Goal: Transaction & Acquisition: Purchase product/service

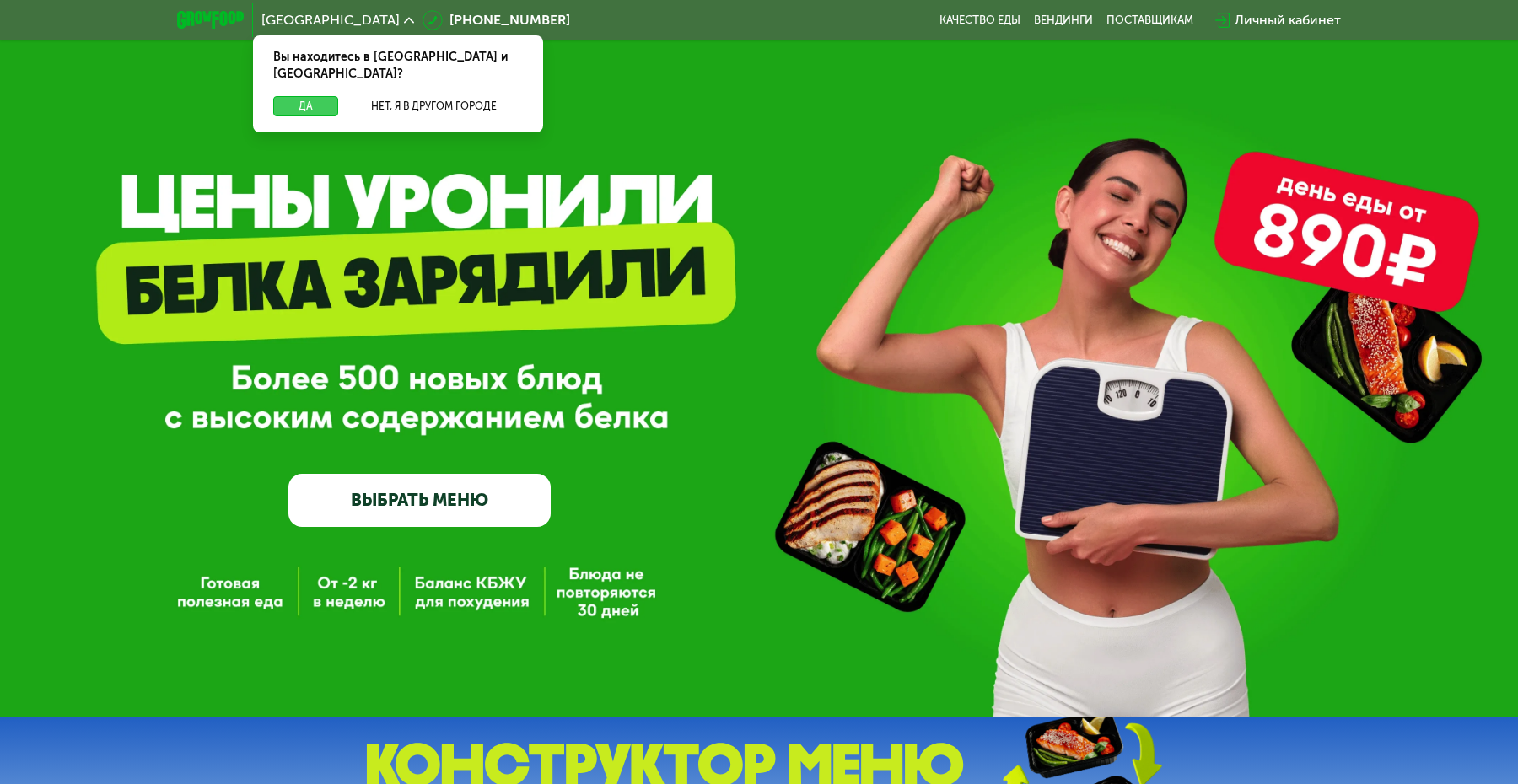
click at [316, 97] on button "Да" at bounding box center [306, 107] width 65 height 20
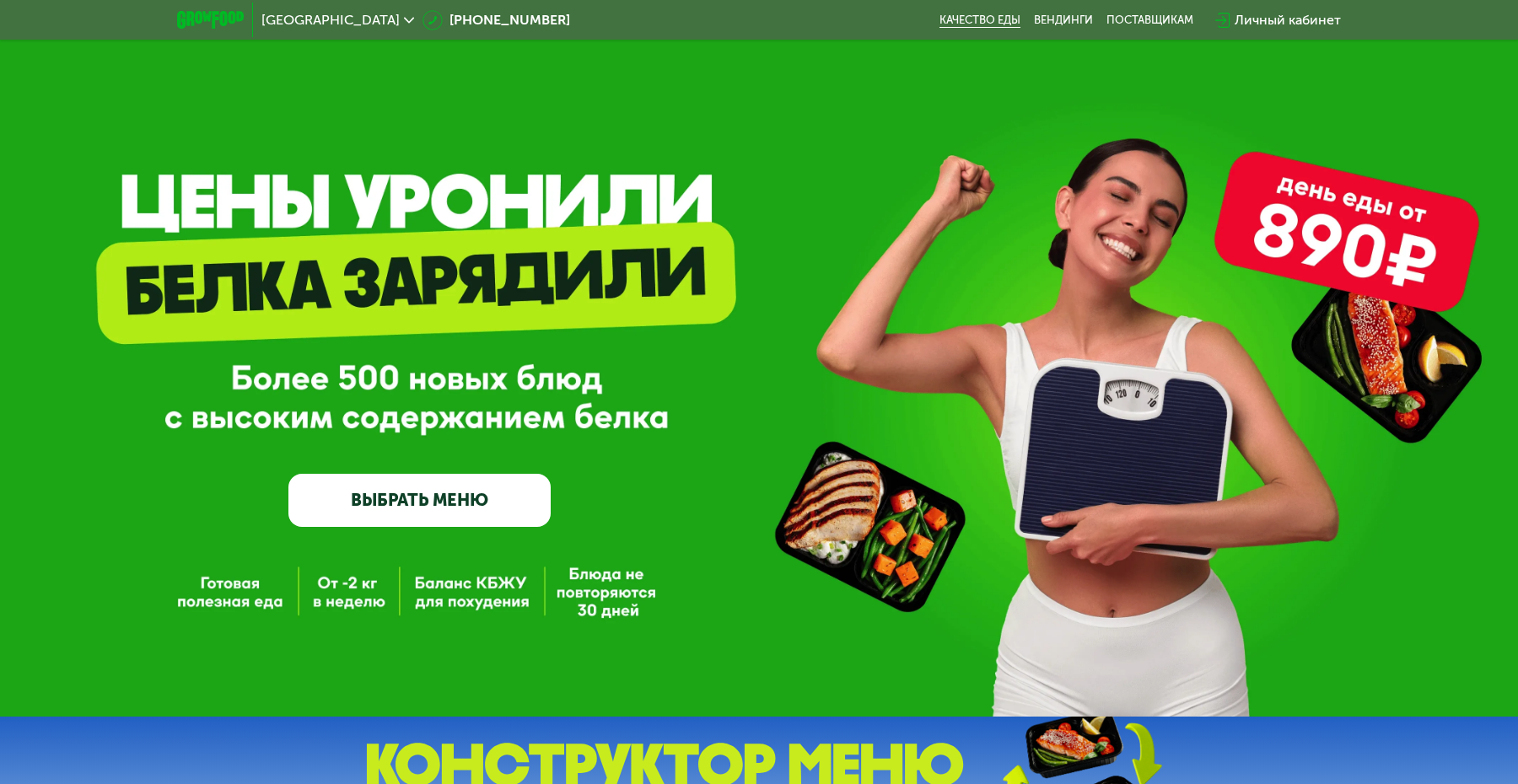
click at [982, 19] on link "Качество еды" at bounding box center [980, 20] width 81 height 14
click at [397, 492] on link "ВЫБРАТЬ МЕНЮ" at bounding box center [419, 500] width 262 height 52
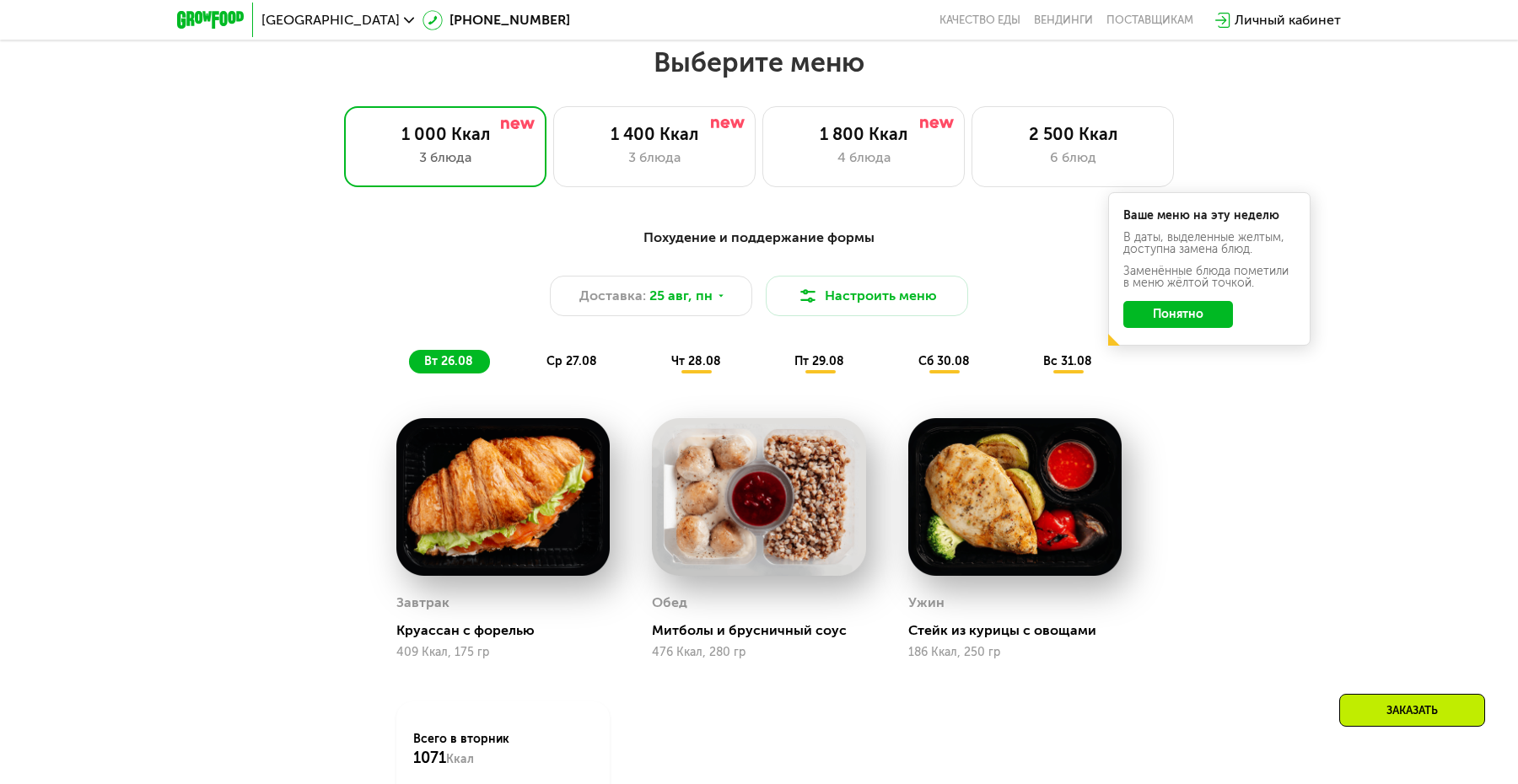
scroll to position [863, 0]
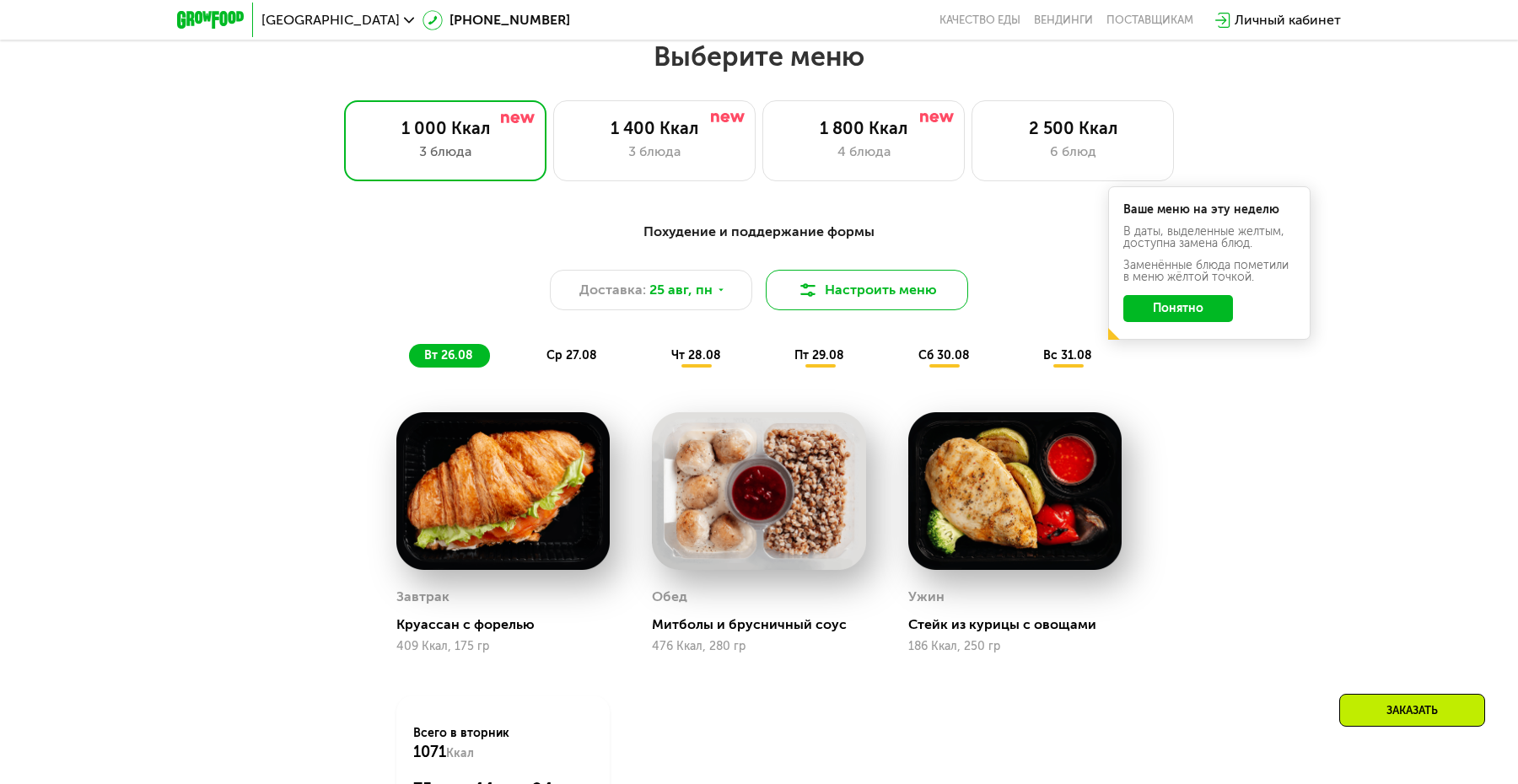
click at [898, 282] on button "Настроить меню" at bounding box center [866, 290] width 202 height 40
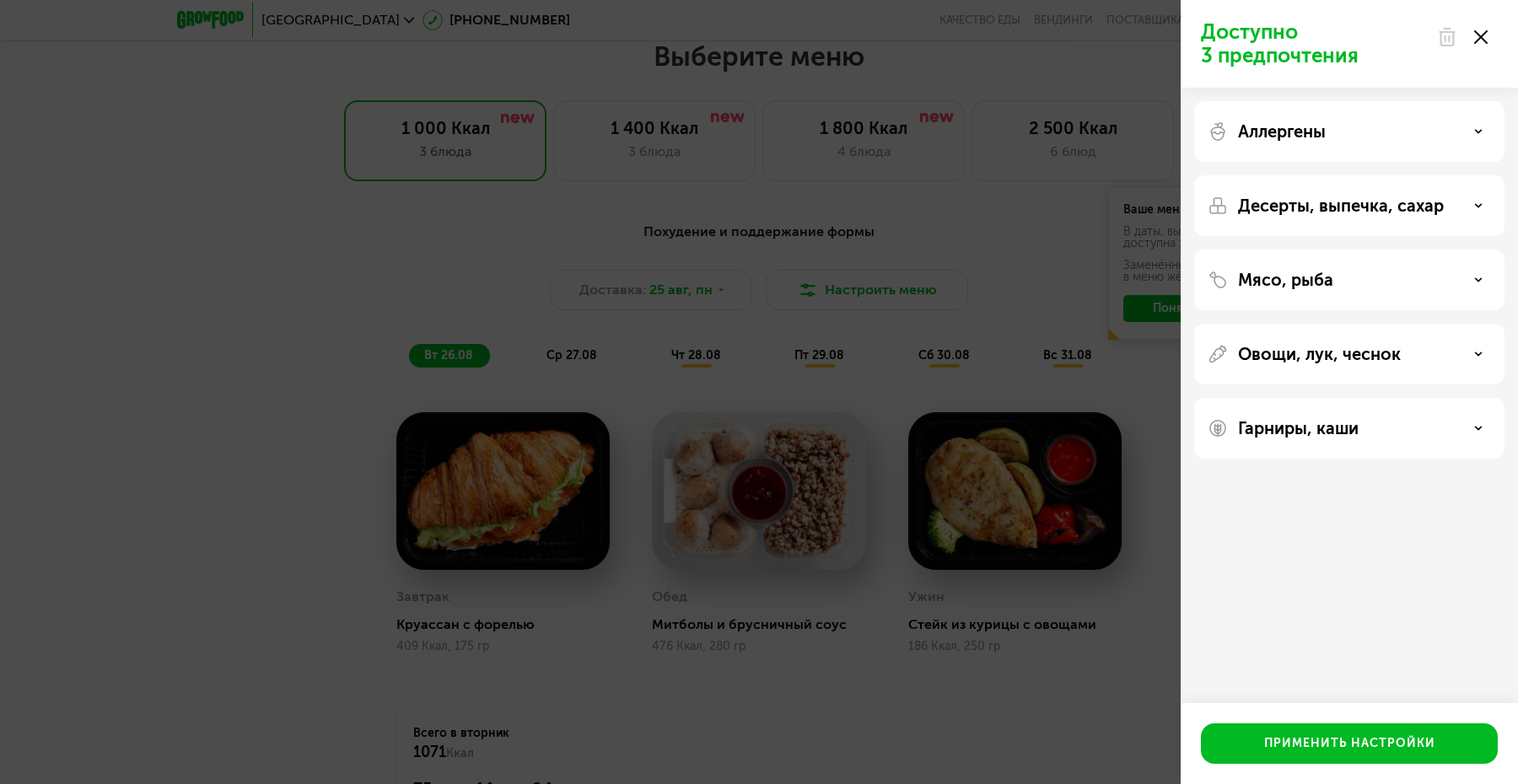
click at [1415, 124] on div "Аллергены" at bounding box center [1350, 132] width 284 height 20
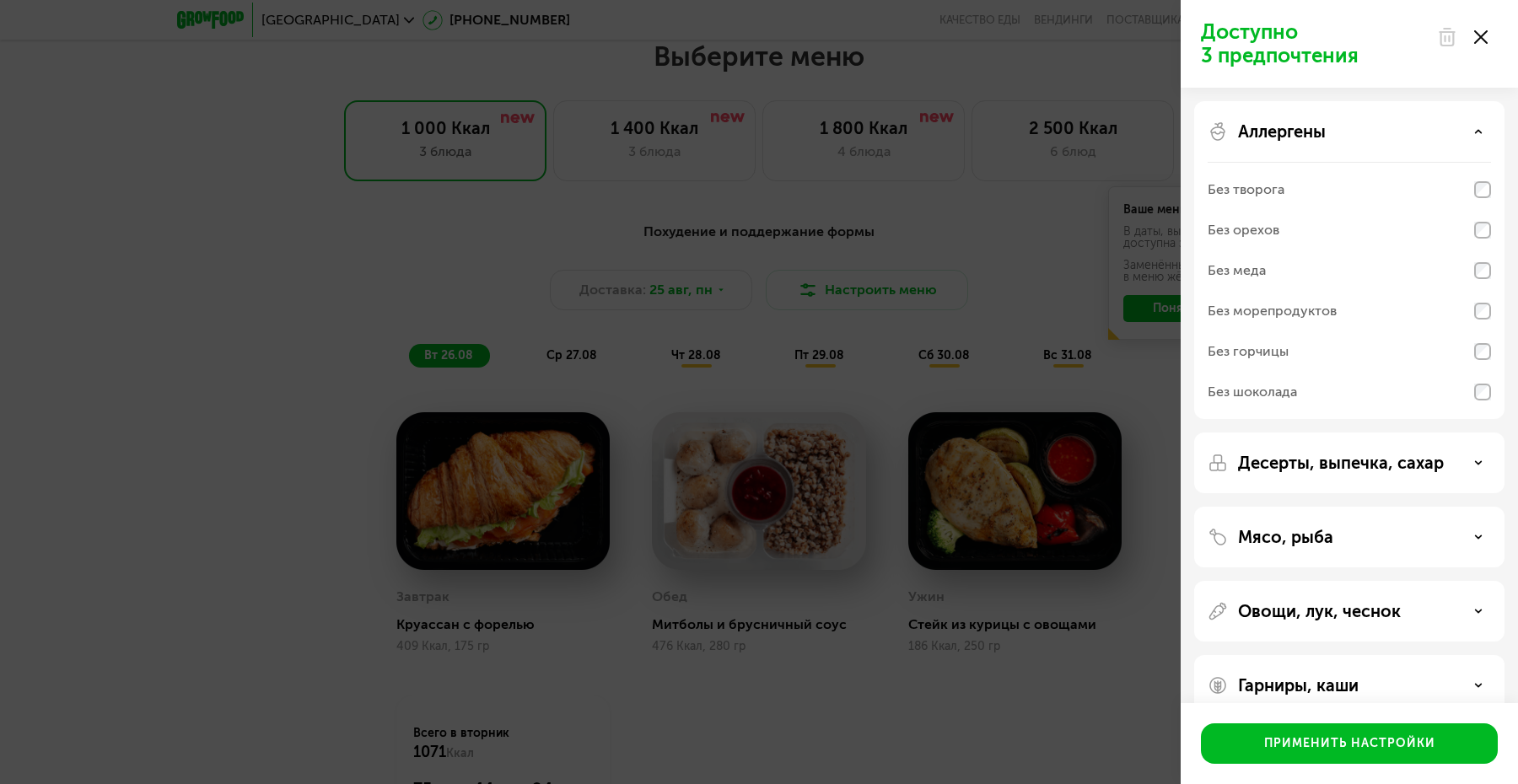
click at [1439, 459] on p "Десерты, выпечка, сахар" at bounding box center [1340, 463] width 206 height 20
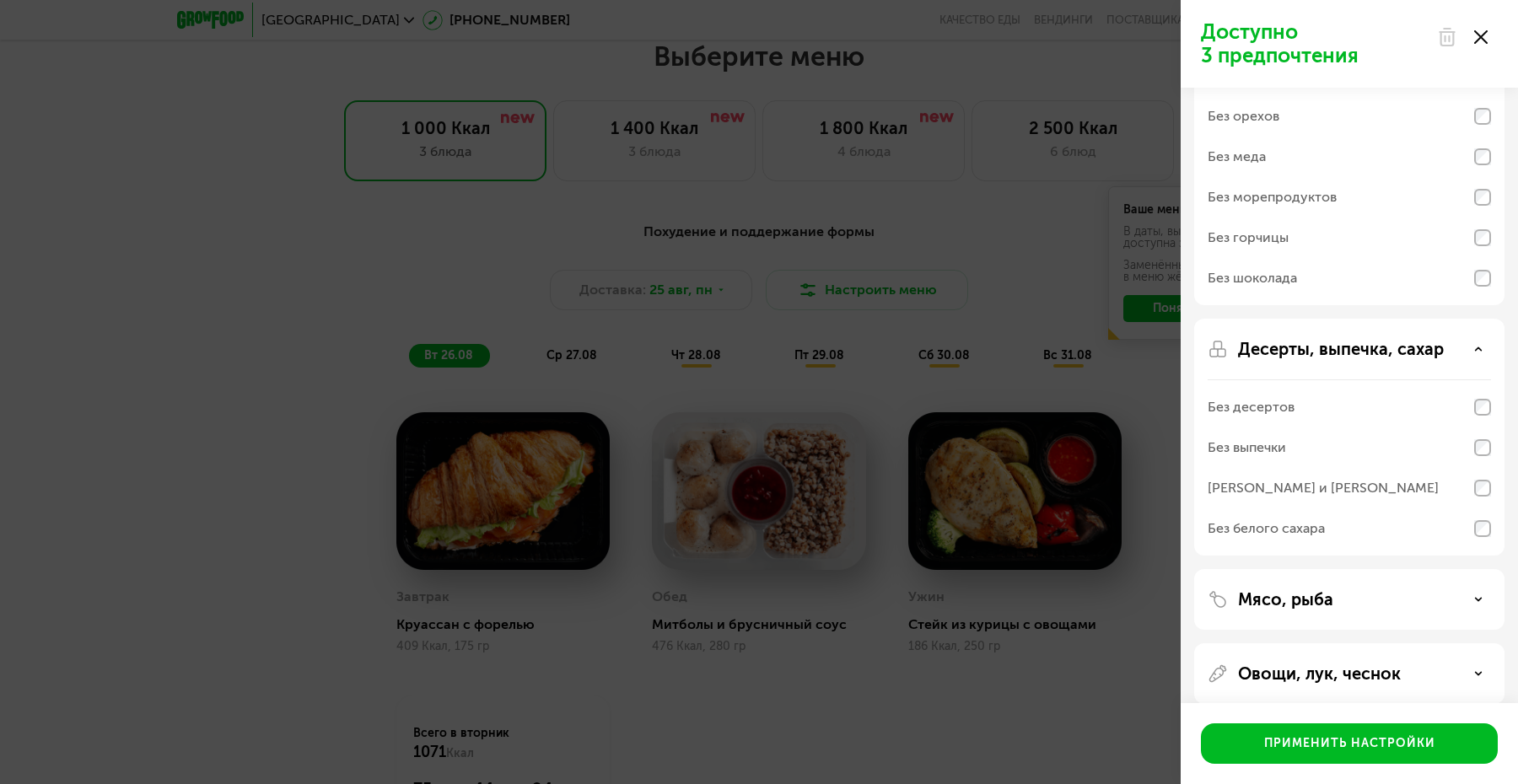
scroll to position [206, 0]
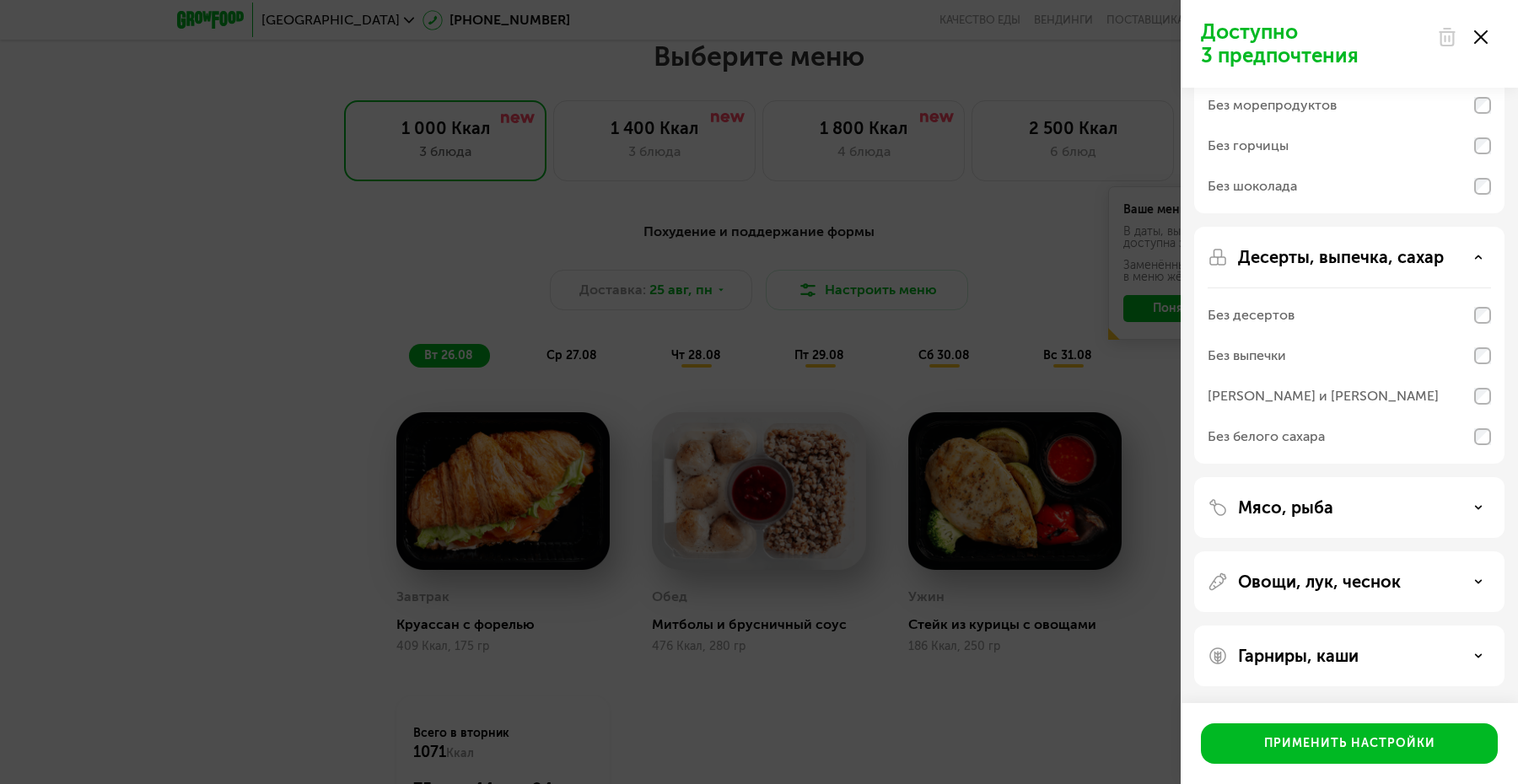
click at [1403, 625] on div "Овощи, лук, чеснок" at bounding box center [1349, 655] width 310 height 61
click at [1337, 641] on div "Гарниры, каши" at bounding box center [1349, 655] width 310 height 61
click at [1431, 640] on div "Гарниры, каши" at bounding box center [1349, 655] width 310 height 61
click at [1478, 647] on div "Гарниры, каши" at bounding box center [1350, 656] width 284 height 20
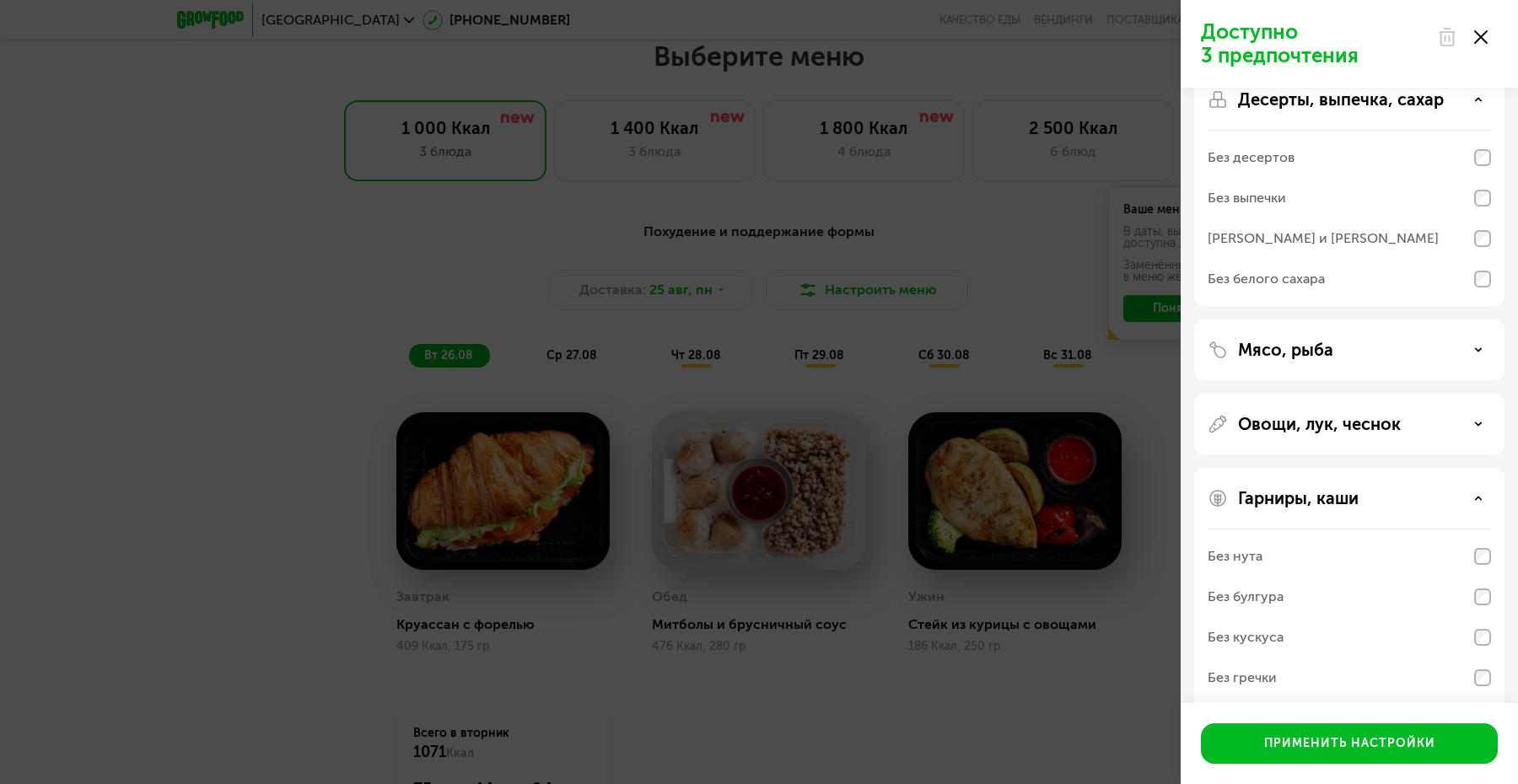
scroll to position [354, 0]
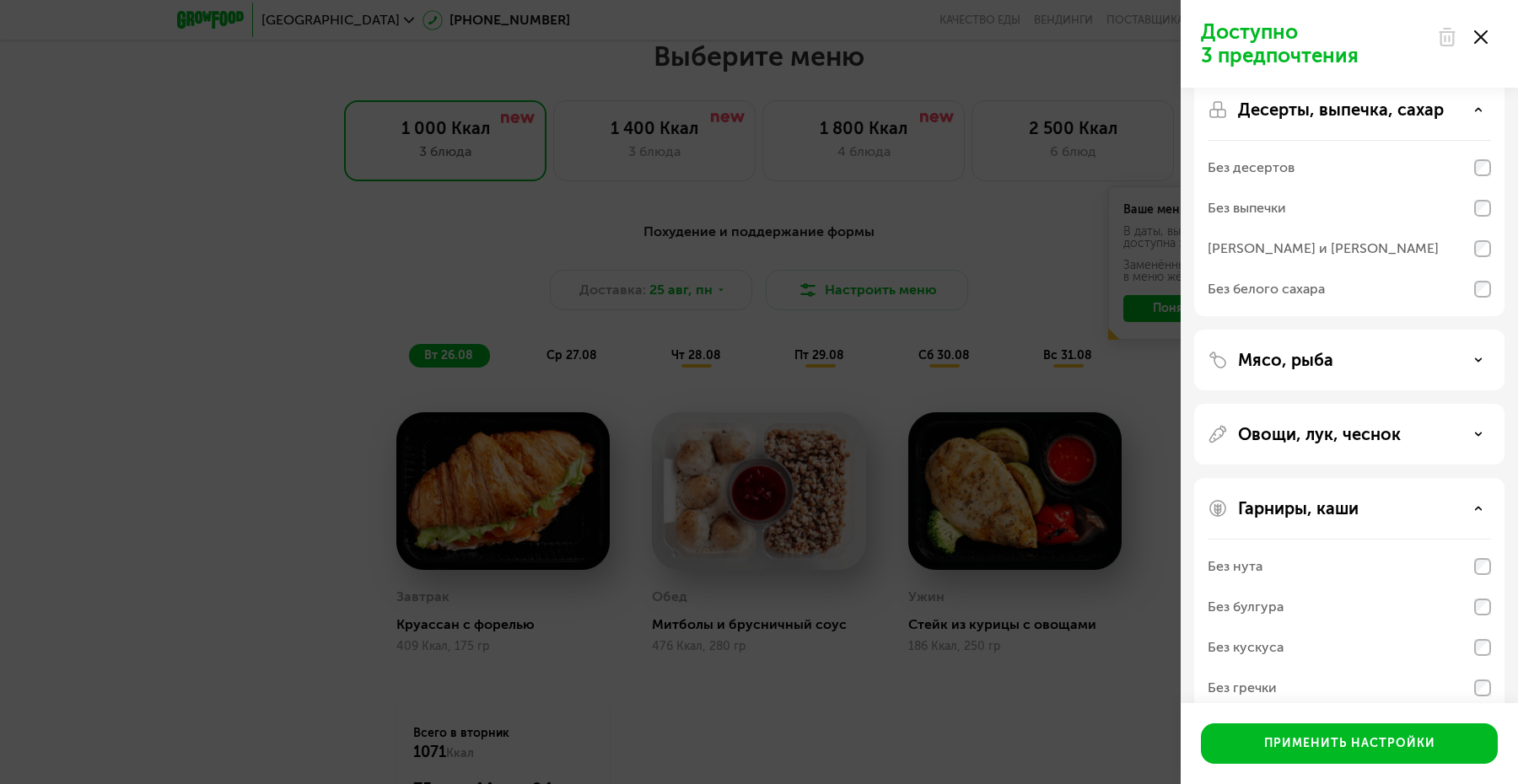
click at [1463, 364] on div "Мясо, рыба" at bounding box center [1350, 360] width 284 height 20
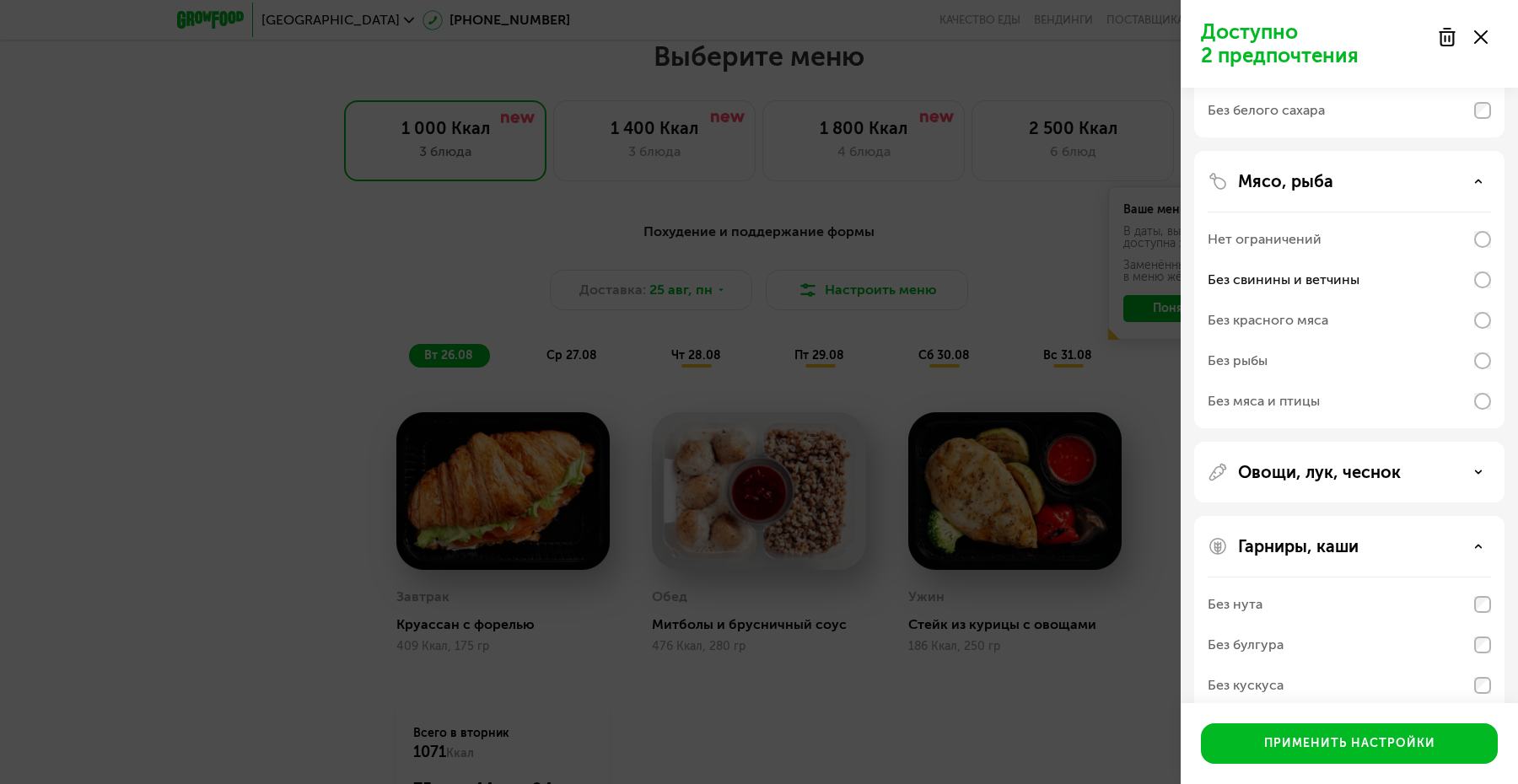
scroll to position [544, 0]
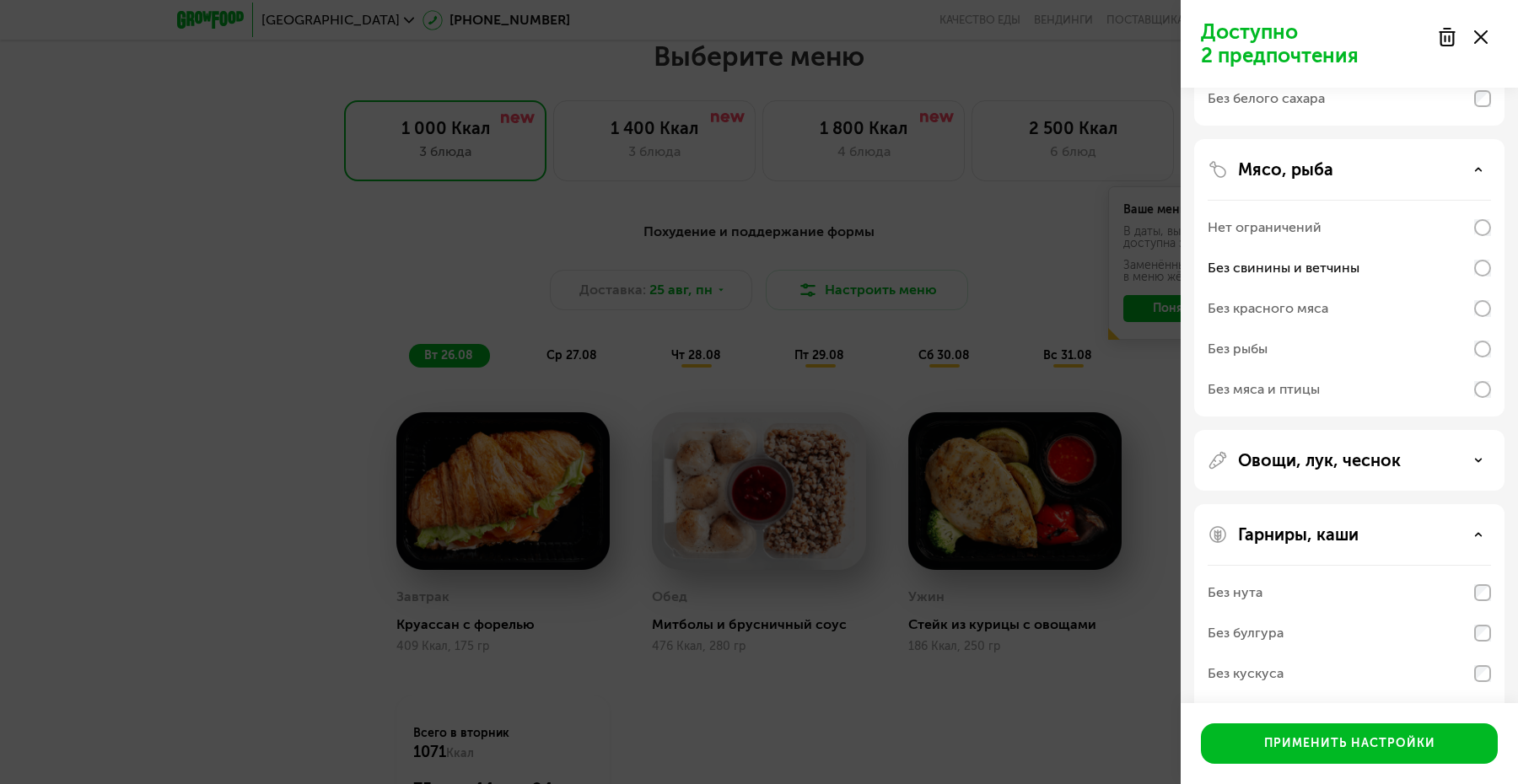
click at [1480, 459] on icon at bounding box center [1479, 460] width 9 height 9
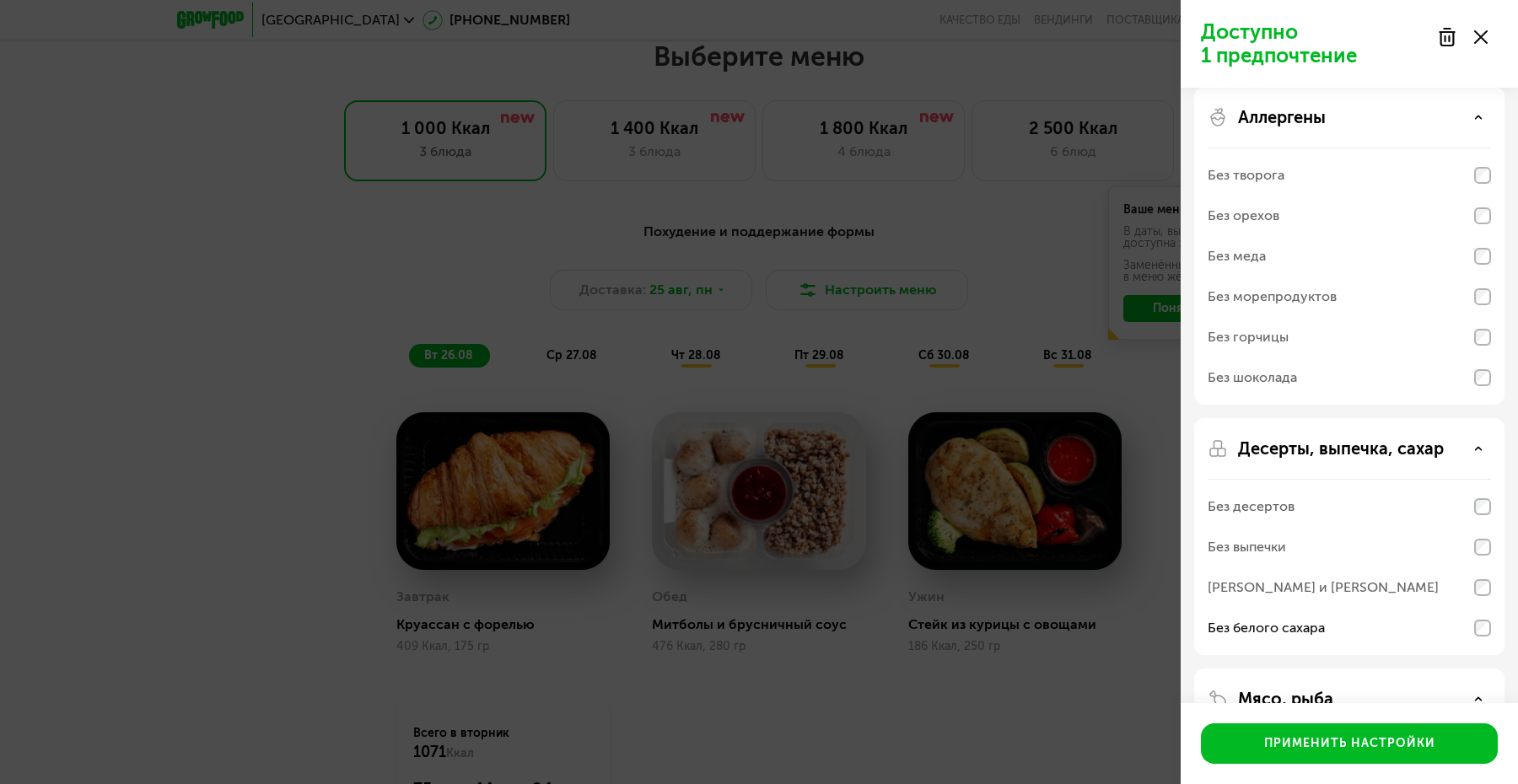
scroll to position [0, 0]
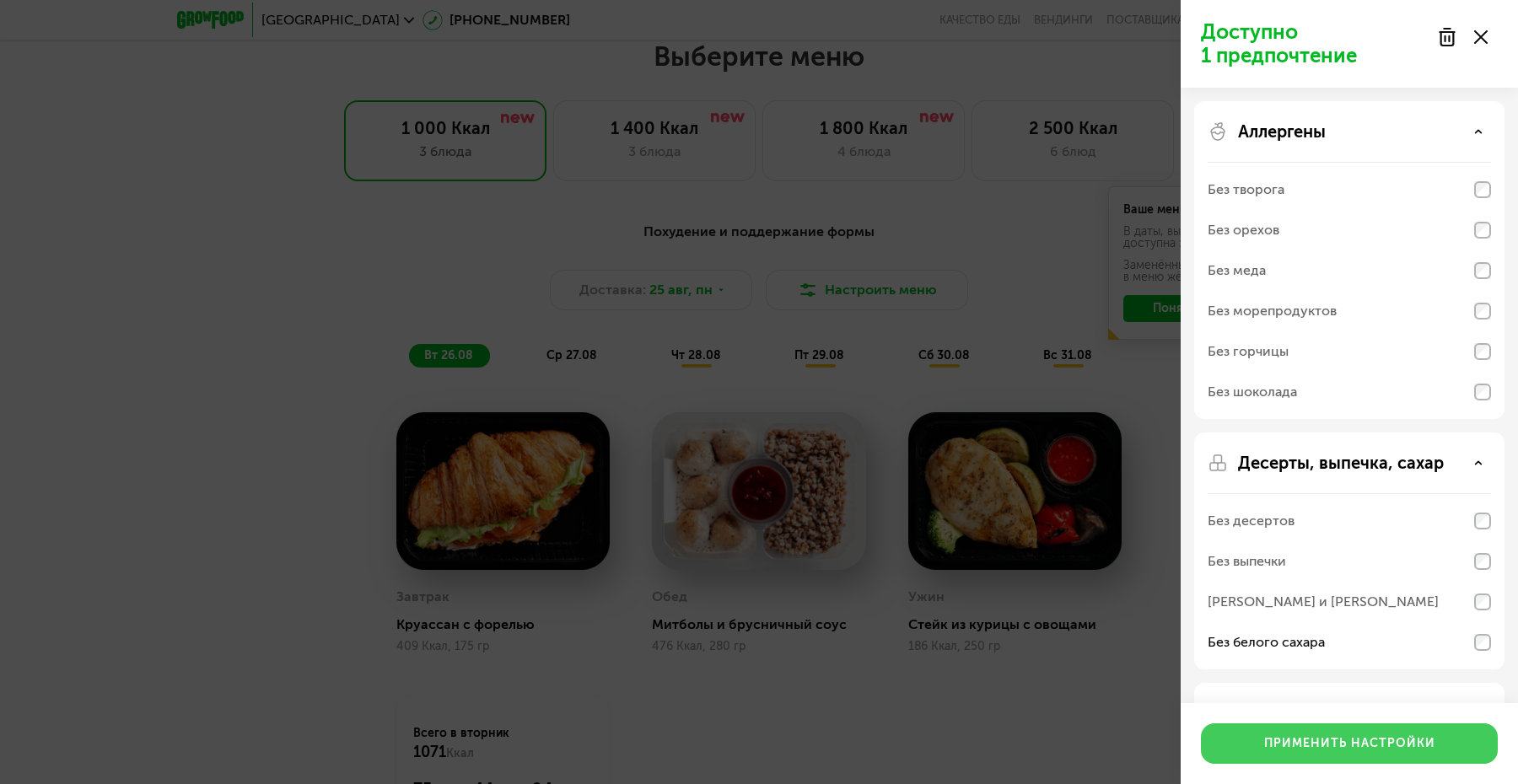
click at [1405, 754] on button "Применить настройки" at bounding box center [1349, 743] width 296 height 40
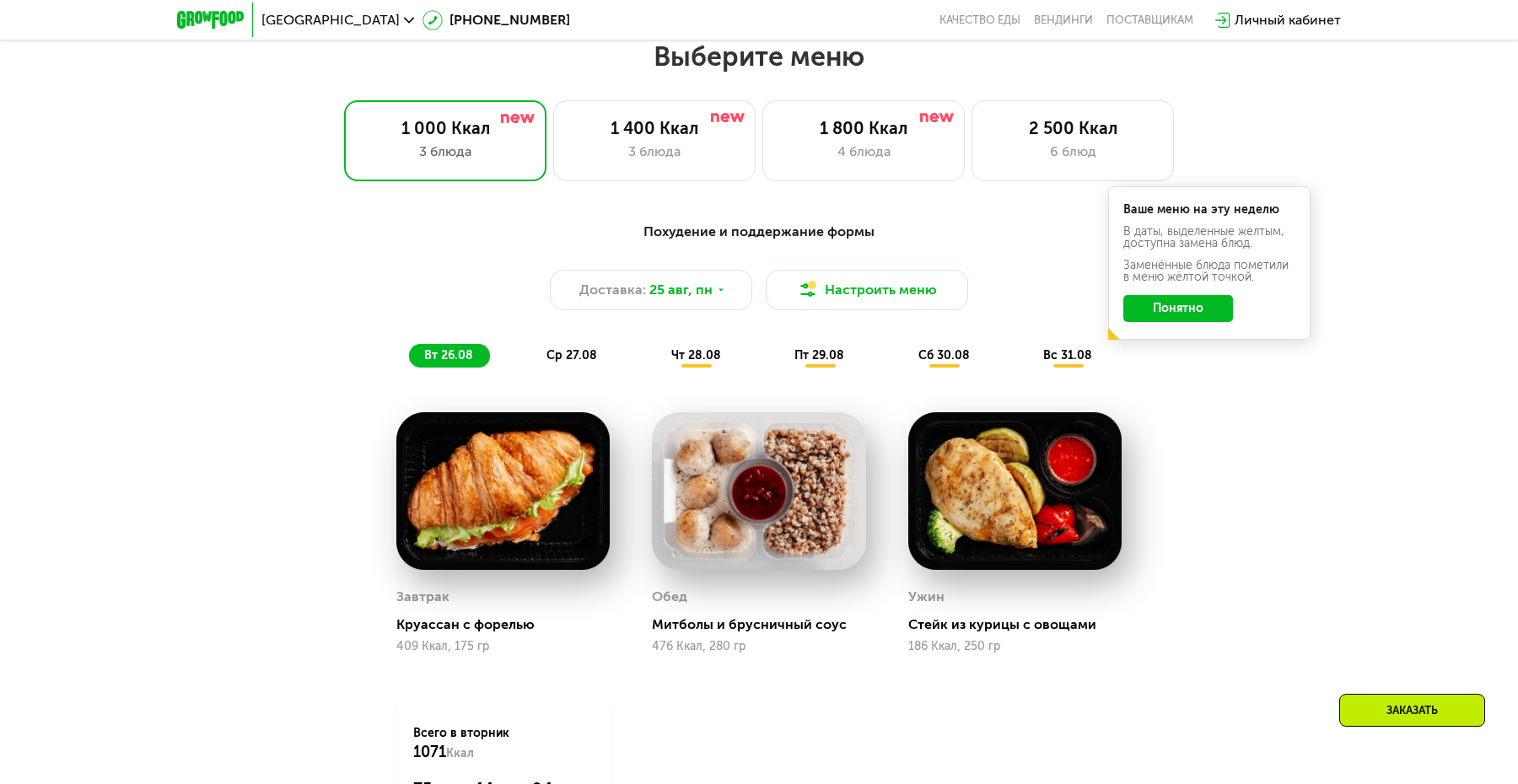
click at [1172, 315] on button "Понятно" at bounding box center [1178, 309] width 109 height 27
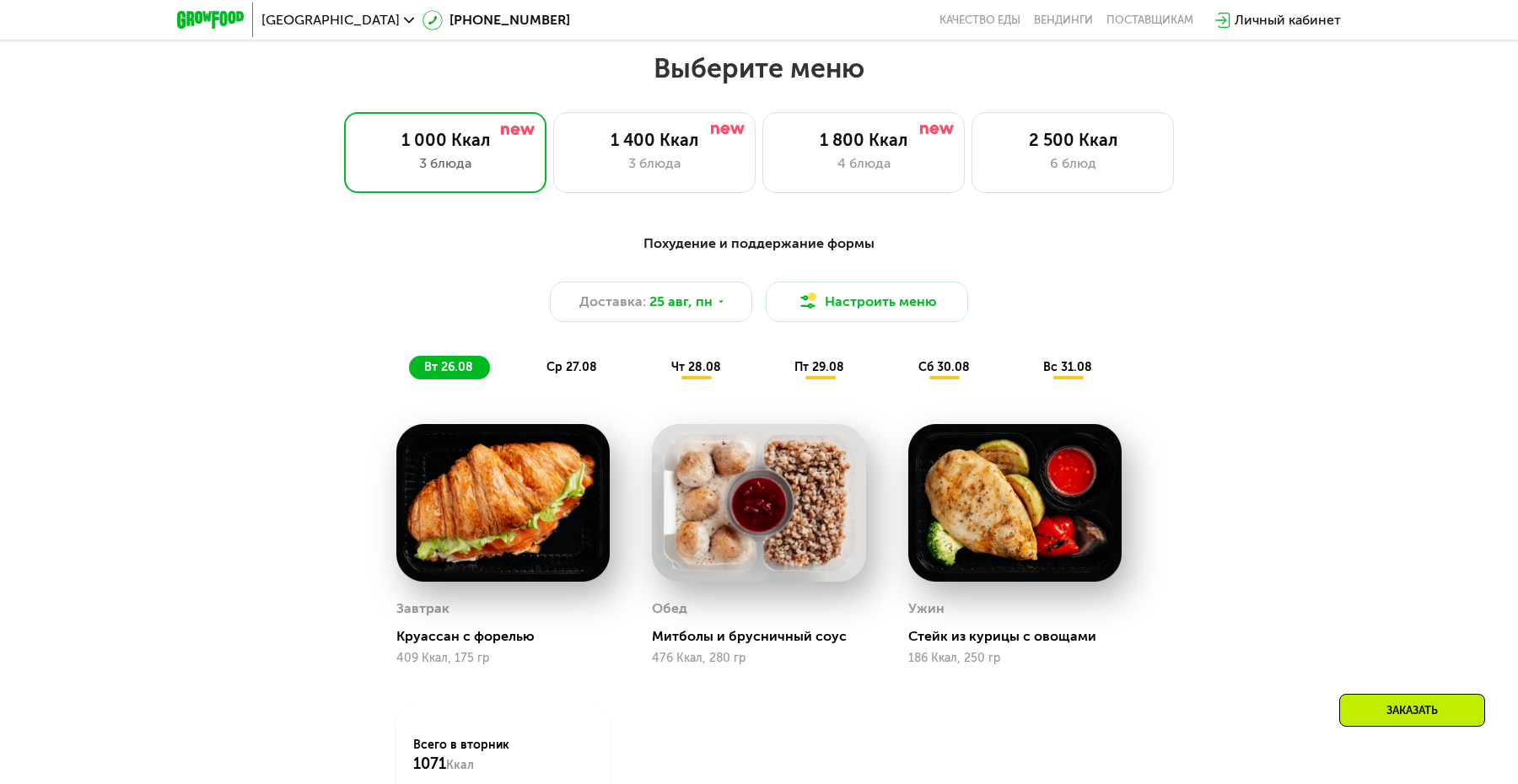
scroll to position [848, 0]
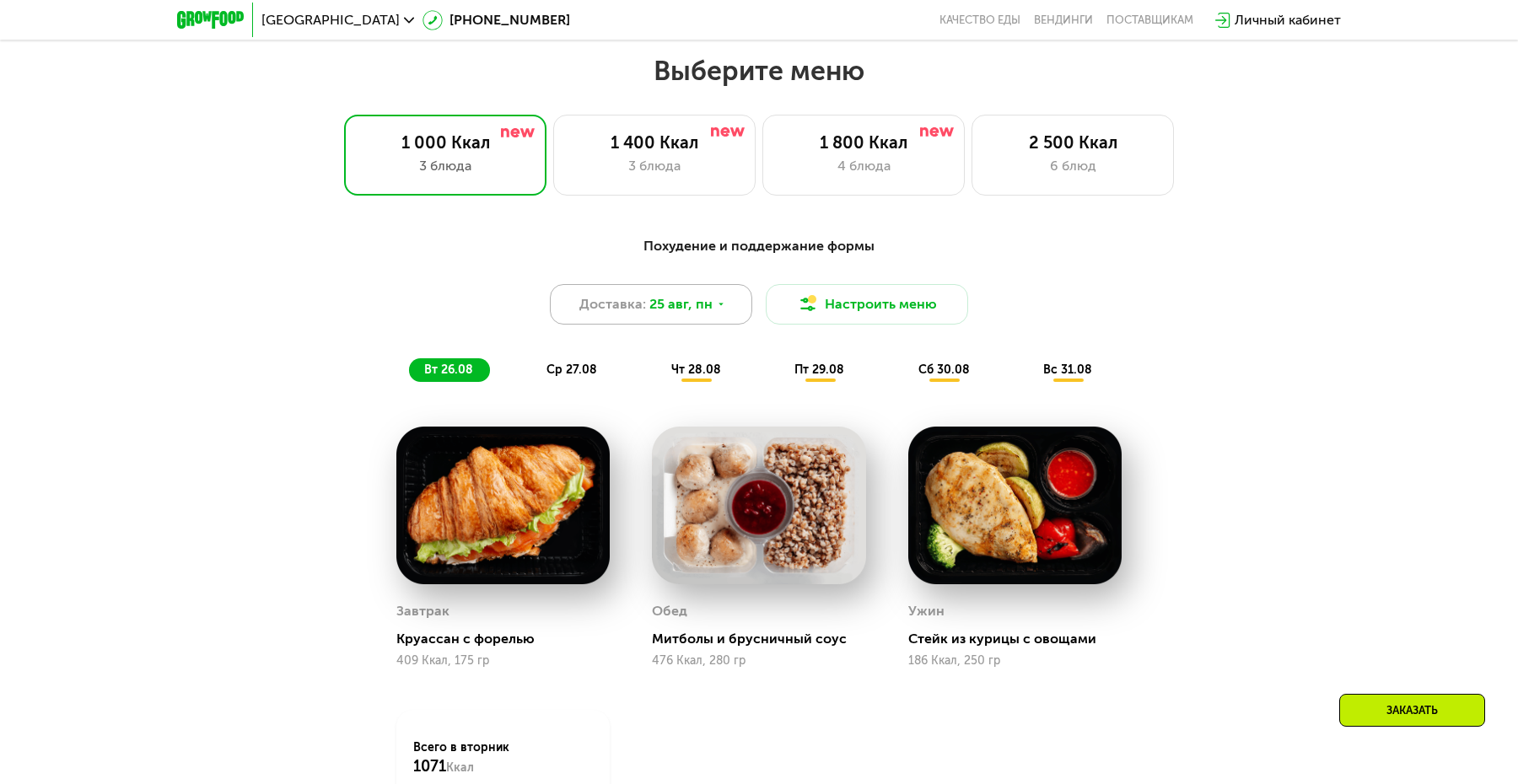
click at [714, 309] on div "Доставка: 25 авг, пн" at bounding box center [651, 304] width 202 height 40
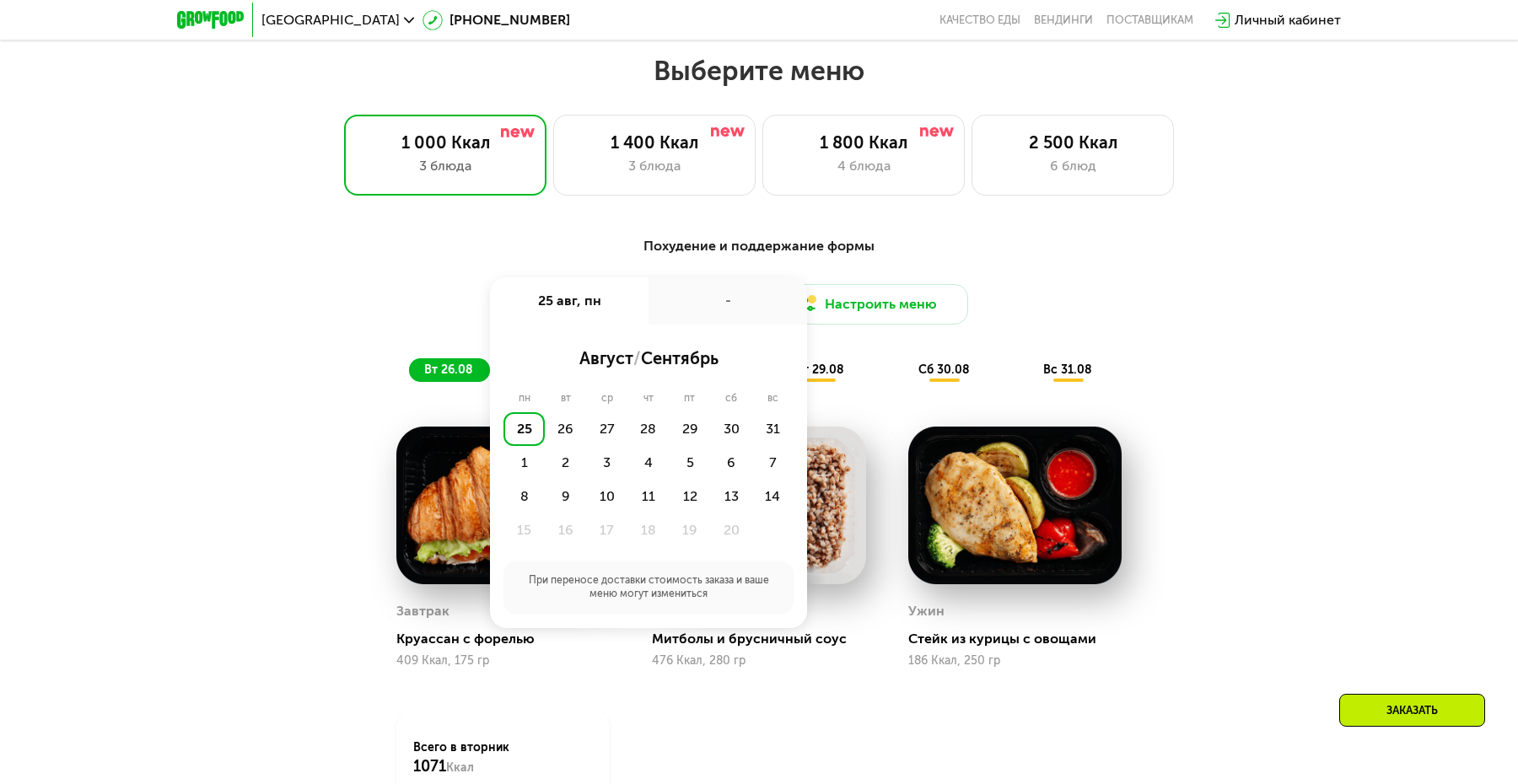
click at [1164, 295] on div "Доставка: 25 авг, пн 25 авг, пн - август / сентябрь пн вт ср чт пт сб вс 25 26 …" at bounding box center [759, 304] width 999 height 40
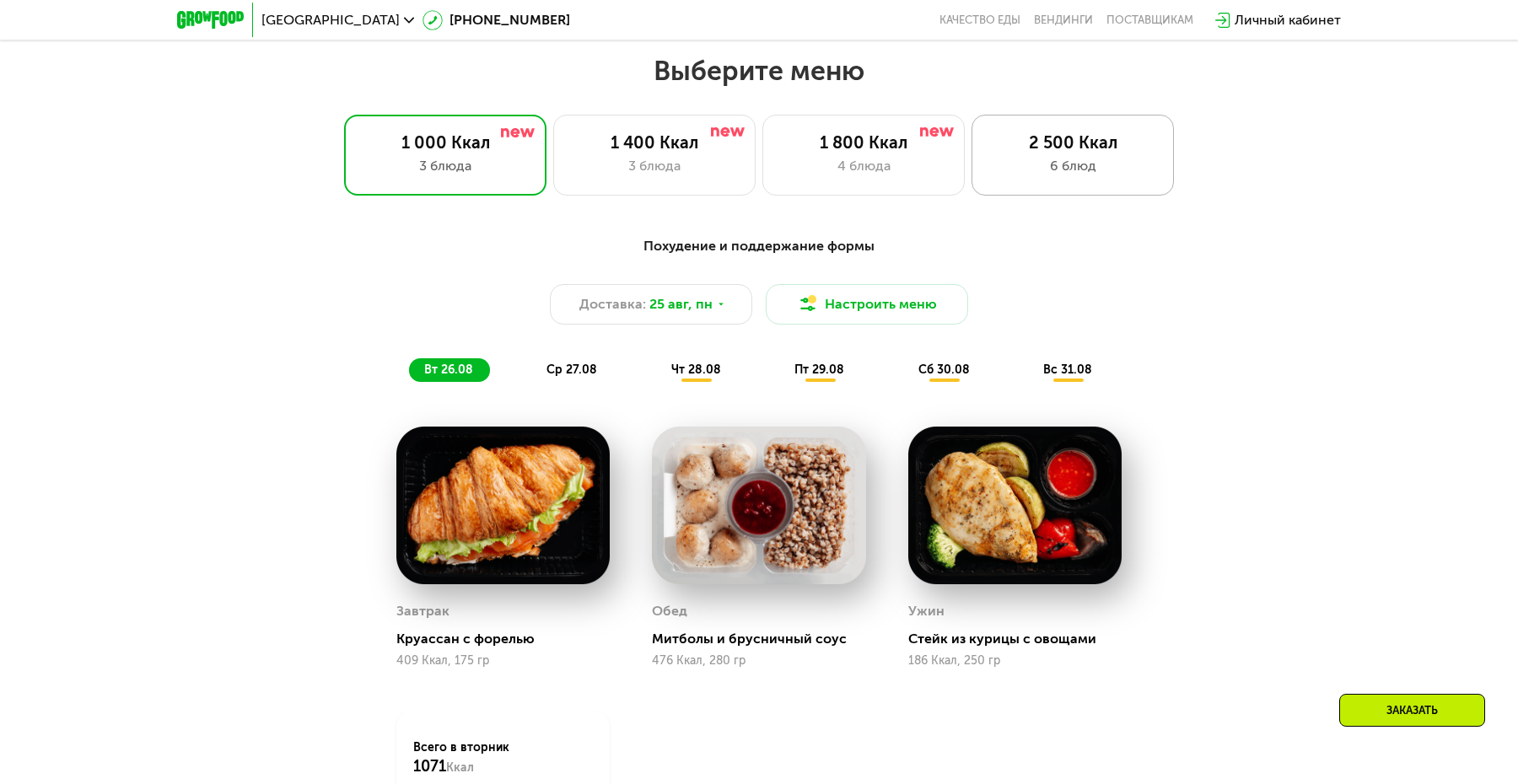
click at [1026, 167] on div "6 блюд" at bounding box center [1072, 167] width 167 height 20
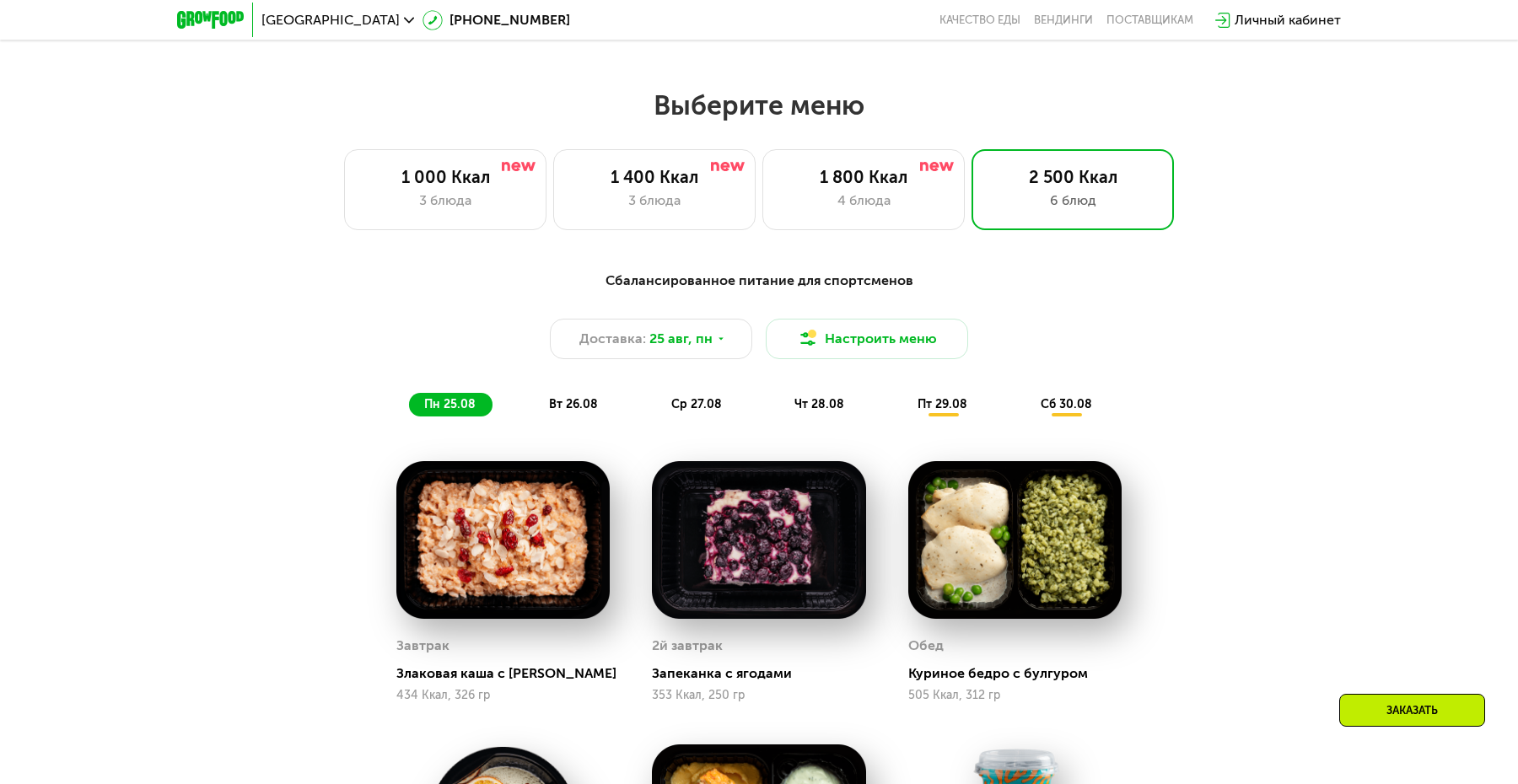
scroll to position [629, 0]
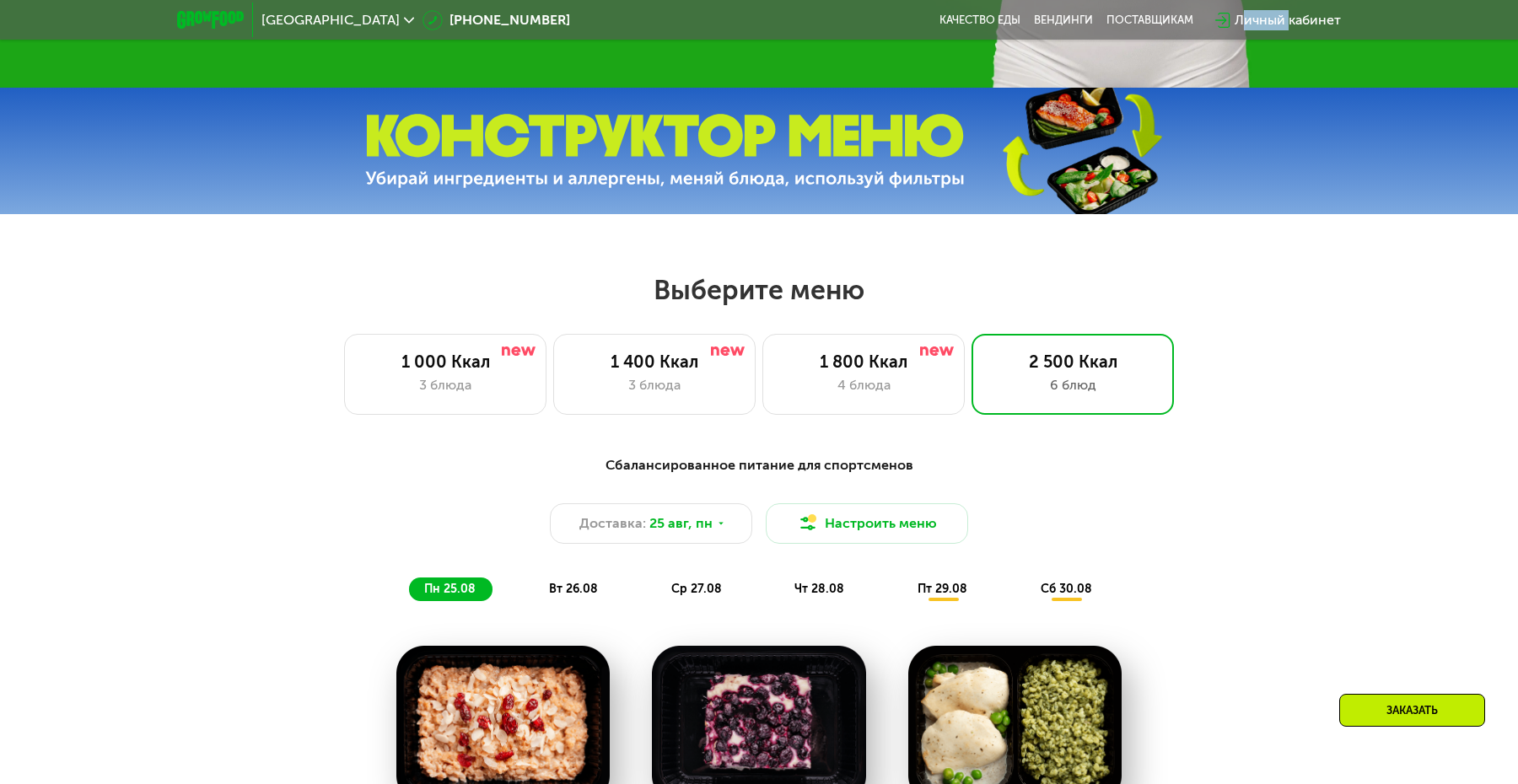
click at [580, 138] on img at bounding box center [665, 151] width 600 height 75
click at [404, 22] on icon at bounding box center [409, 20] width 10 height 10
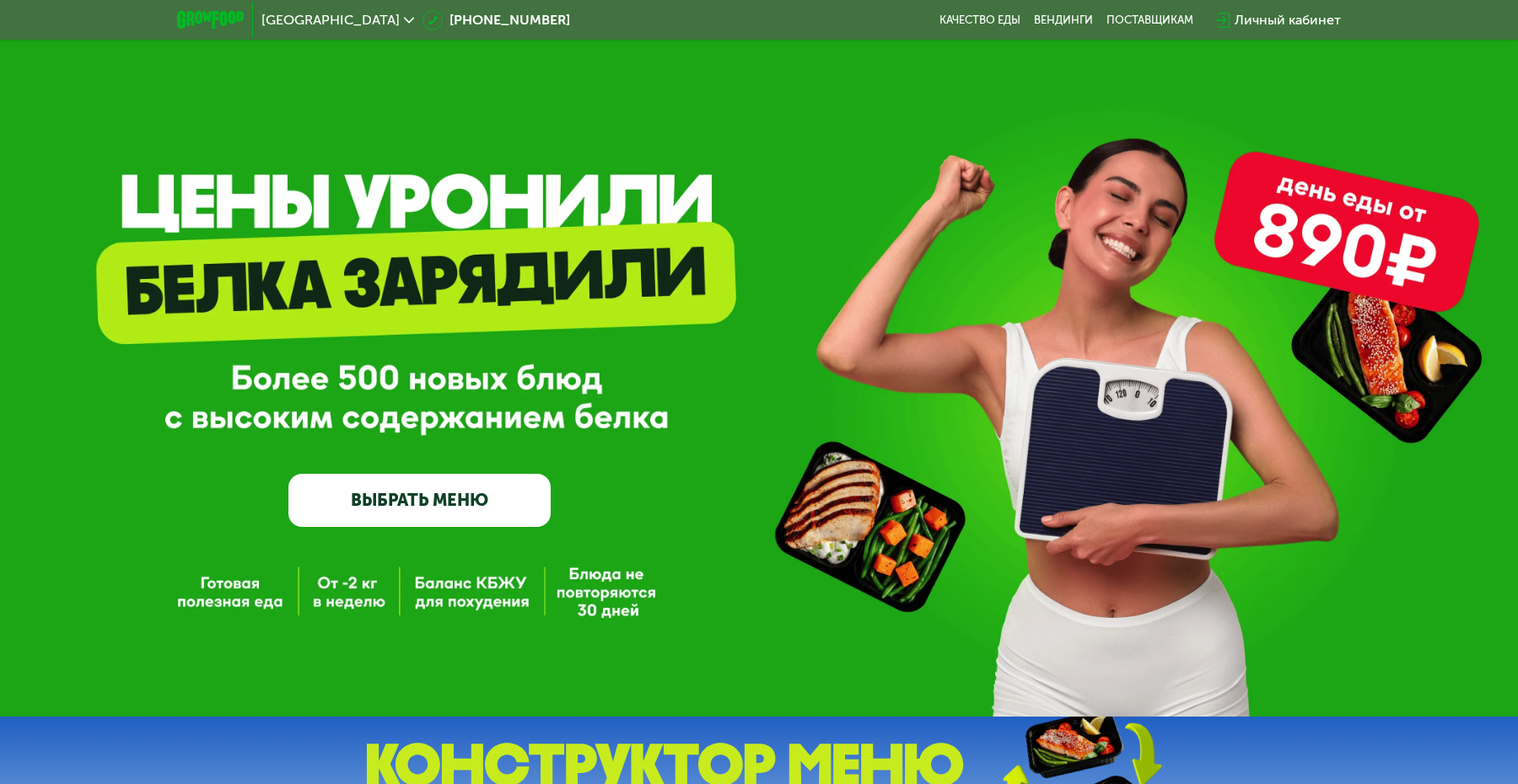
click at [1301, 20] on div "Личный кабинет" at bounding box center [1287, 20] width 106 height 20
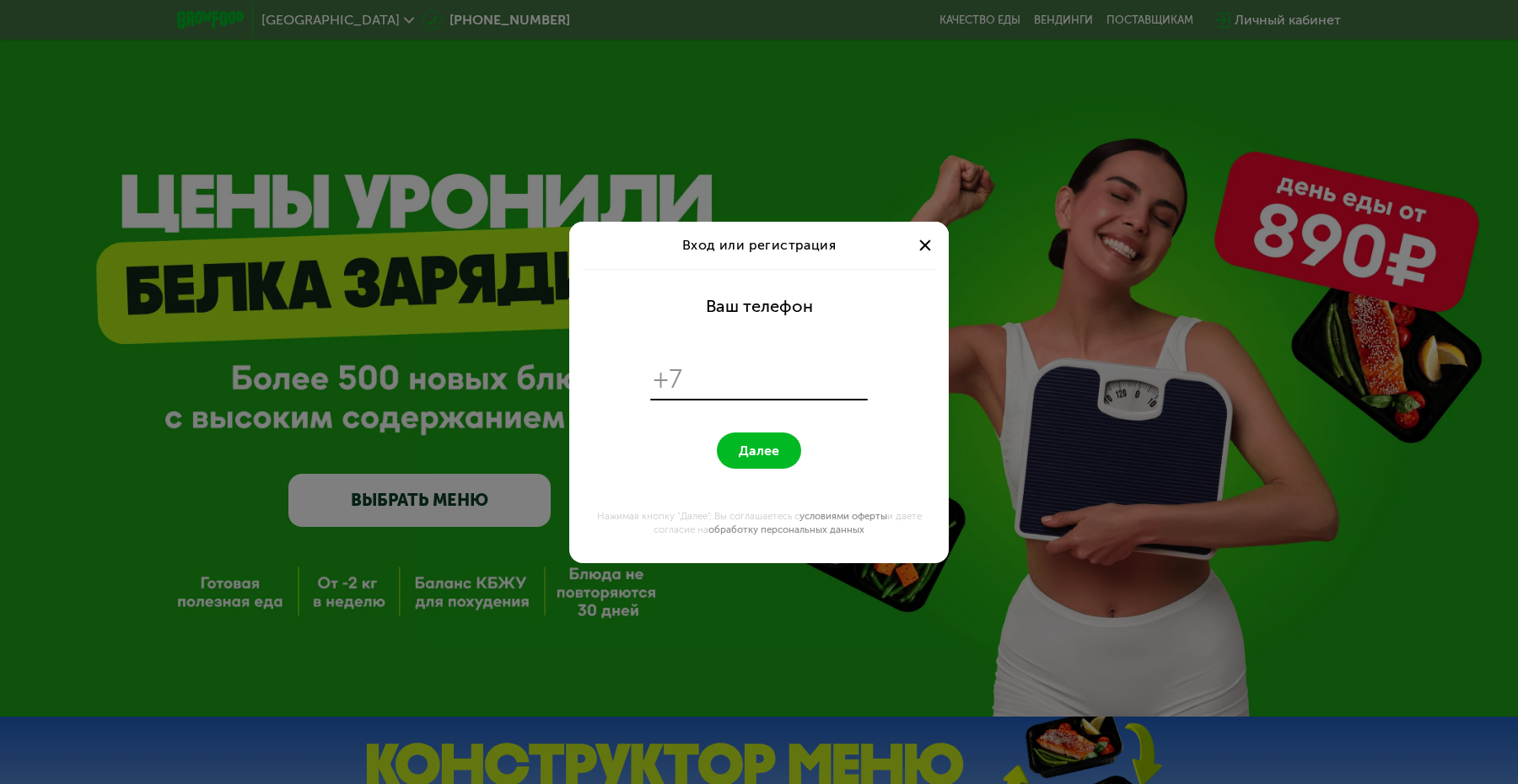
click at [725, 366] on input "tel" at bounding box center [777, 379] width 173 height 32
type input "**********"
click at [717, 432] on button "Далее" at bounding box center [759, 450] width 85 height 36
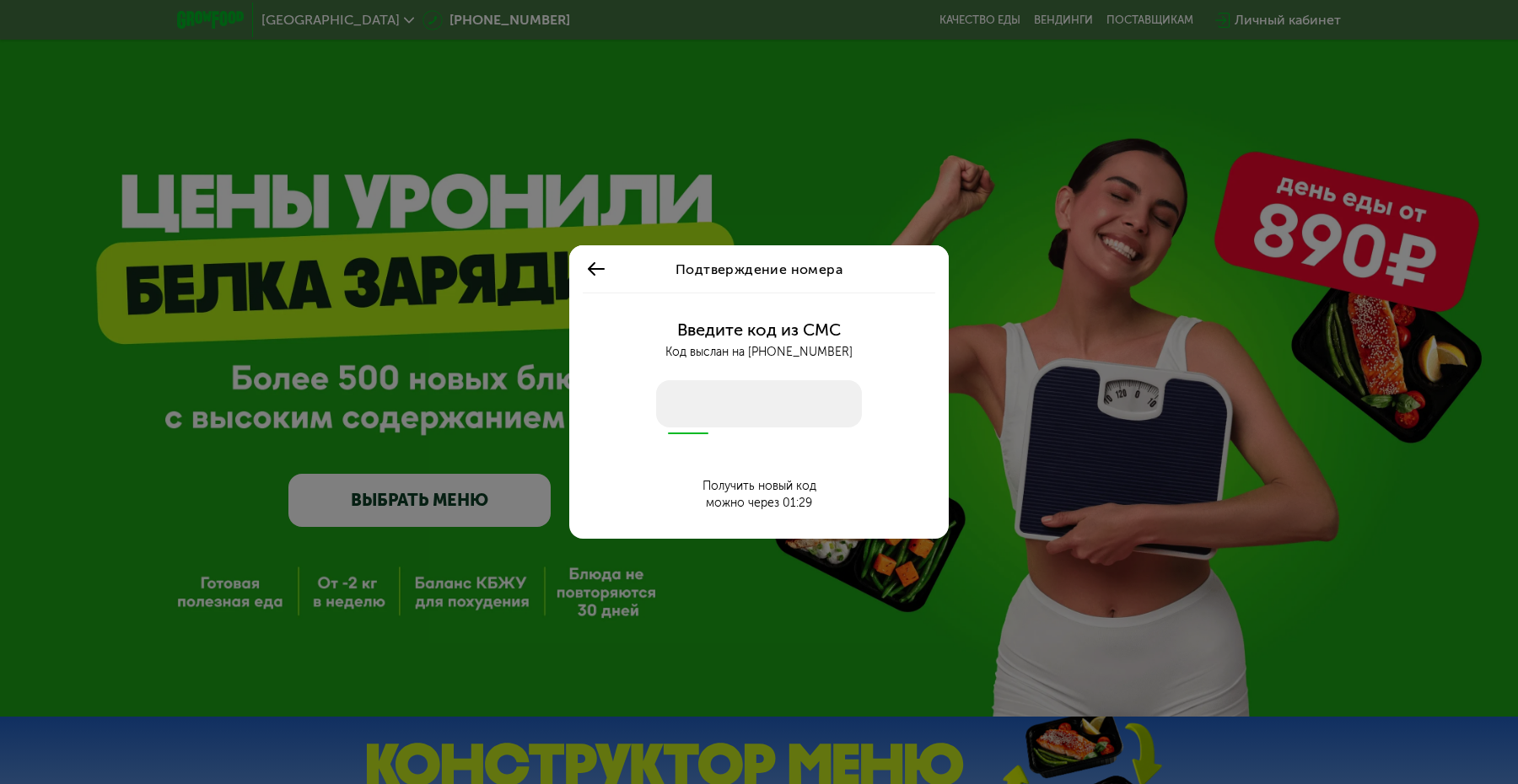
click at [712, 395] on input "number" at bounding box center [759, 403] width 206 height 47
type input "****"
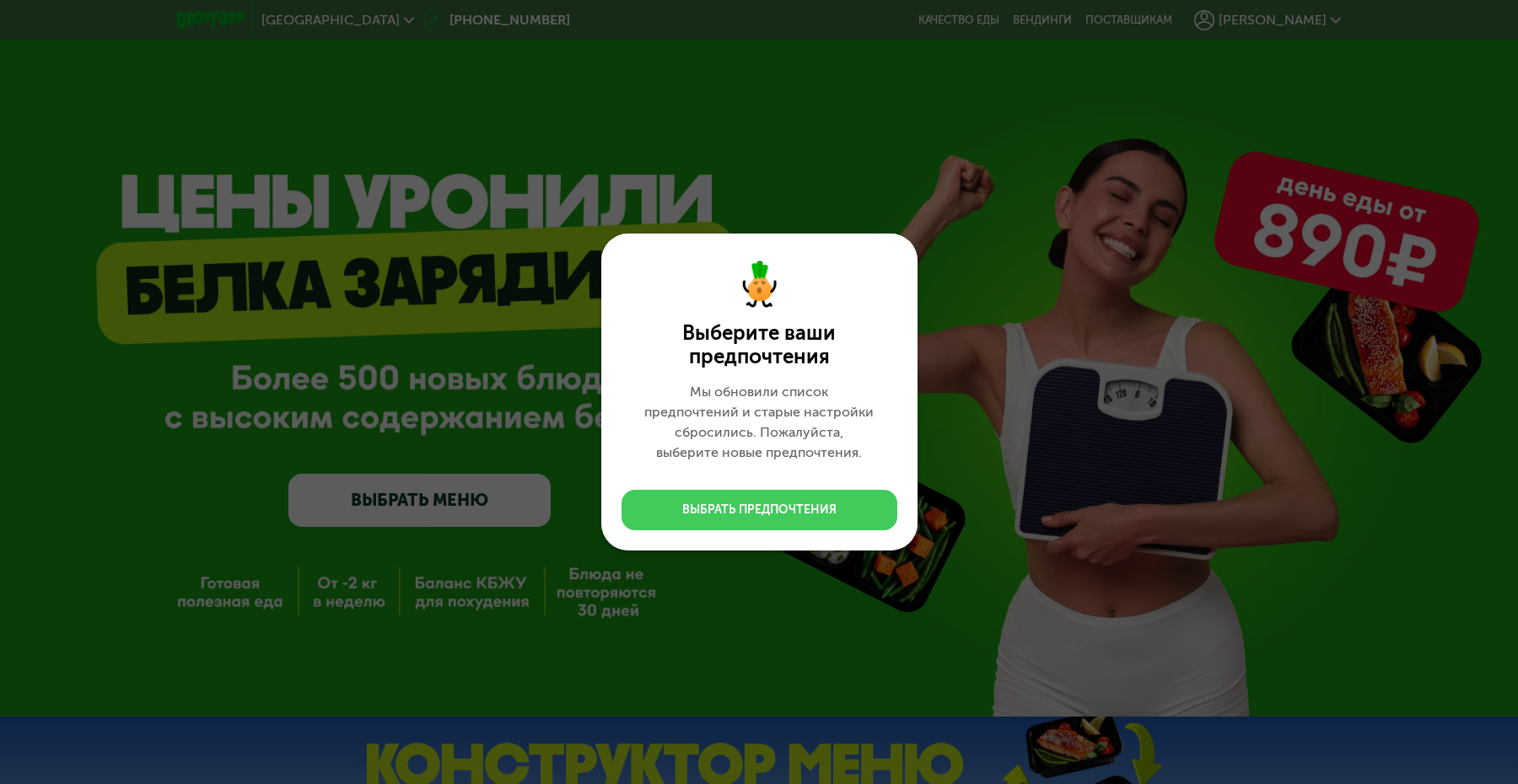
click at [784, 508] on div "Выбрать предпочтения" at bounding box center [759, 510] width 155 height 17
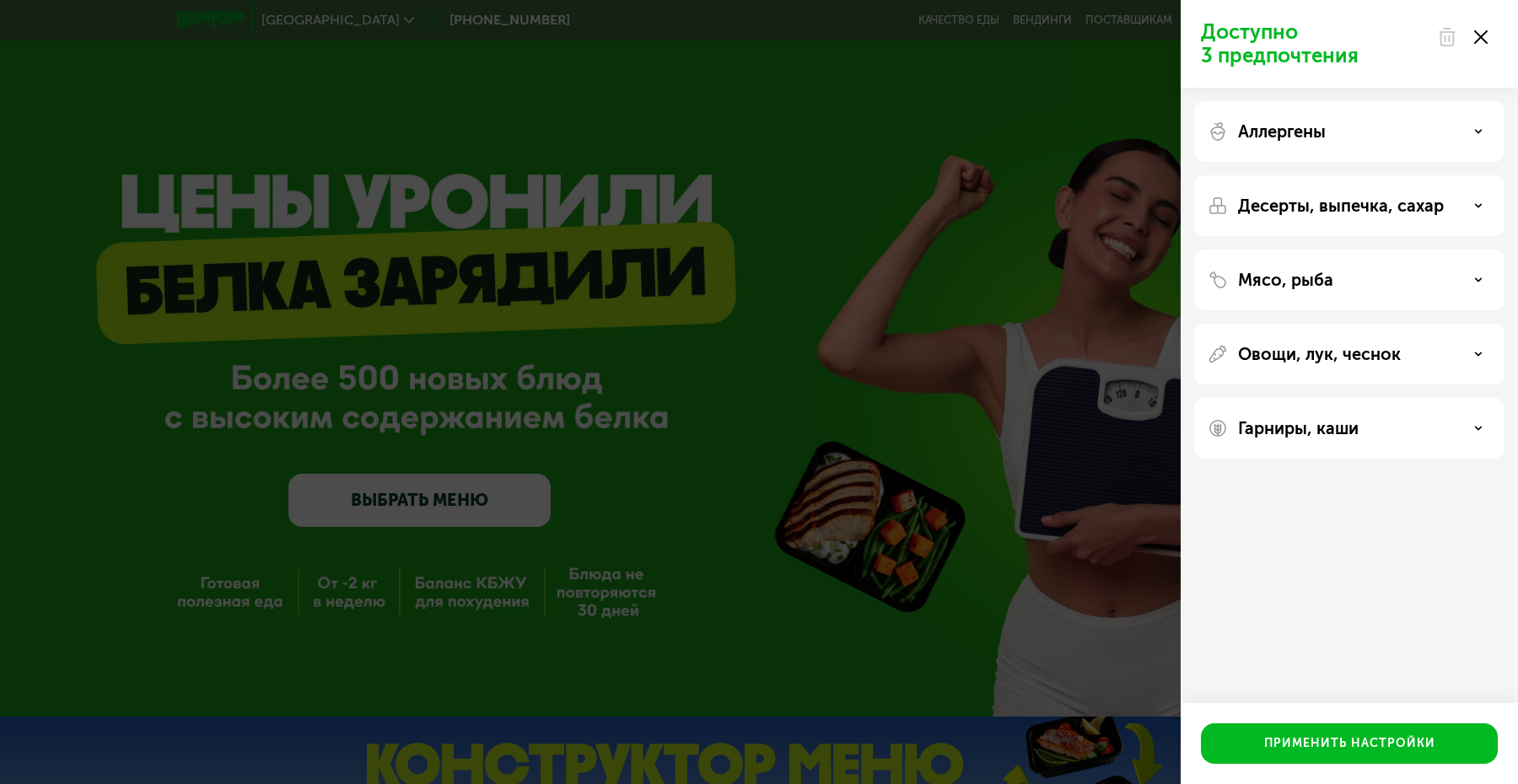
click at [1397, 249] on div "Десерты, выпечка, сахар" at bounding box center [1349, 279] width 310 height 61
click at [1456, 211] on div "Десерты, выпечка, сахар" at bounding box center [1350, 206] width 284 height 20
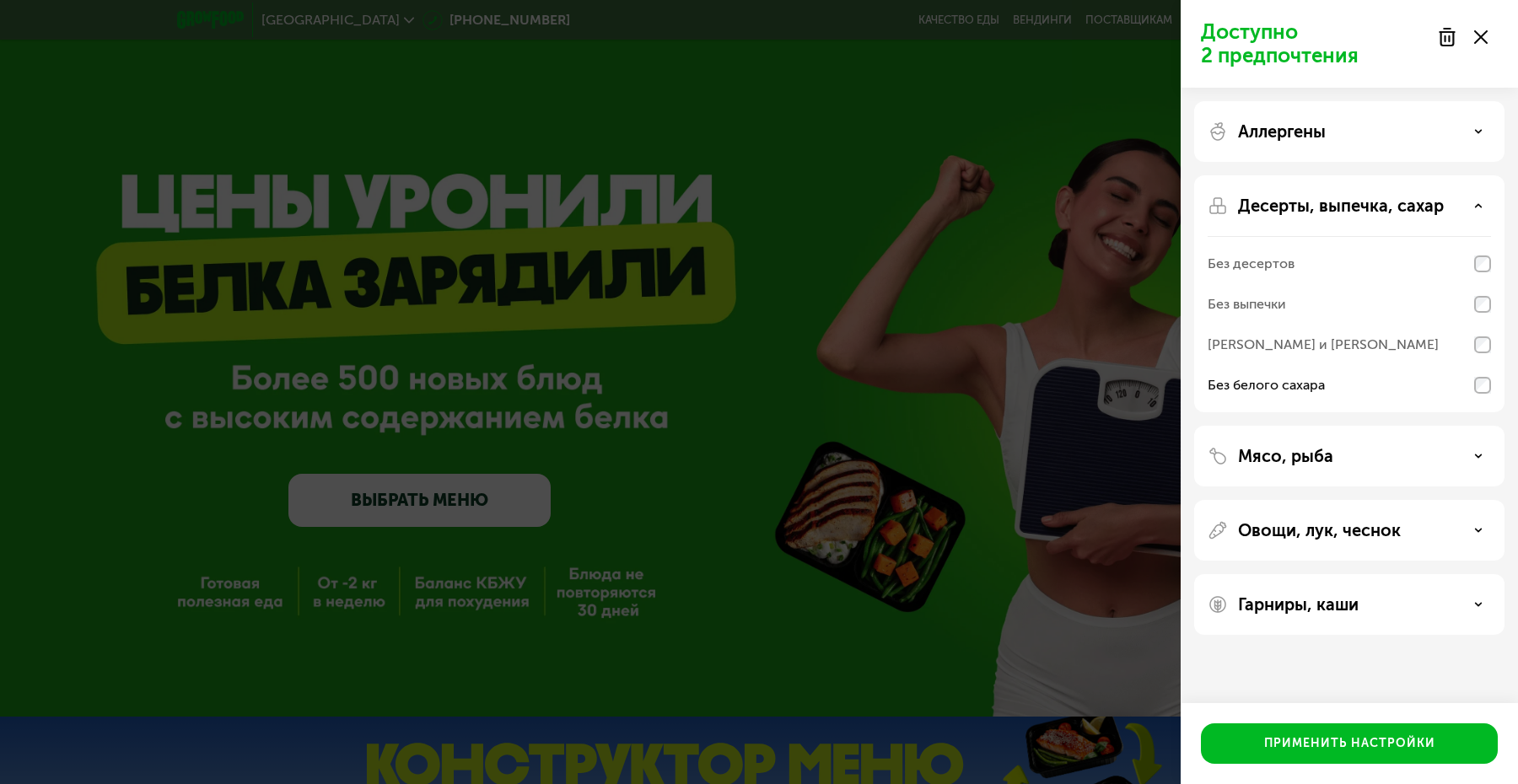
click at [1497, 500] on div "Мясо, рыба" at bounding box center [1349, 529] width 310 height 61
click at [1481, 460] on div "Мясо, рыба" at bounding box center [1350, 456] width 284 height 20
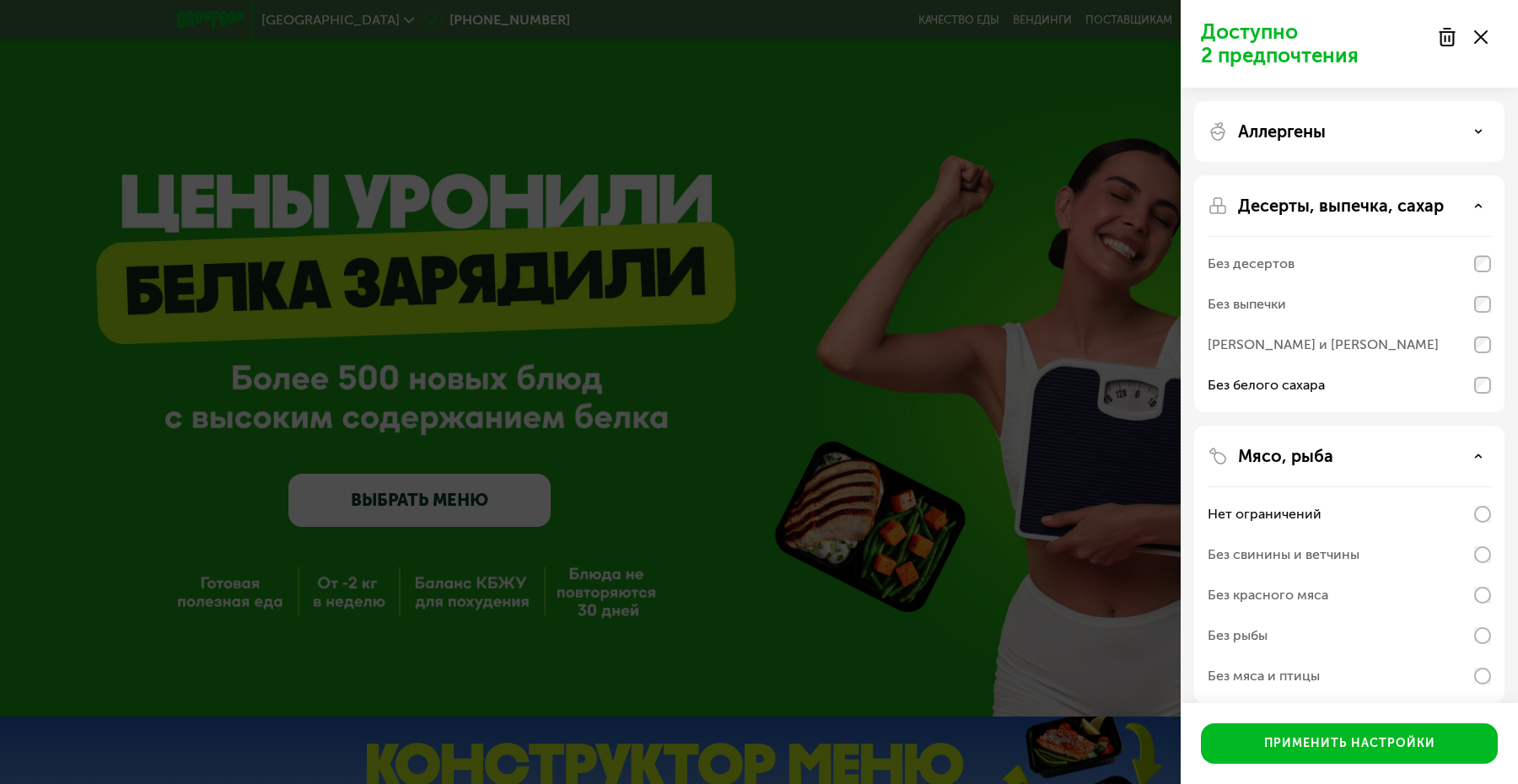
click at [1421, 549] on div "Без свинины и ветчины" at bounding box center [1350, 554] width 284 height 40
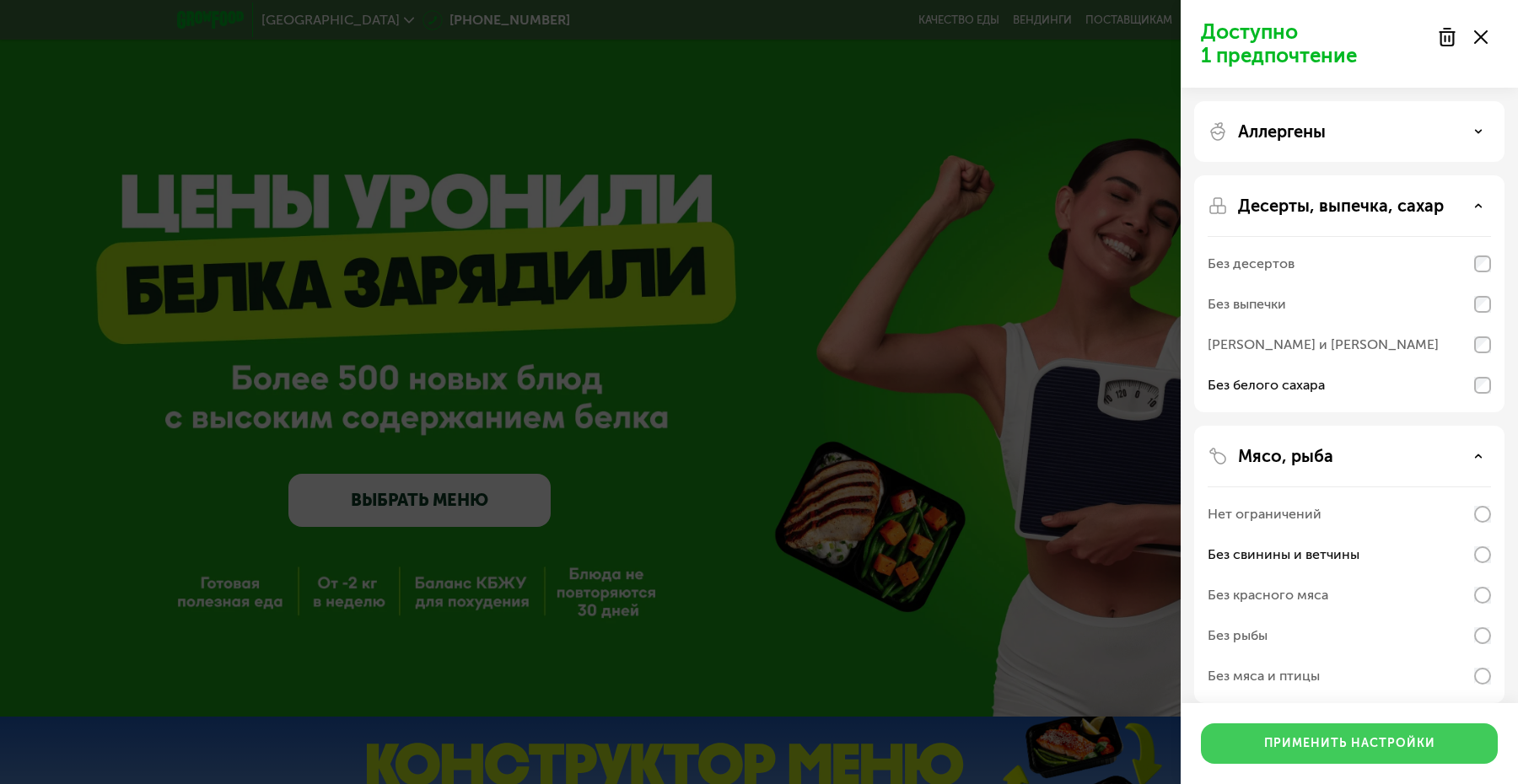
click at [1349, 734] on button "Применить настройки" at bounding box center [1349, 743] width 296 height 40
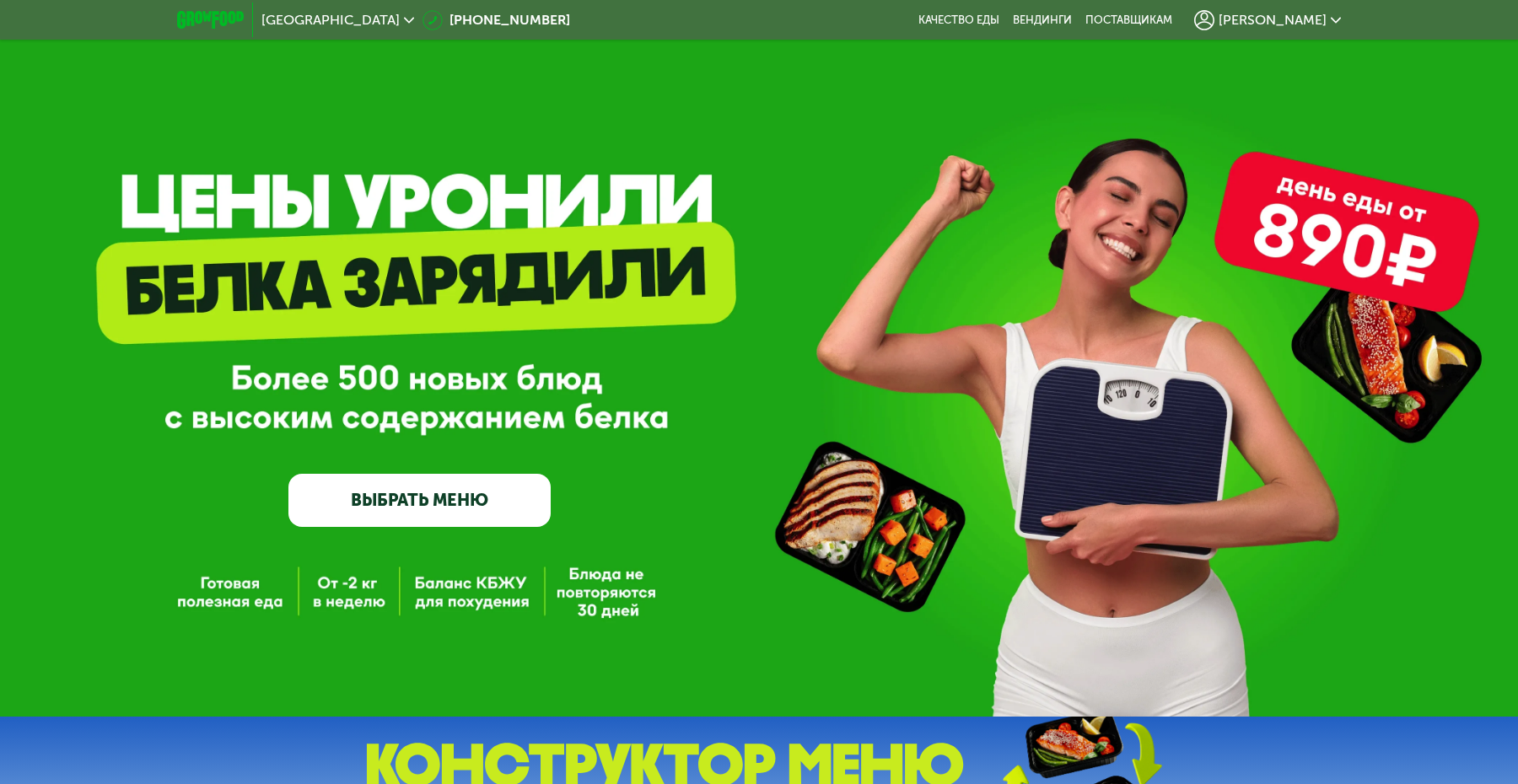
click at [1280, 20] on span "[PERSON_NAME]" at bounding box center [1272, 20] width 108 height 14
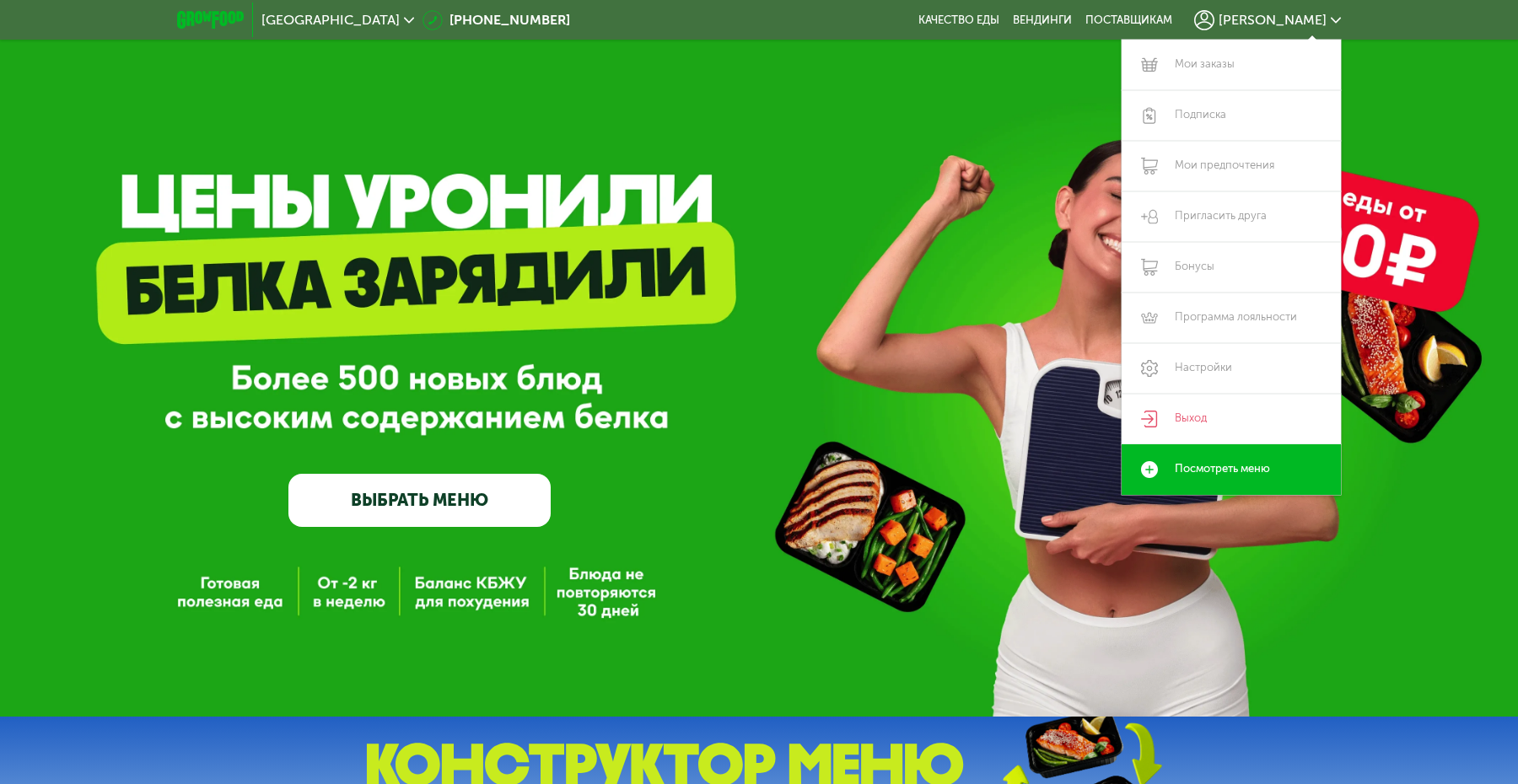
click at [931, 96] on div "GrowFood — доставка правильного питания ВЫБРАТЬ МЕНЮ" at bounding box center [759, 358] width 1518 height 717
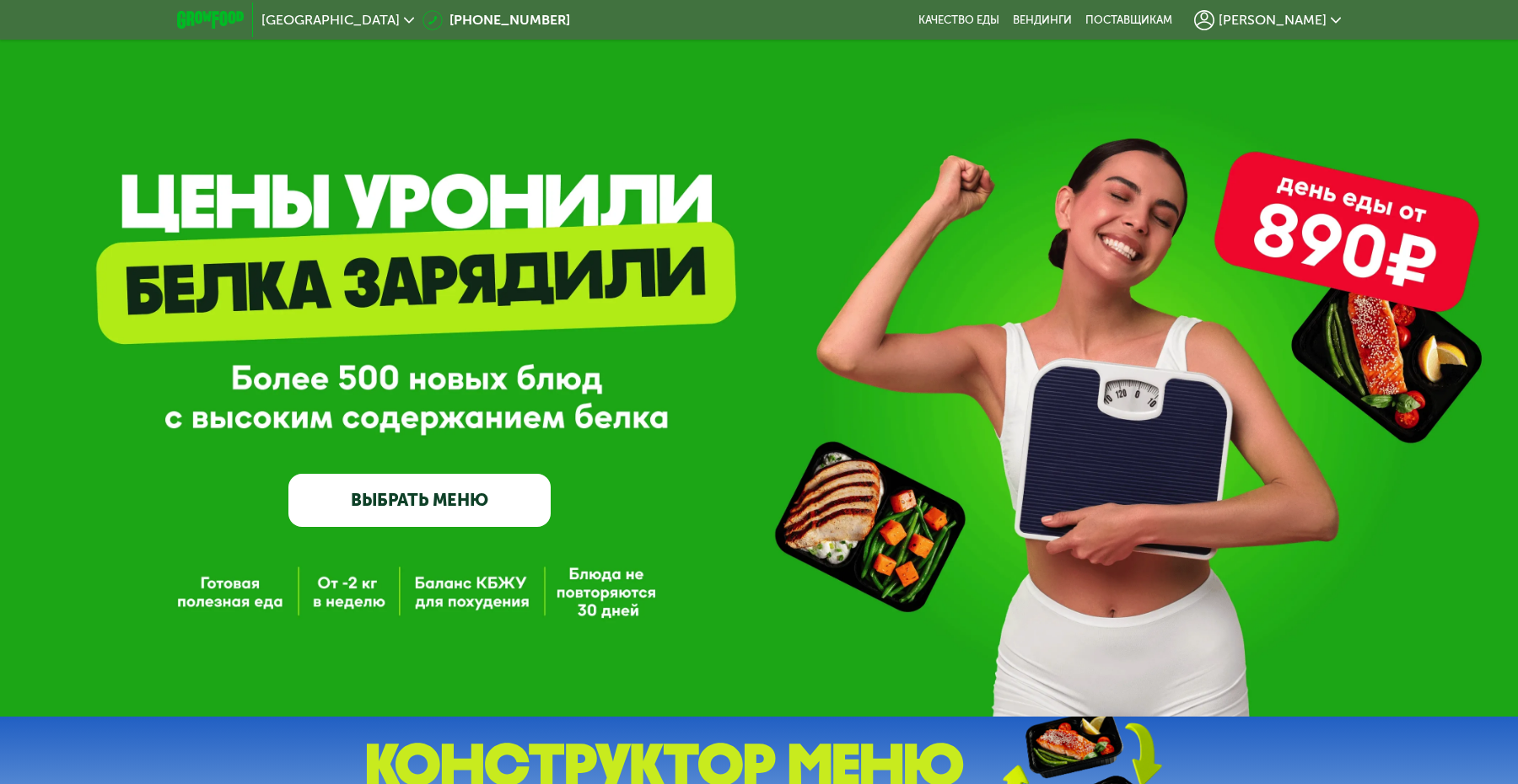
click at [422, 189] on div "GrowFood — доставка правильного питания ВЫБРАТЬ МЕНЮ" at bounding box center [759, 358] width 1518 height 717
click at [396, 482] on link "ВЫБРАТЬ МЕНЮ" at bounding box center [419, 500] width 262 height 52
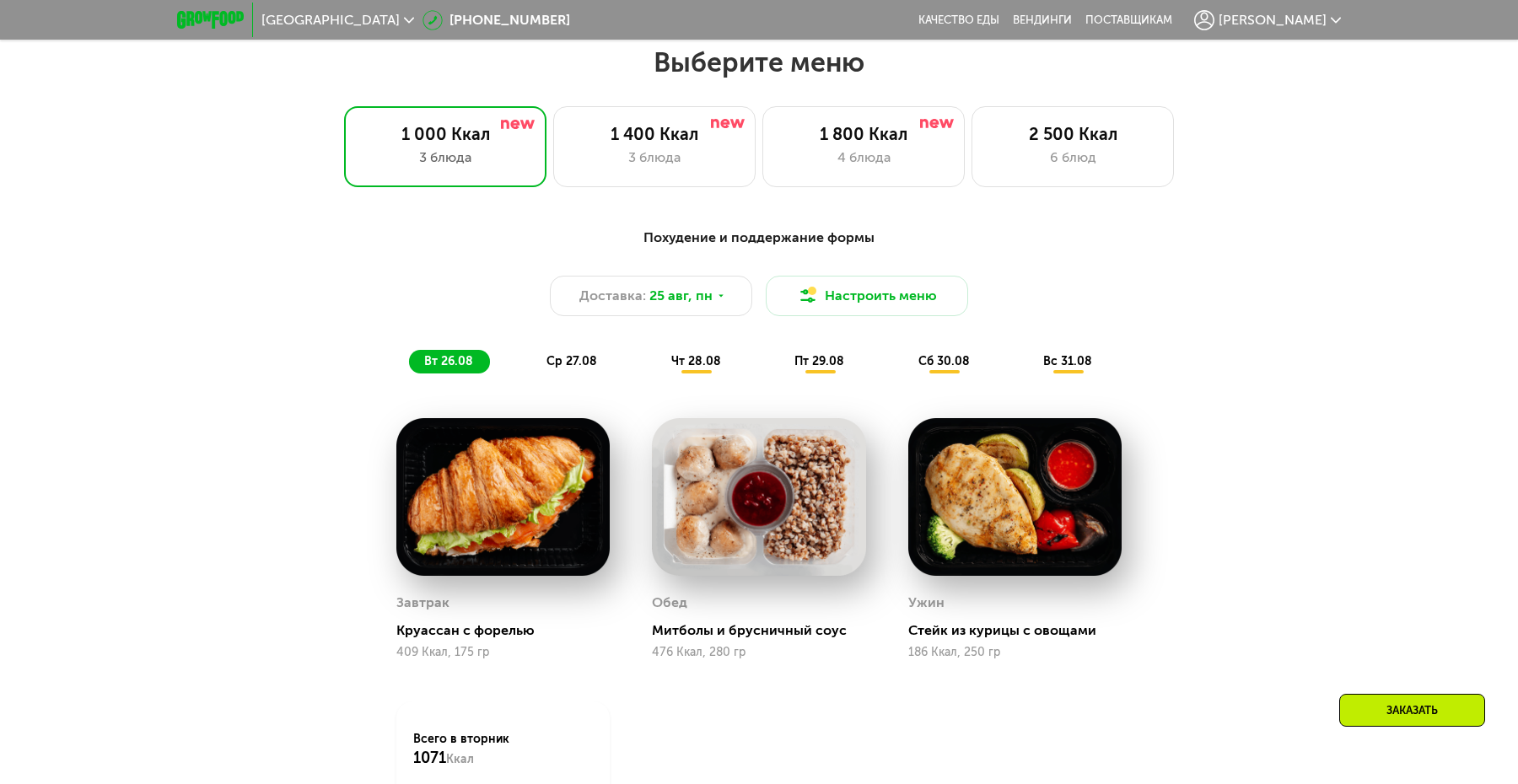
scroll to position [863, 0]
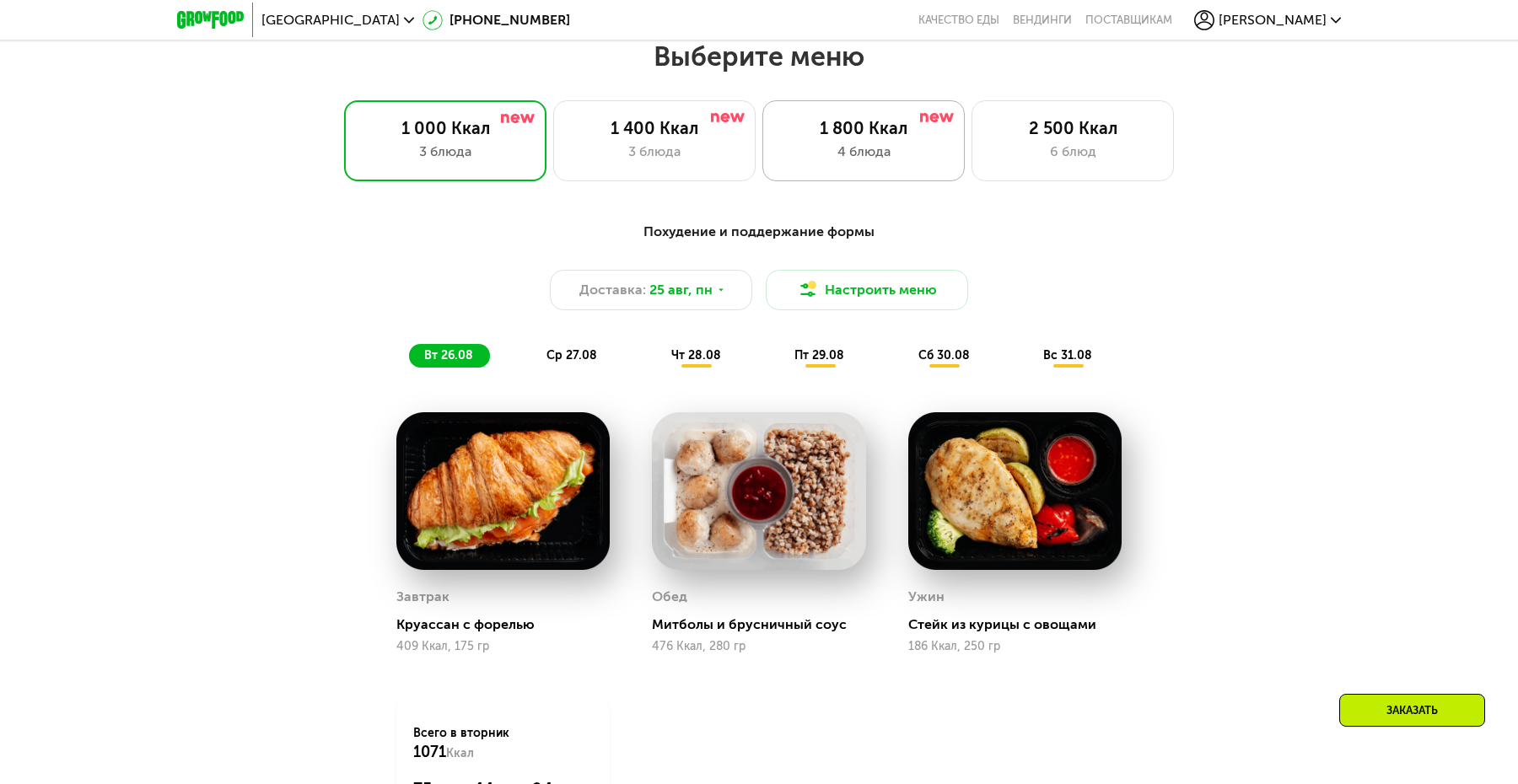
click at [835, 158] on div "4 блюда" at bounding box center [863, 152] width 167 height 20
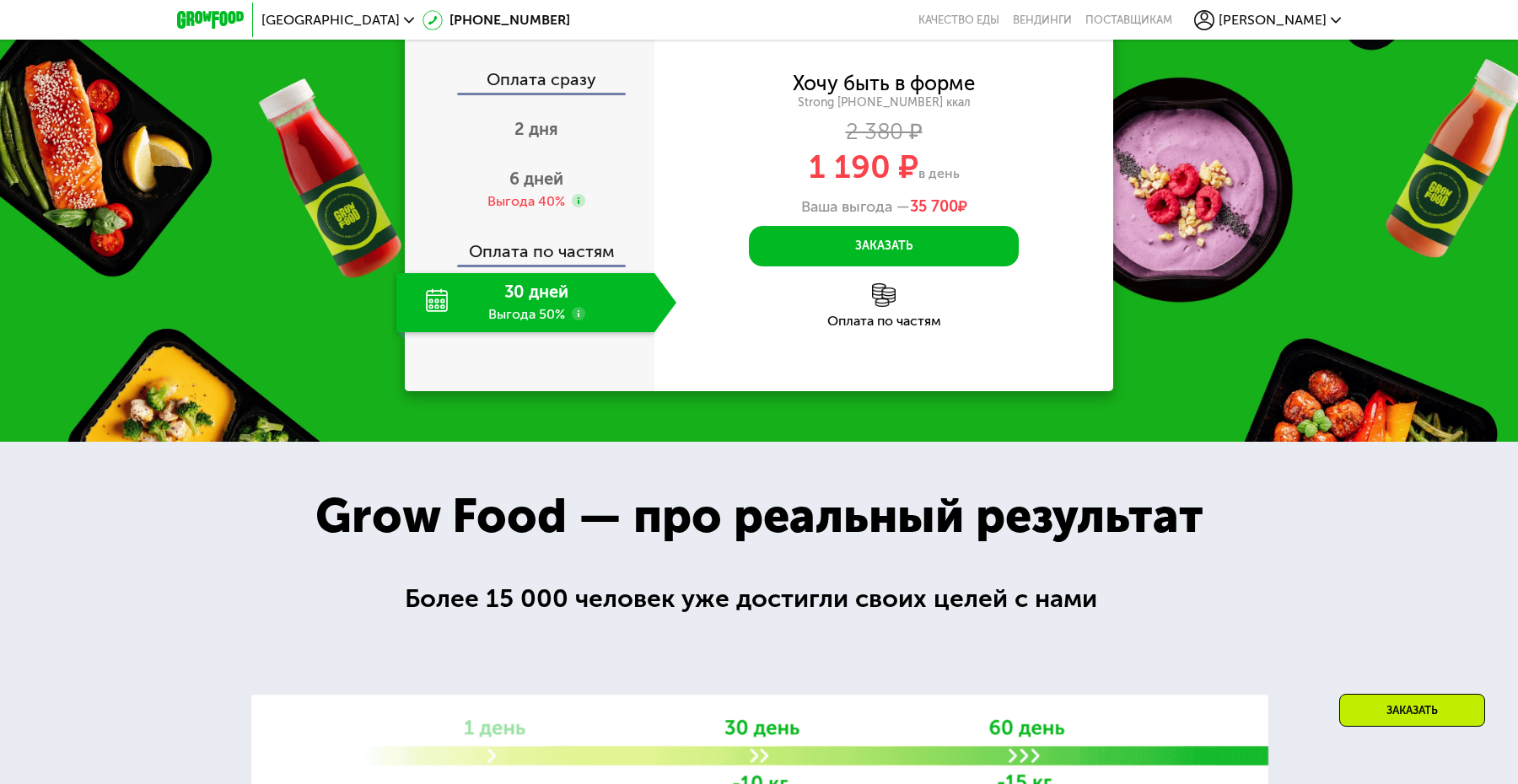
scroll to position [1811, 0]
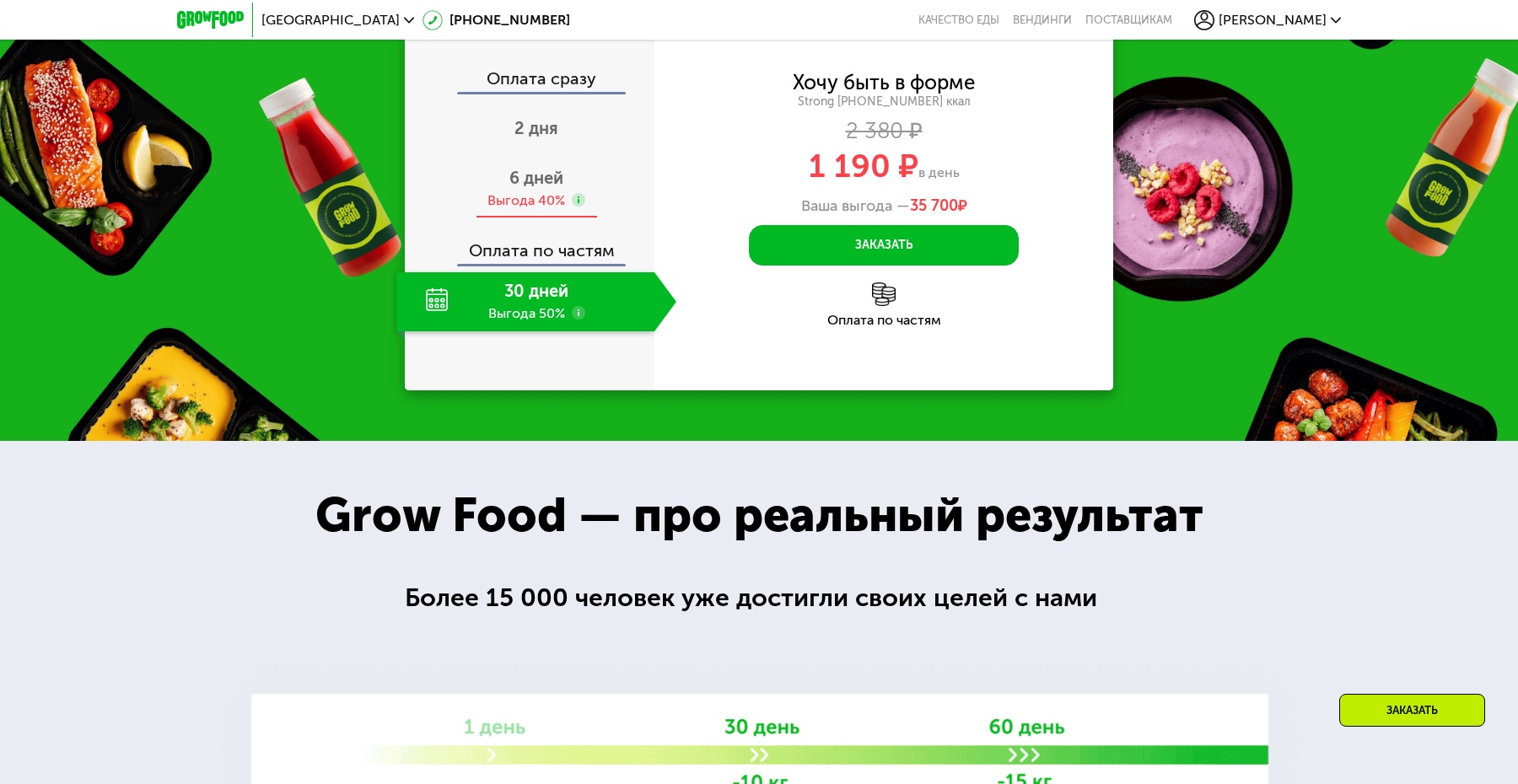
click at [542, 188] on span "6 дней" at bounding box center [536, 178] width 54 height 20
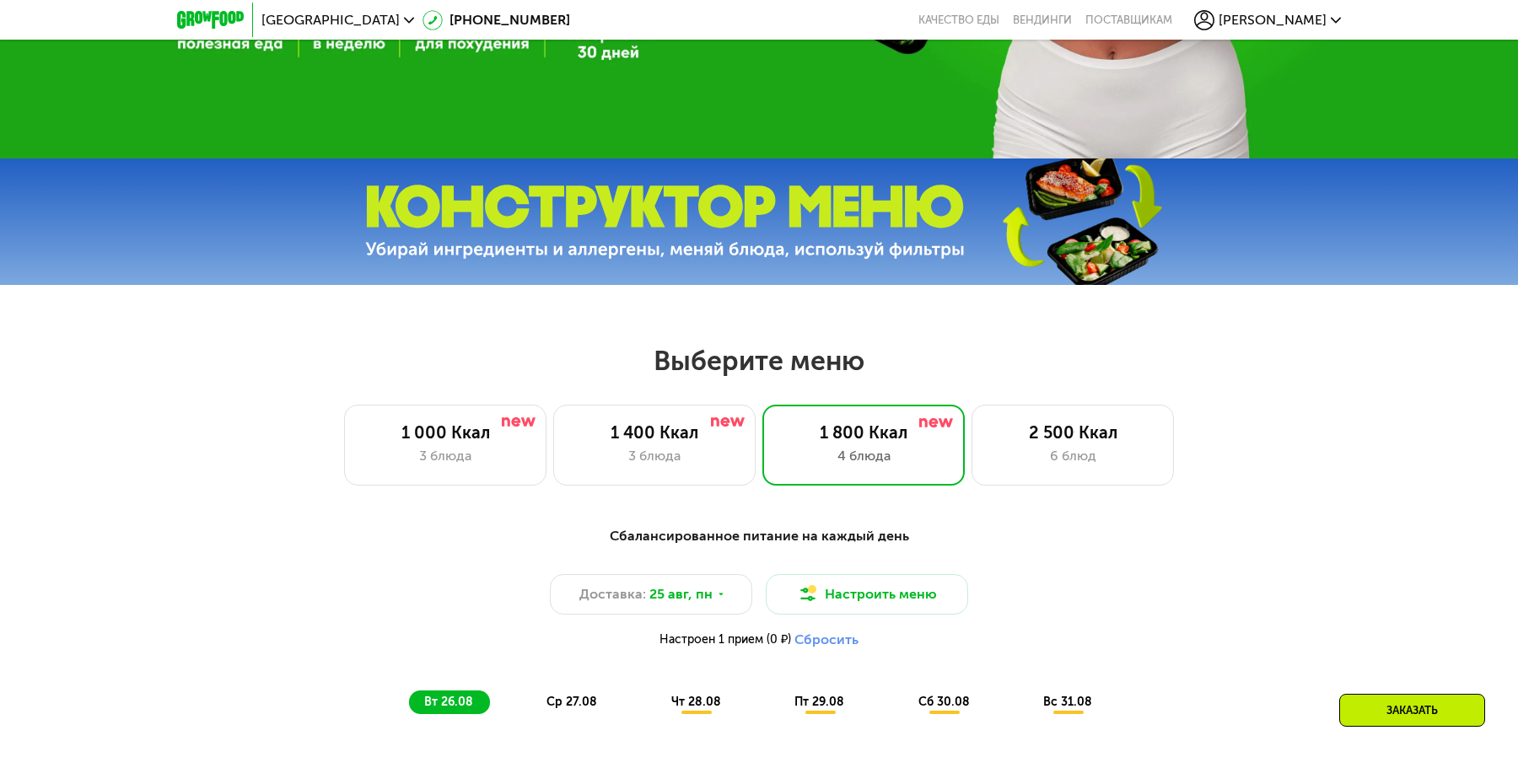
scroll to position [524, 0]
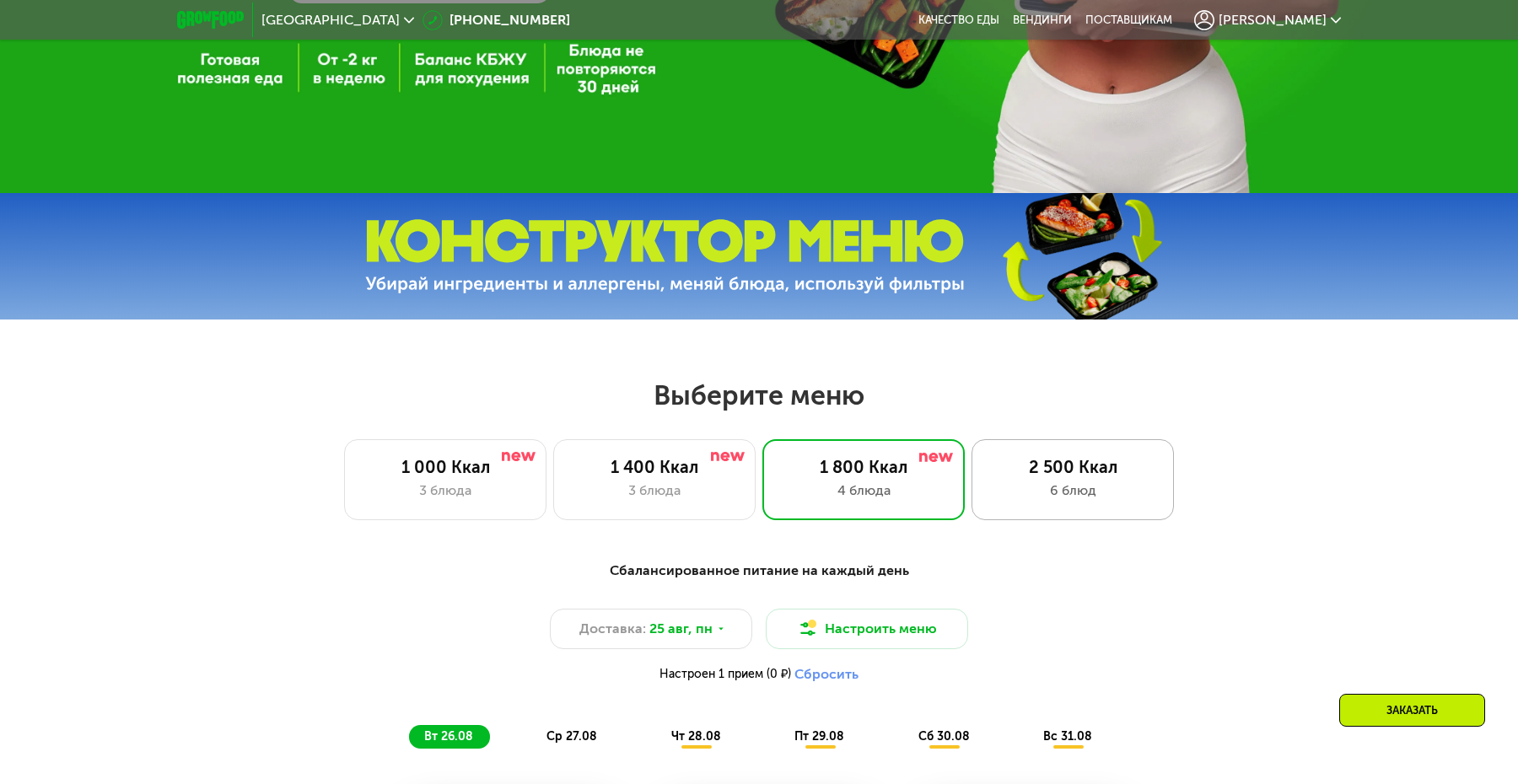
click at [1053, 474] on div "2 500 Ккал" at bounding box center [1072, 467] width 167 height 20
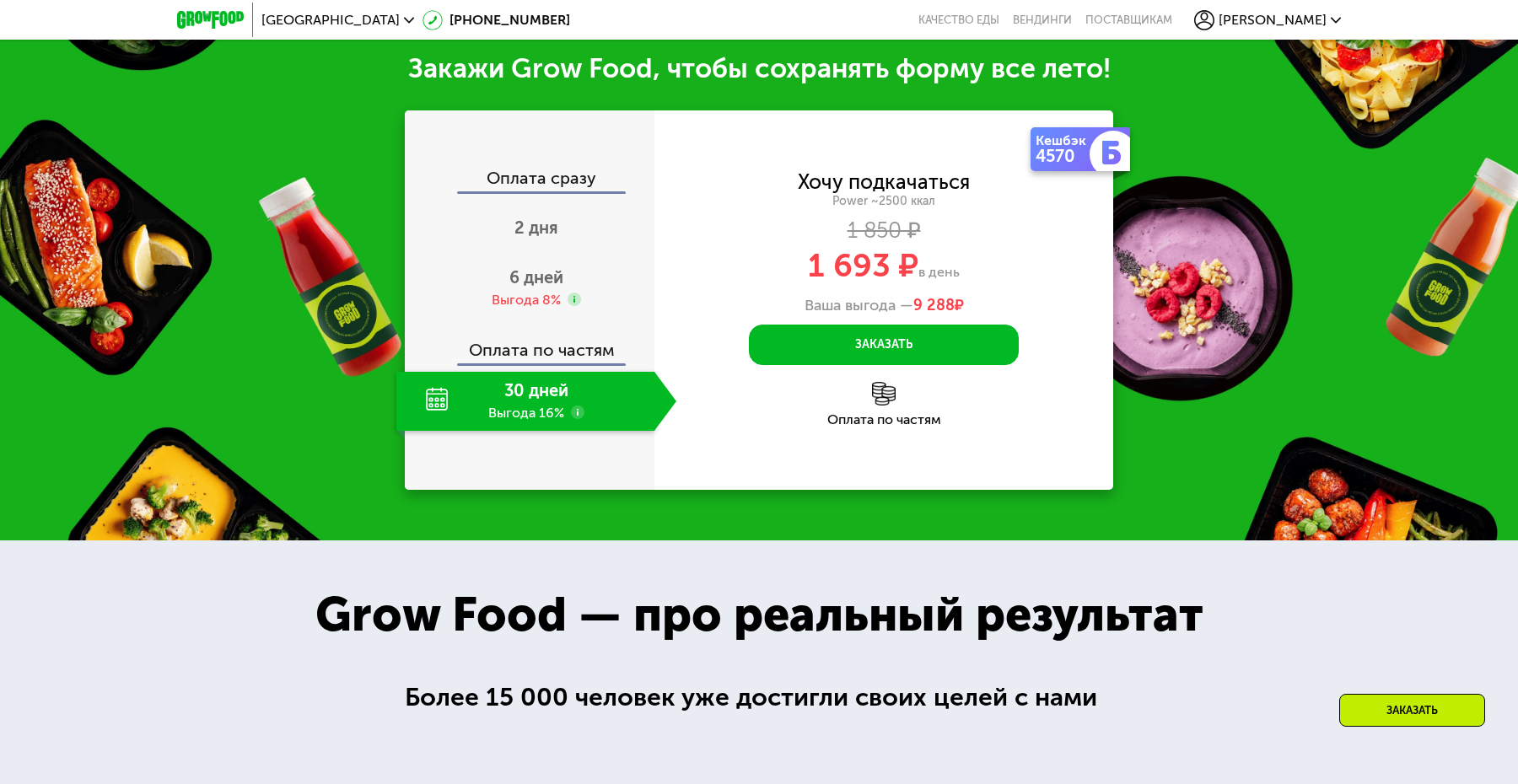
scroll to position [1837, 0]
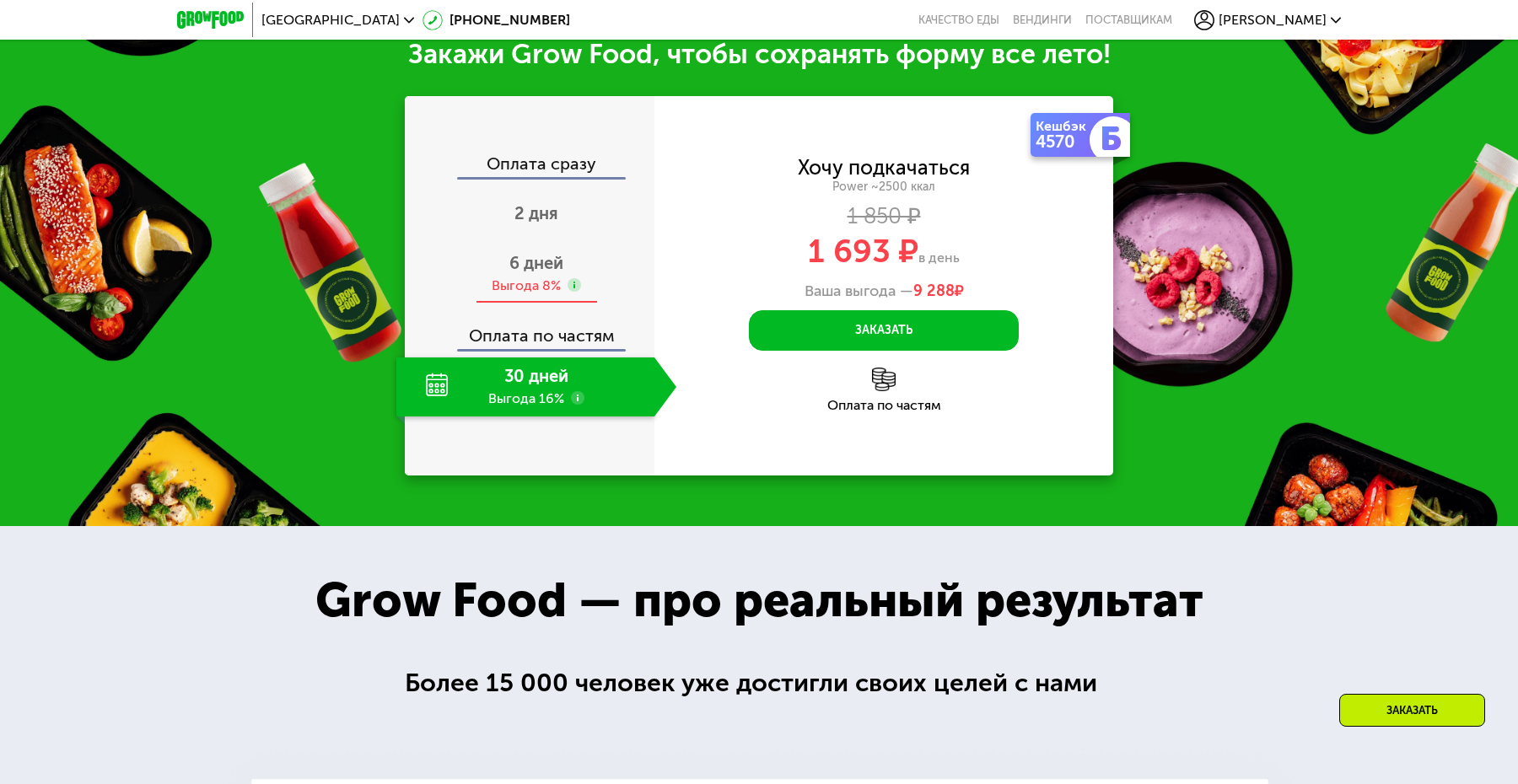
click at [525, 273] on span "6 дней" at bounding box center [536, 263] width 54 height 20
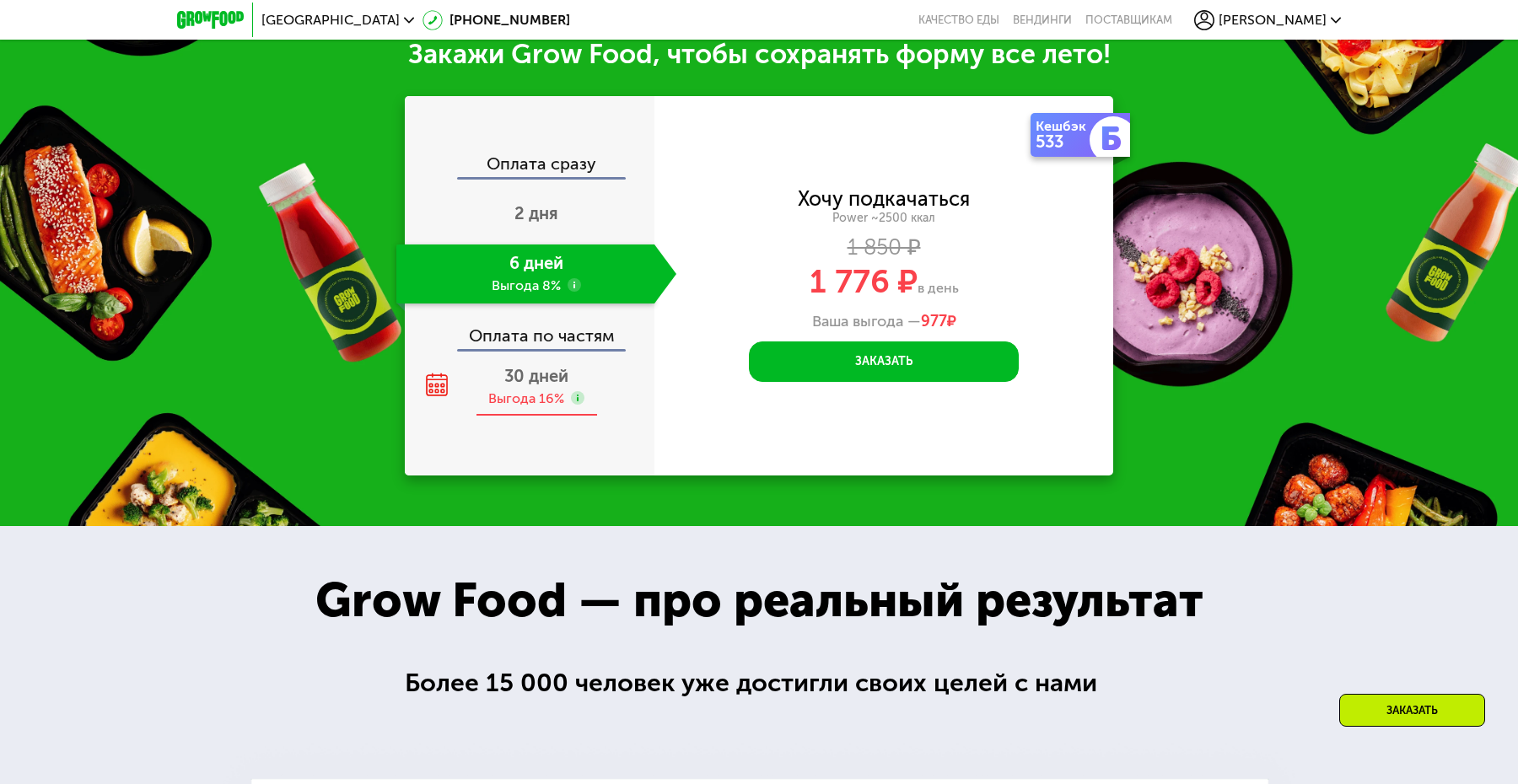
click at [552, 408] on div "Выгода 16%" at bounding box center [526, 399] width 76 height 19
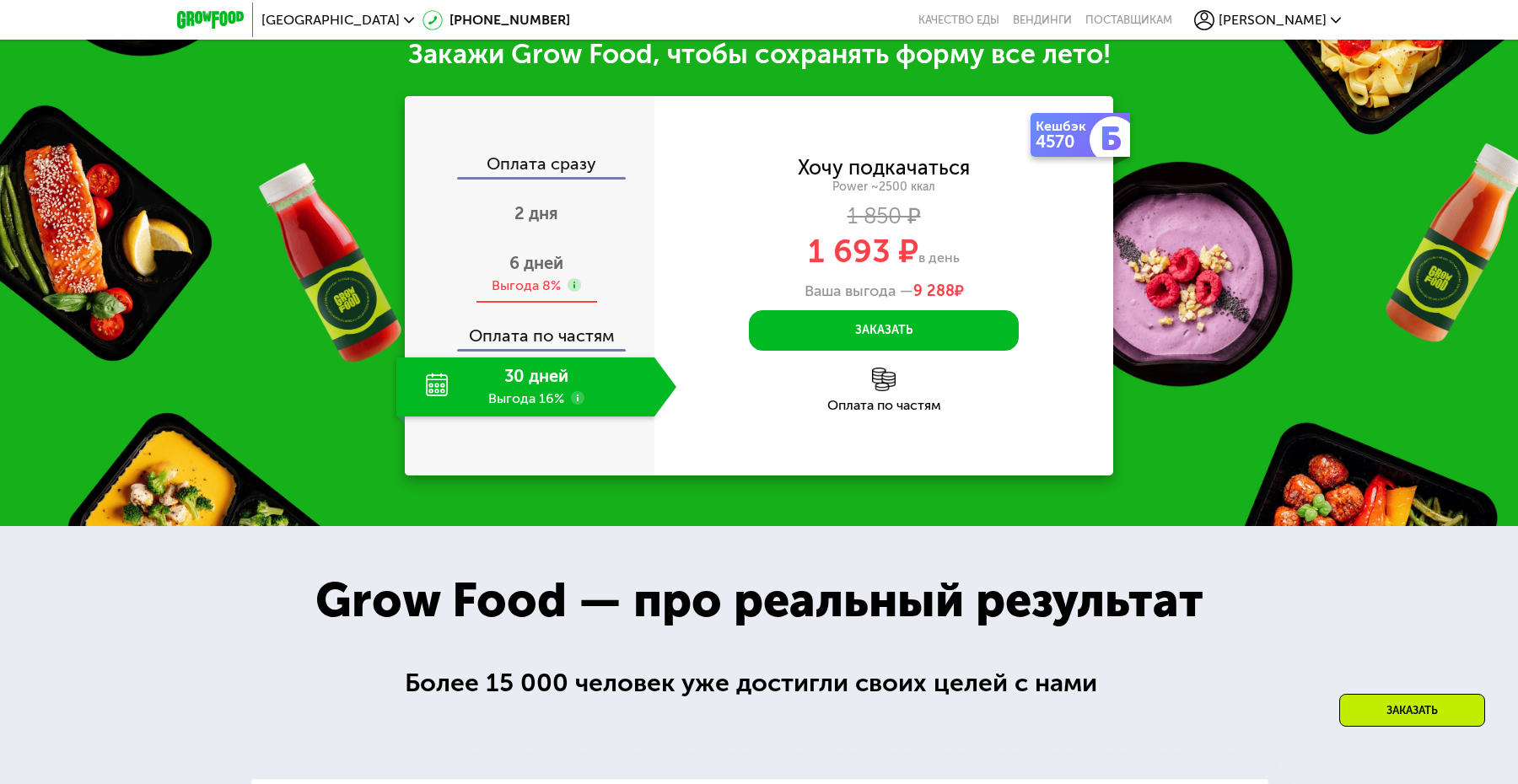
click at [543, 295] on div "Выгода 8%" at bounding box center [526, 286] width 69 height 19
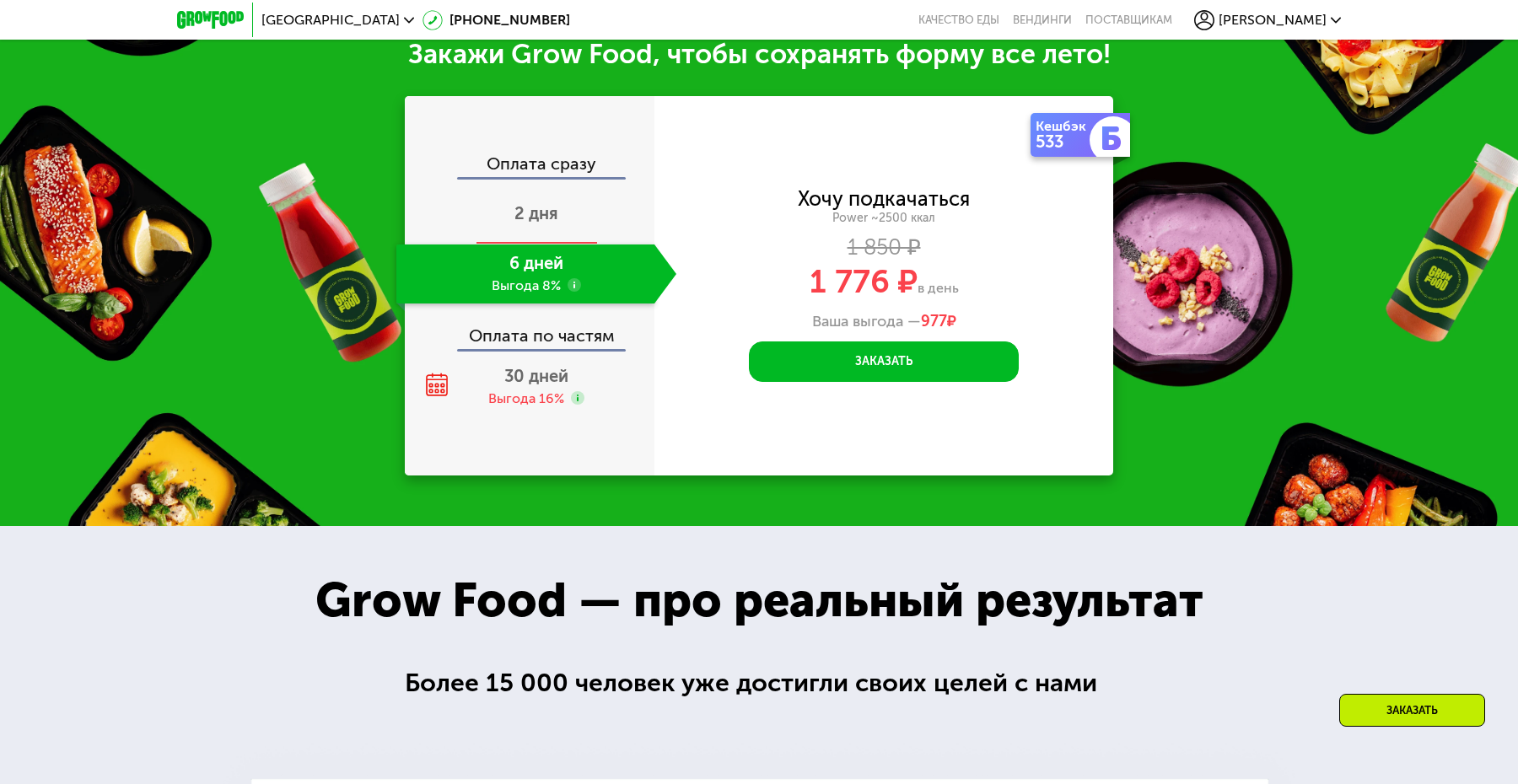
click at [495, 244] on div "2 дня" at bounding box center [536, 214] width 280 height 59
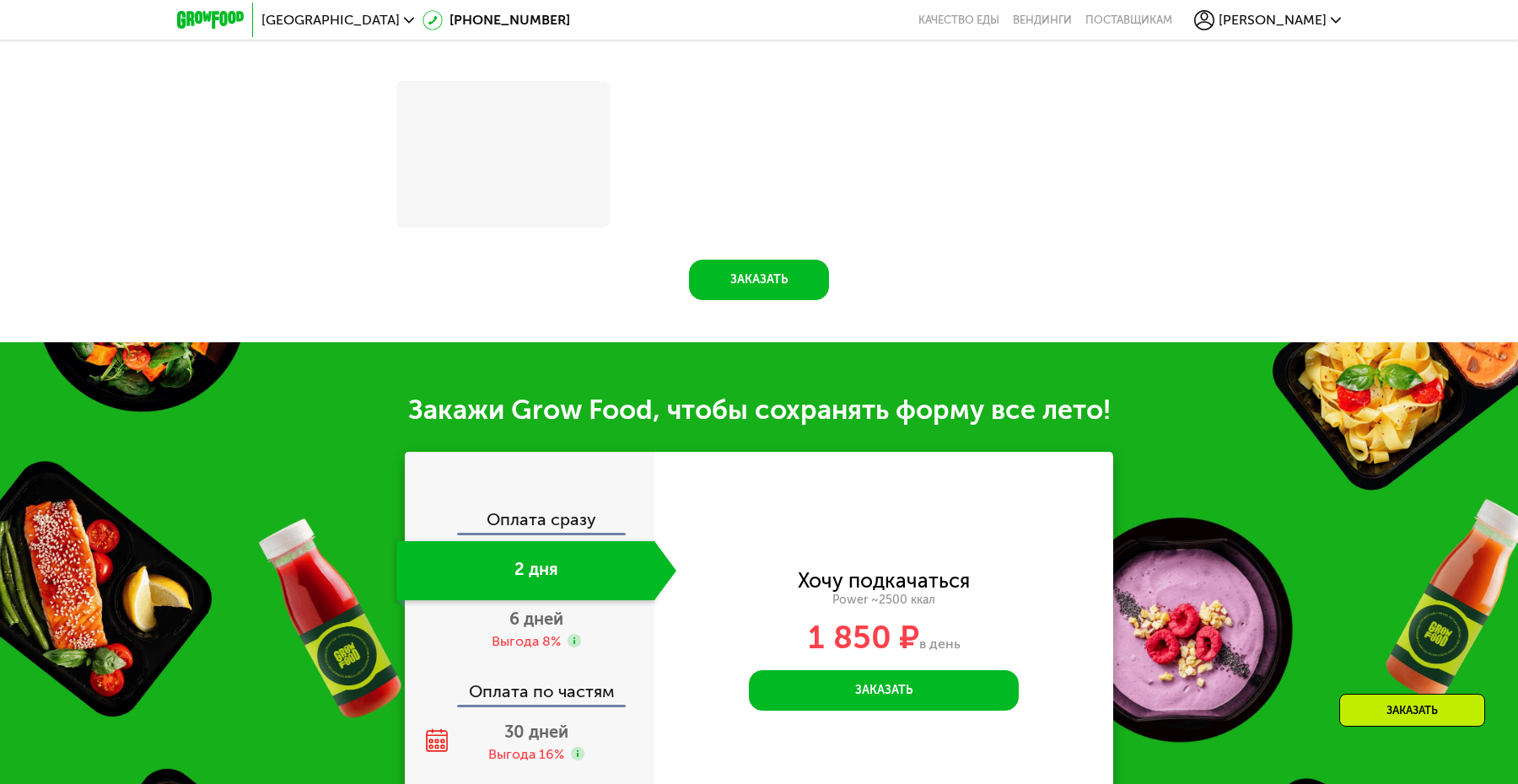
scroll to position [1898, 0]
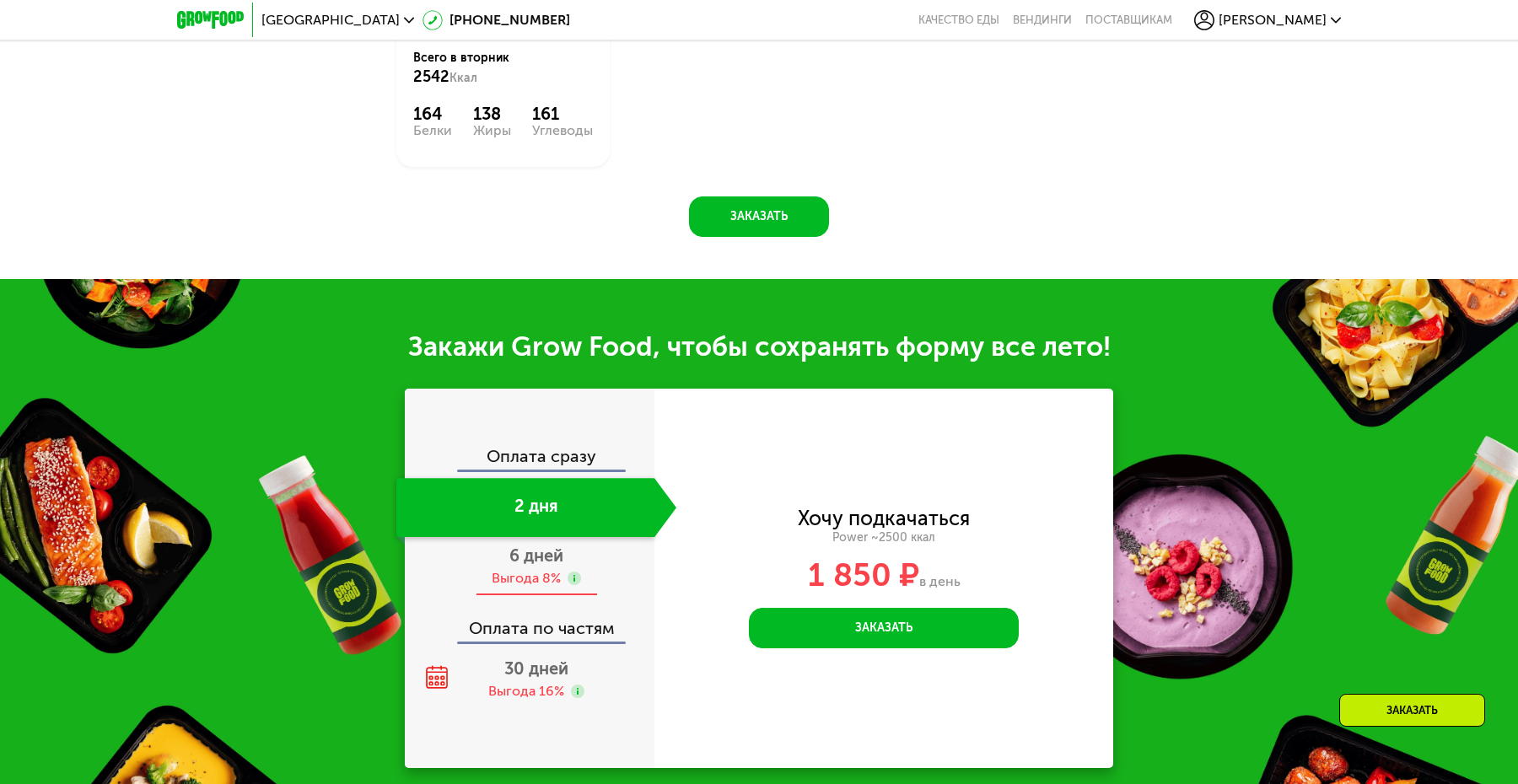
click at [534, 569] on div "Выгода 8%" at bounding box center [526, 578] width 69 height 19
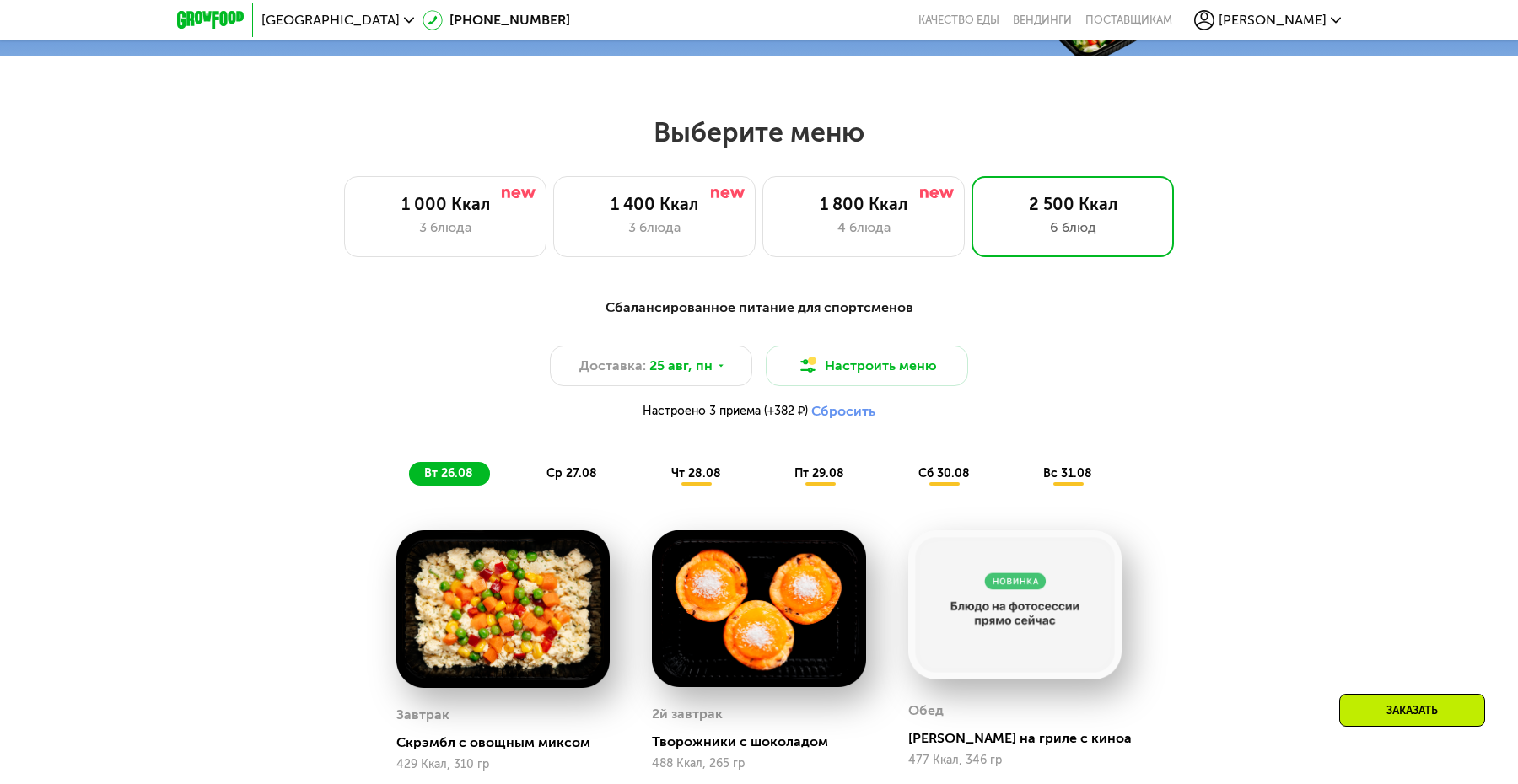
scroll to position [784, 0]
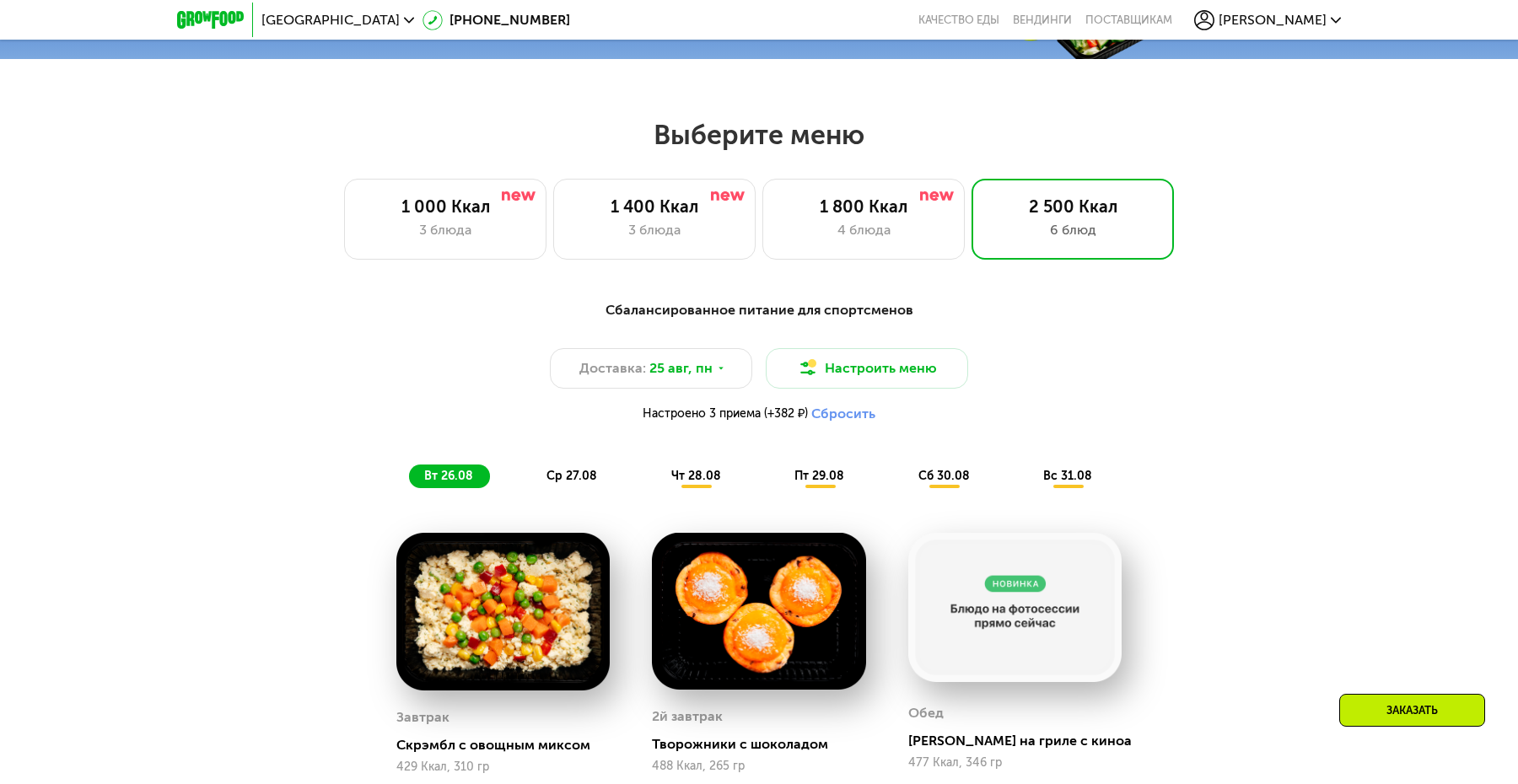
click at [1278, 22] on span "[PERSON_NAME]" at bounding box center [1272, 20] width 108 height 14
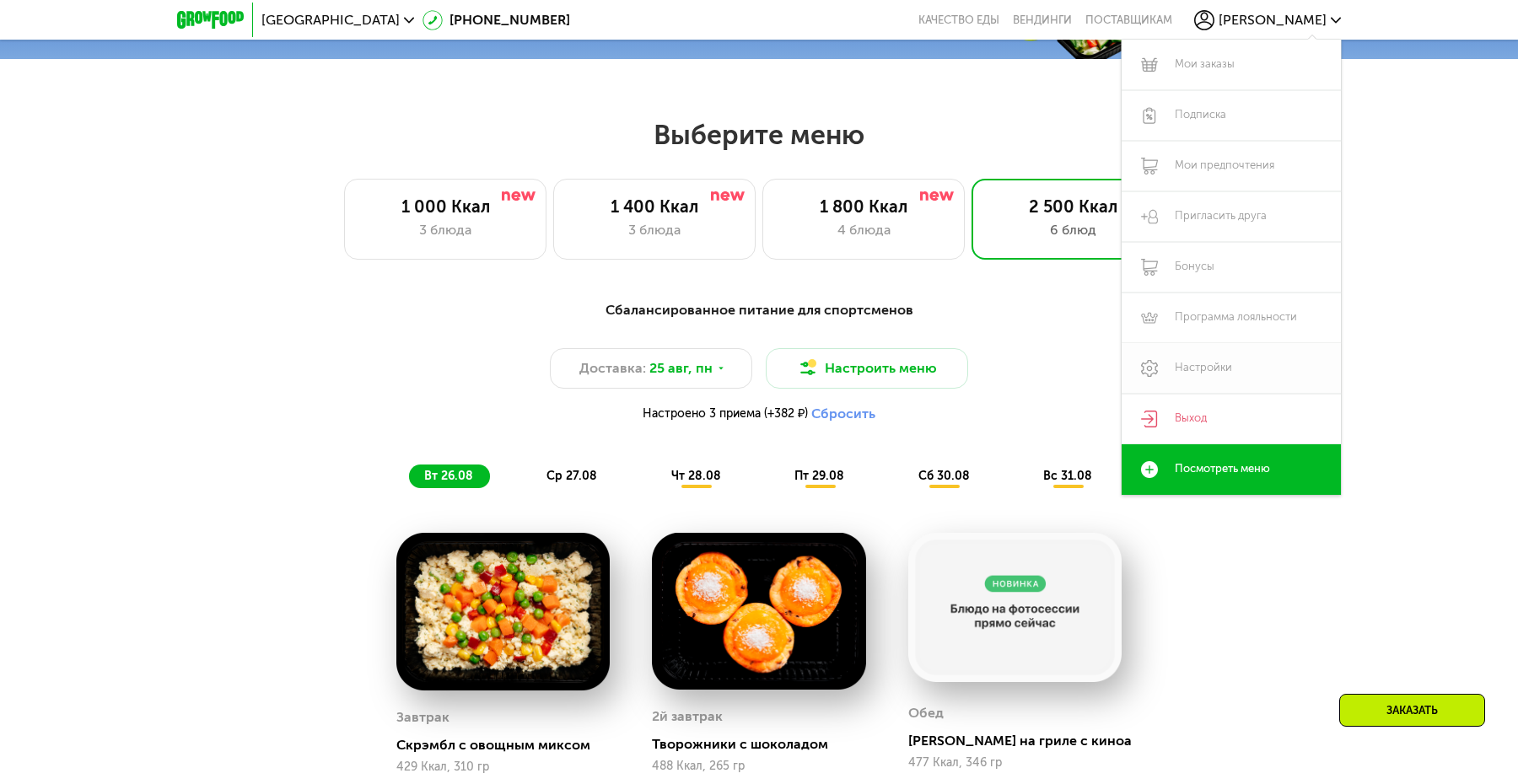
click at [1233, 366] on link "Настройки" at bounding box center [1231, 368] width 220 height 50
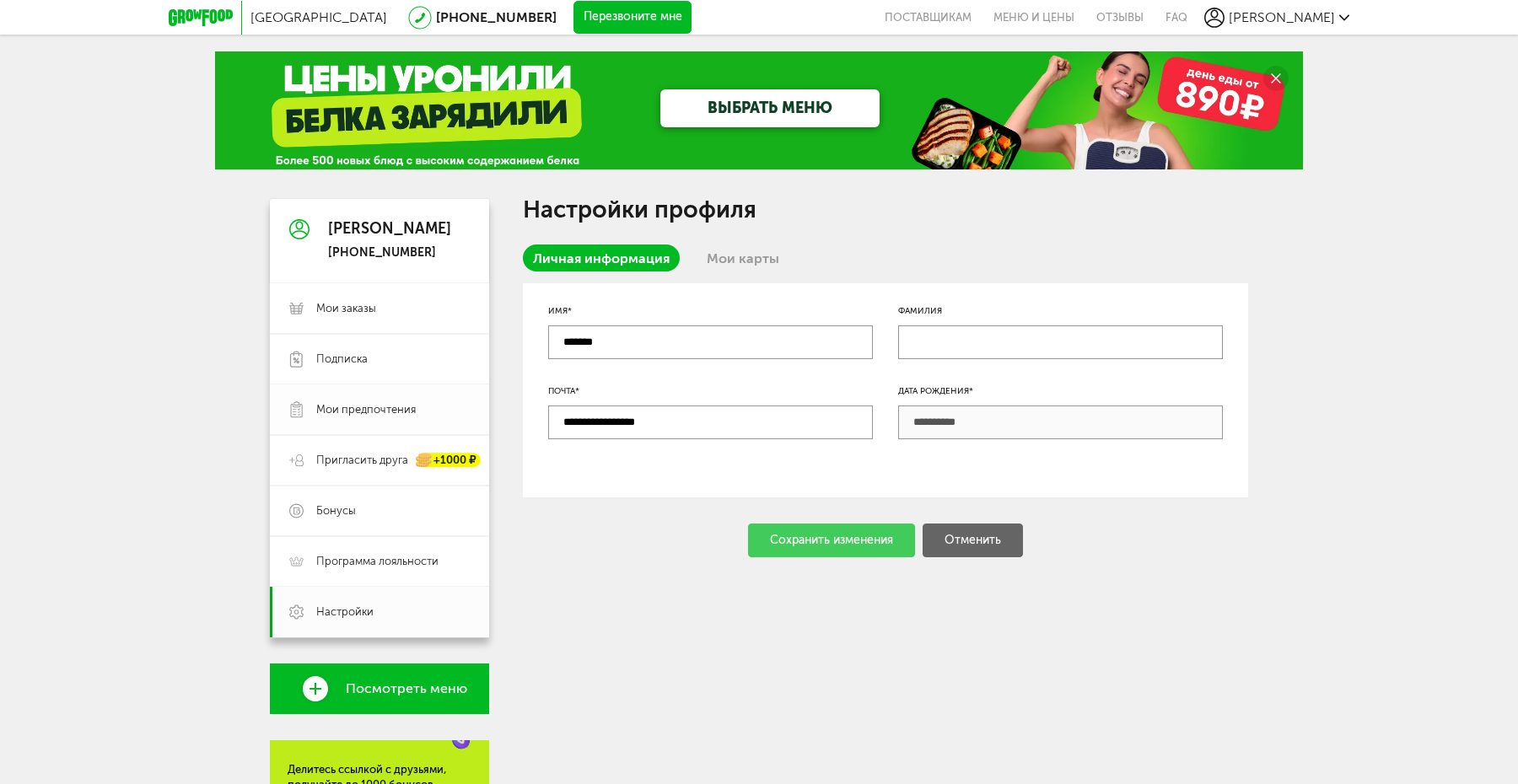
click at [390, 415] on span "Мои предпочтения" at bounding box center [366, 410] width 99 height 15
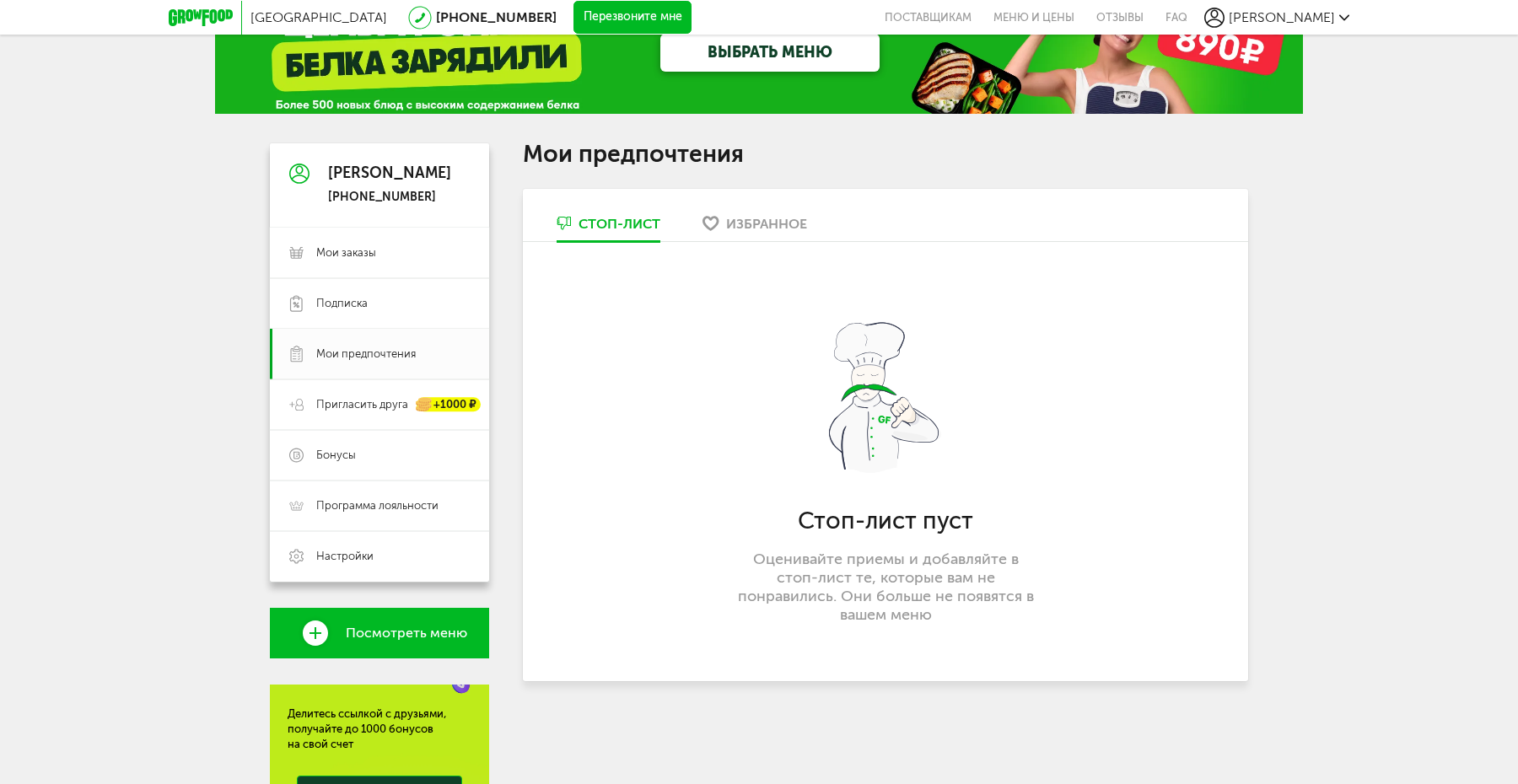
scroll to position [97, 0]
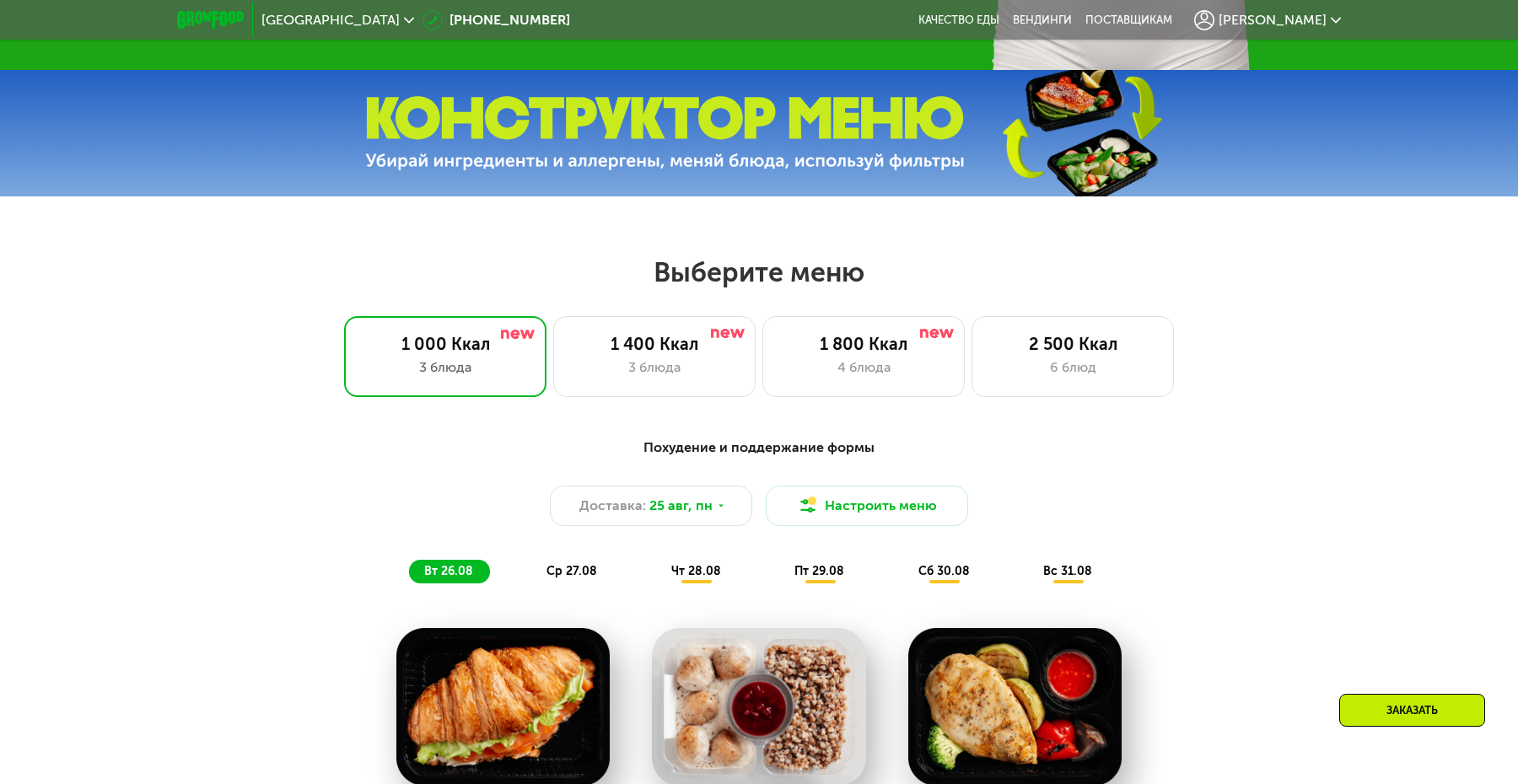
scroll to position [672, 0]
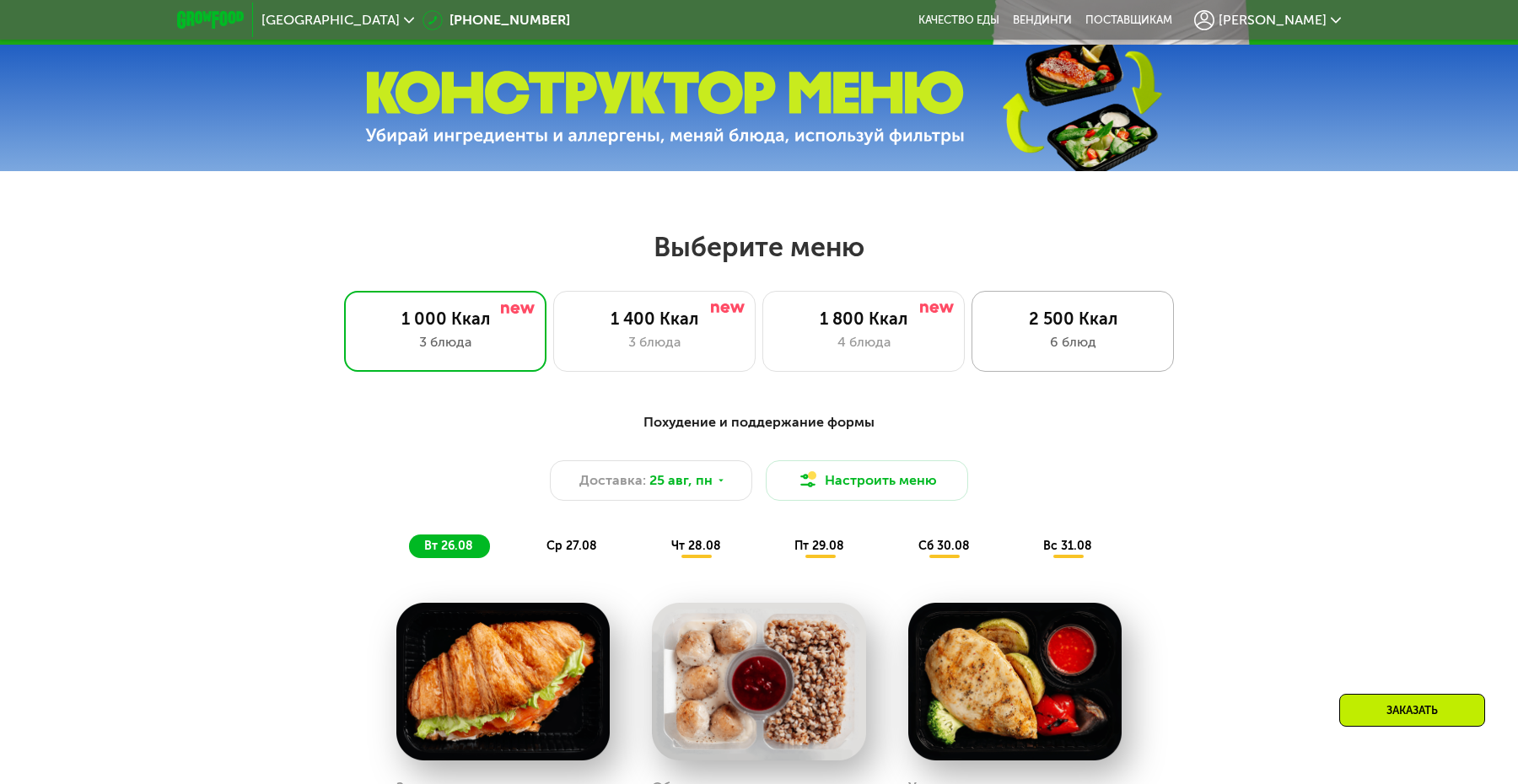
click at [1048, 311] on div "2 500 Ккал" at bounding box center [1072, 319] width 167 height 20
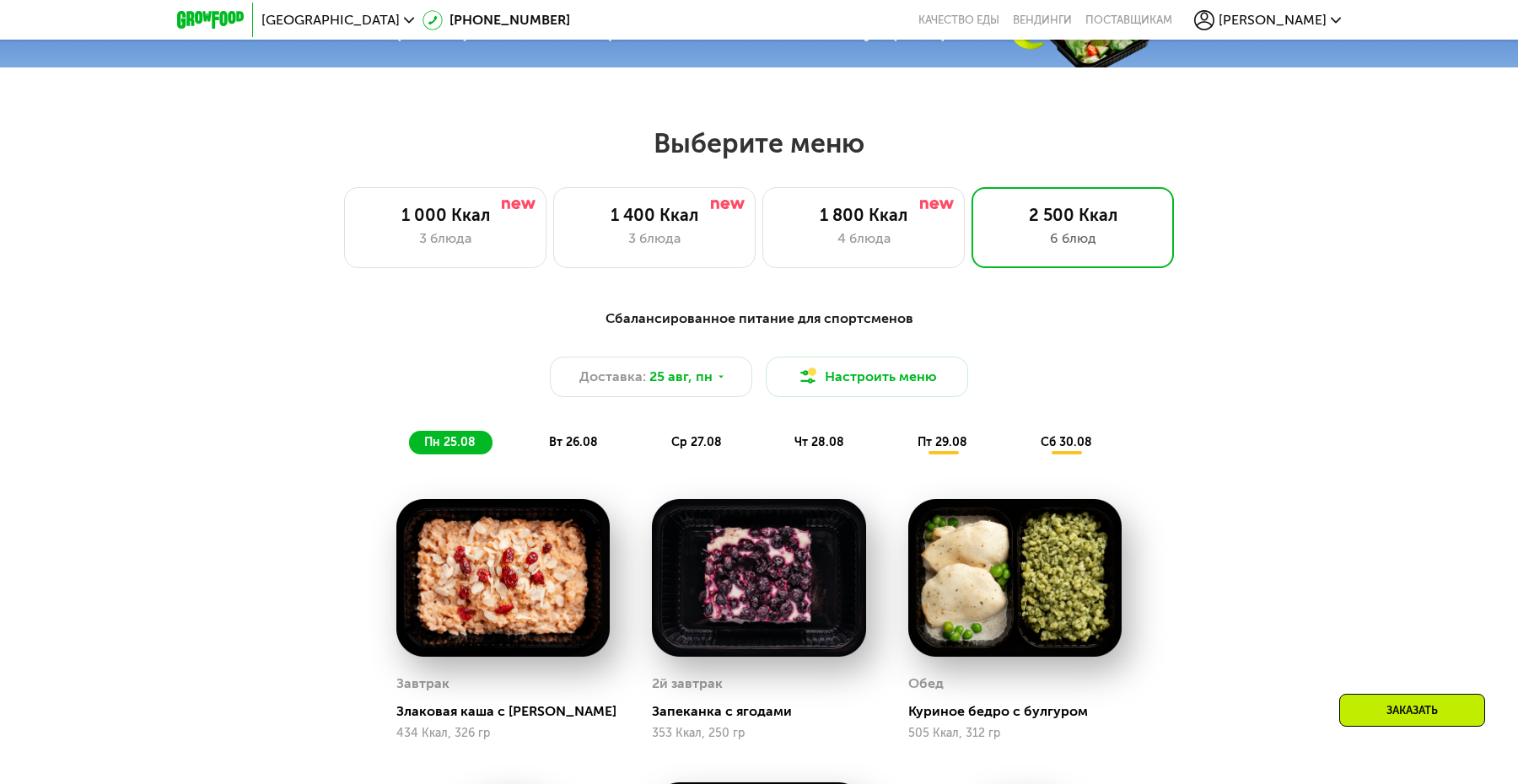
scroll to position [776, 0]
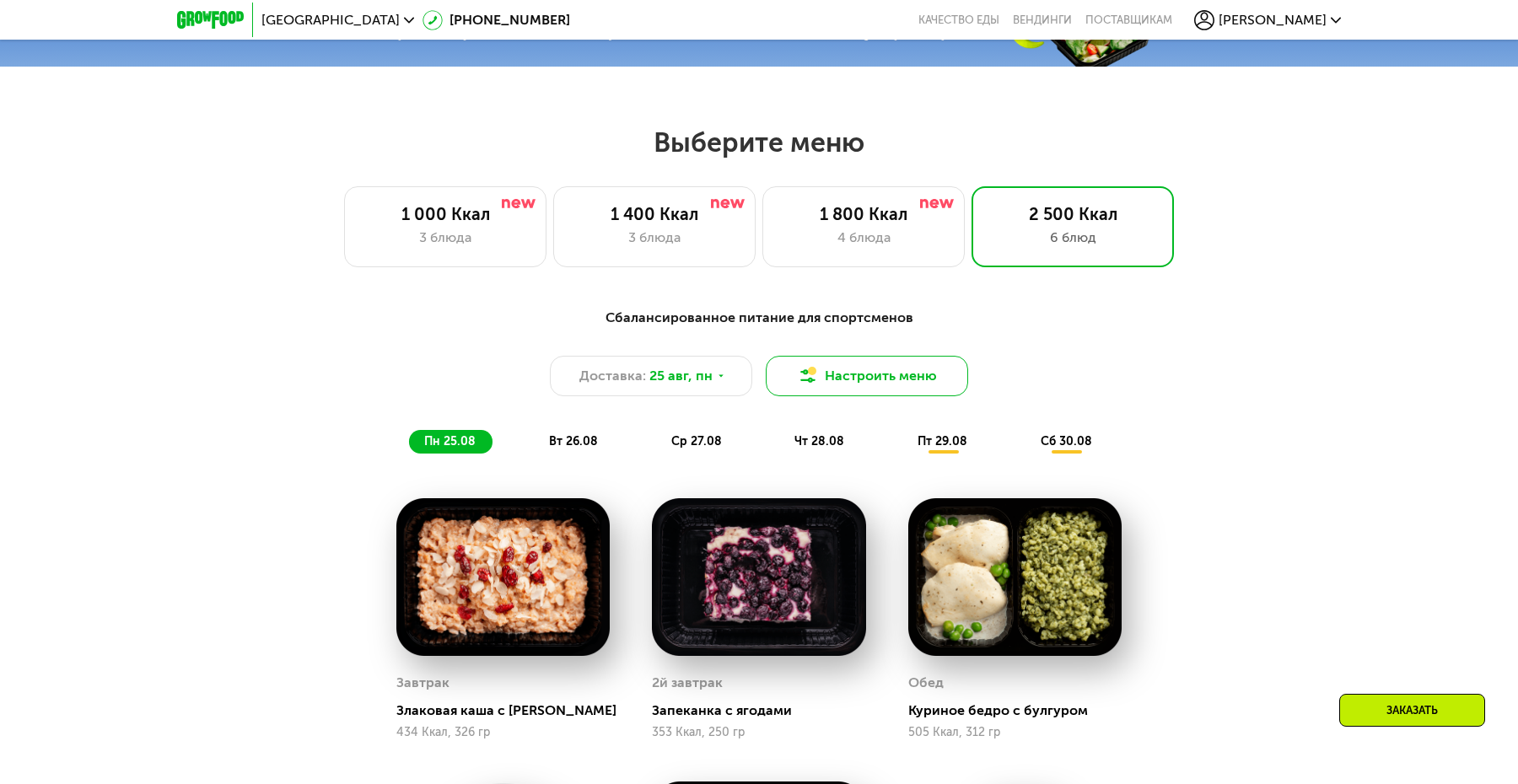
click at [873, 380] on button "Настроить меню" at bounding box center [866, 376] width 202 height 40
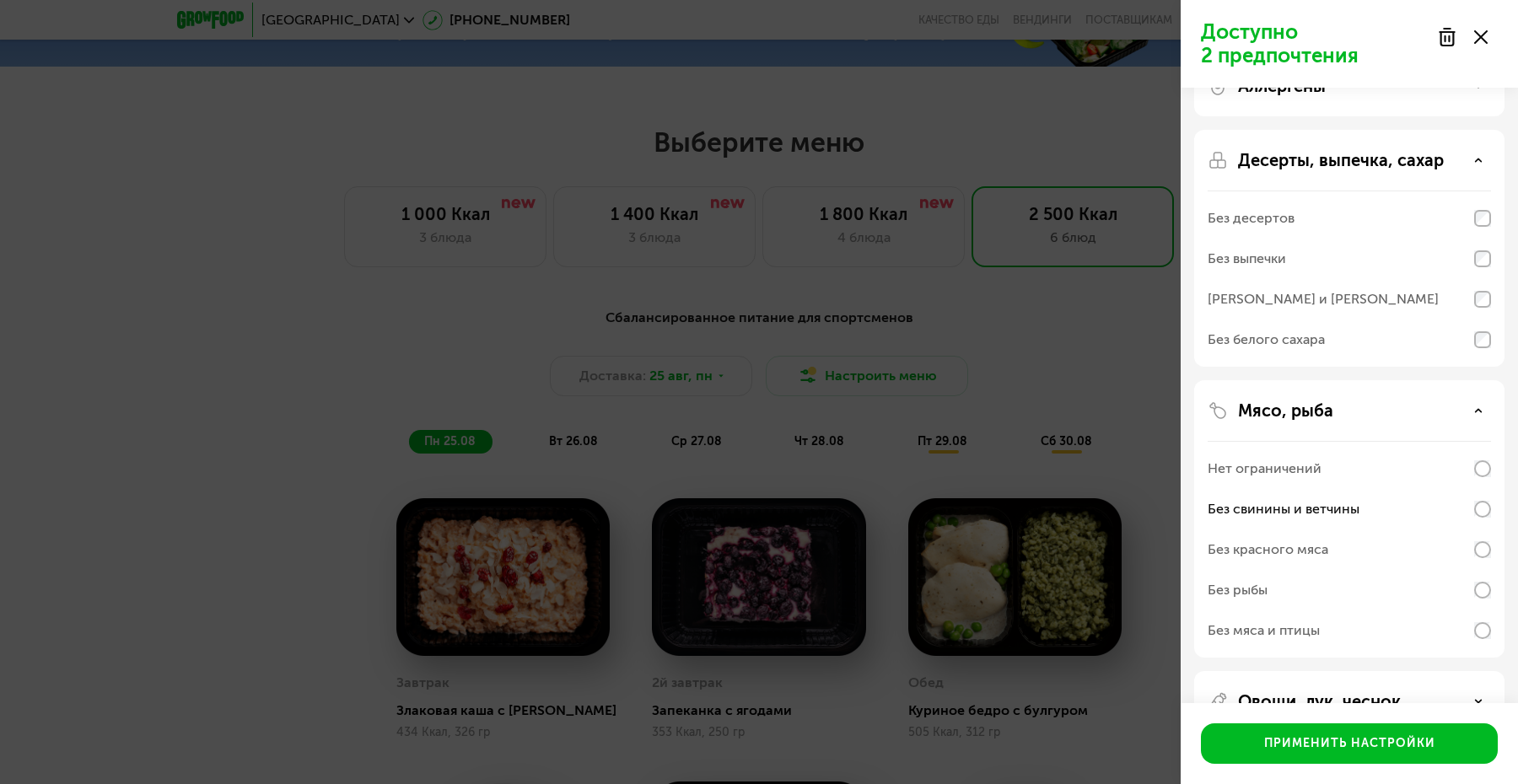
scroll to position [56, 0]
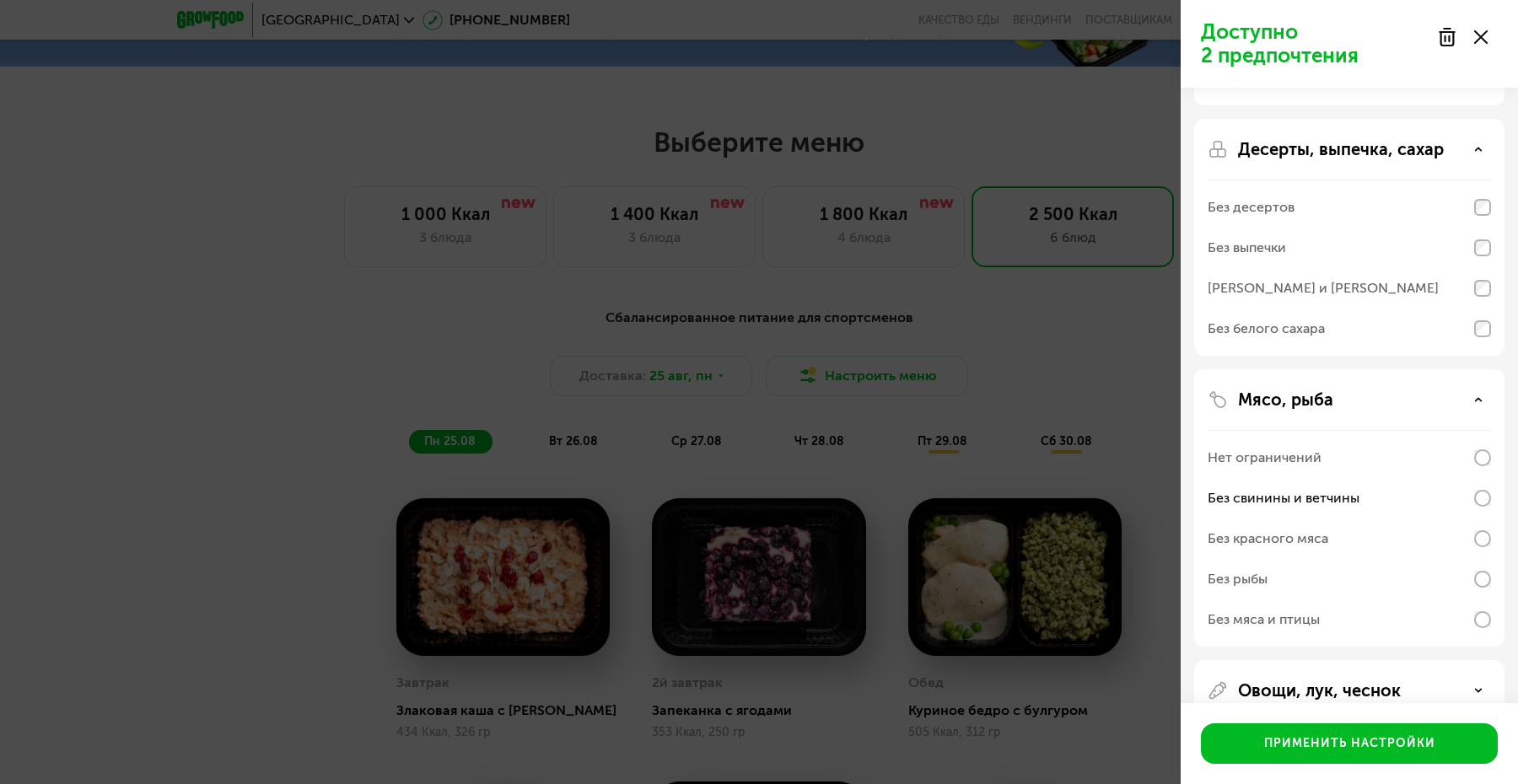
click at [1492, 660] on div "Мясо, рыба Нет ограничений Без свинины и ветчины Без красного мяса Без рыбы Без…" at bounding box center [1349, 690] width 310 height 61
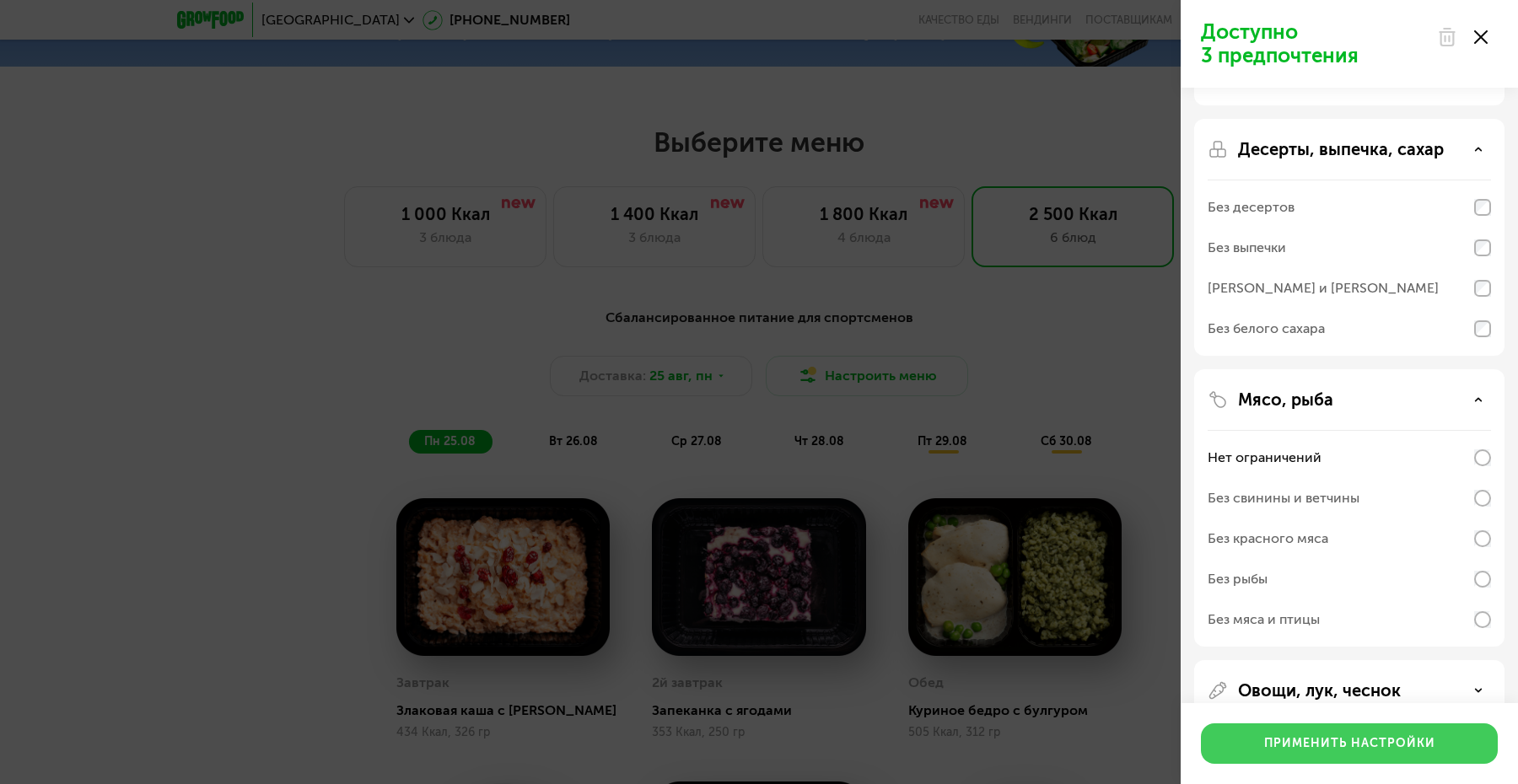
click at [1306, 752] on button "Применить настройки" at bounding box center [1349, 743] width 296 height 40
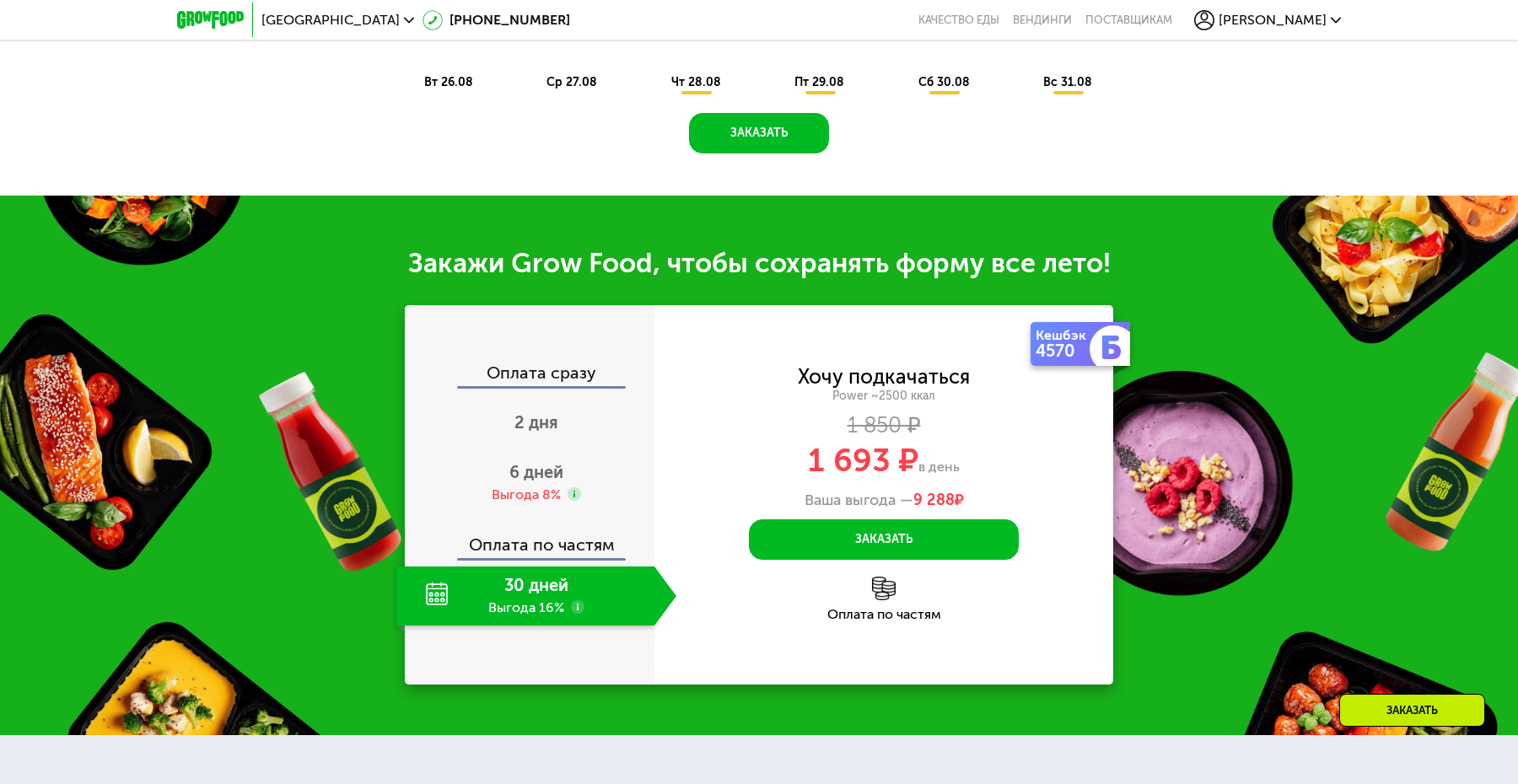
scroll to position [1141, 0]
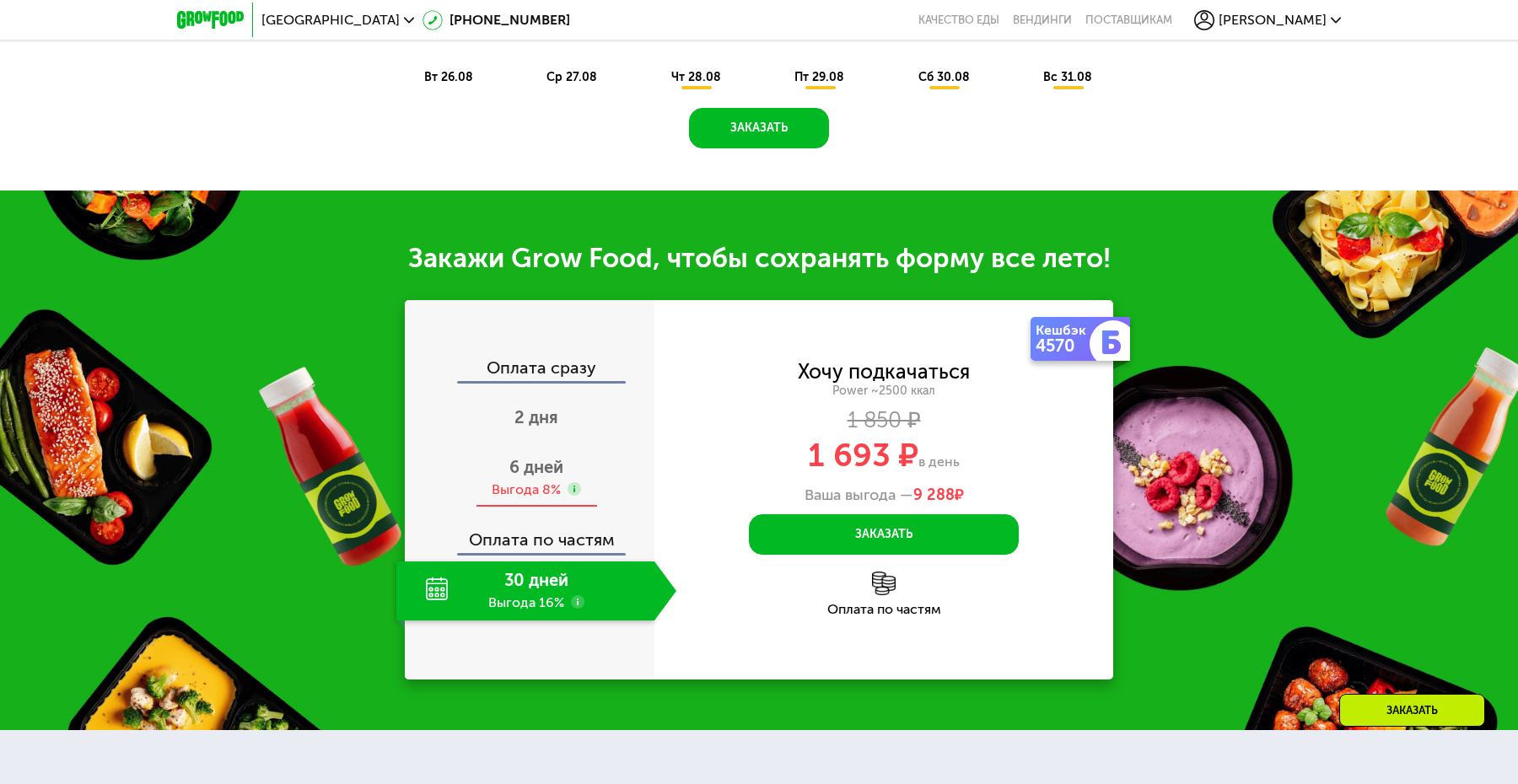
click at [559, 471] on span "6 дней" at bounding box center [536, 467] width 54 height 20
